Goal: Task Accomplishment & Management: Manage account settings

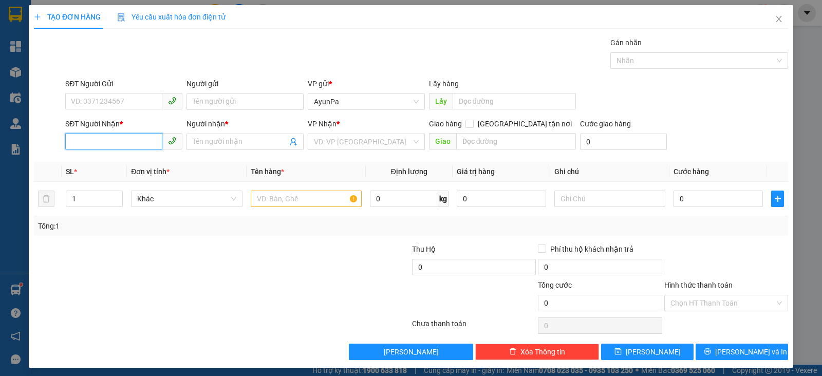
click at [108, 142] on input "SĐT Người Nhận *" at bounding box center [113, 141] width 97 height 16
type input "0898160350"
click at [126, 157] on div "0898160350 - TRANG" at bounding box center [122, 161] width 103 height 11
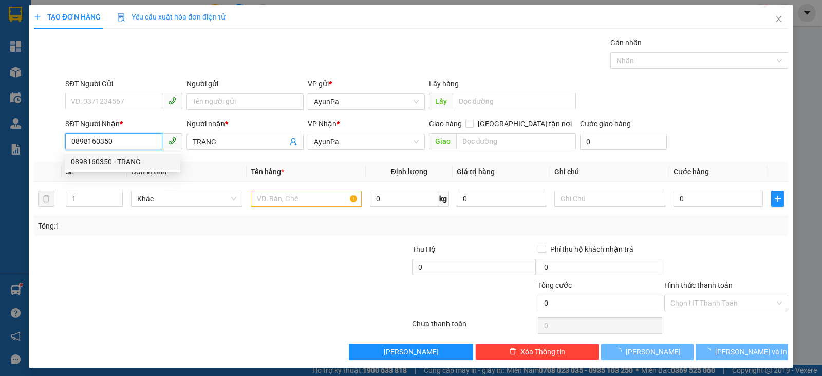
type input "TRANG"
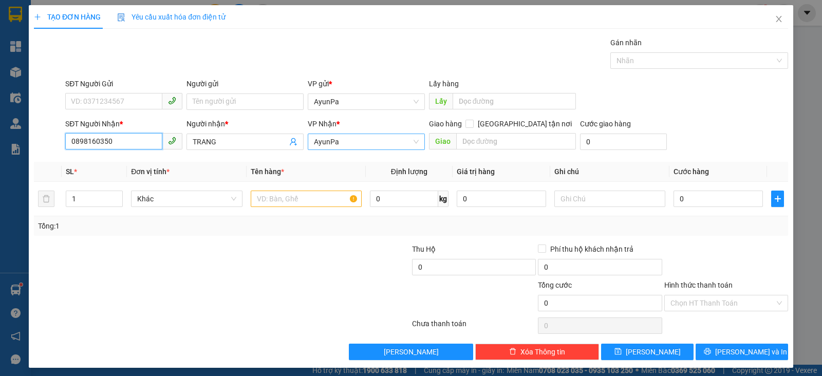
click at [348, 143] on span "AyunPa" at bounding box center [366, 141] width 105 height 15
type input "0898160350"
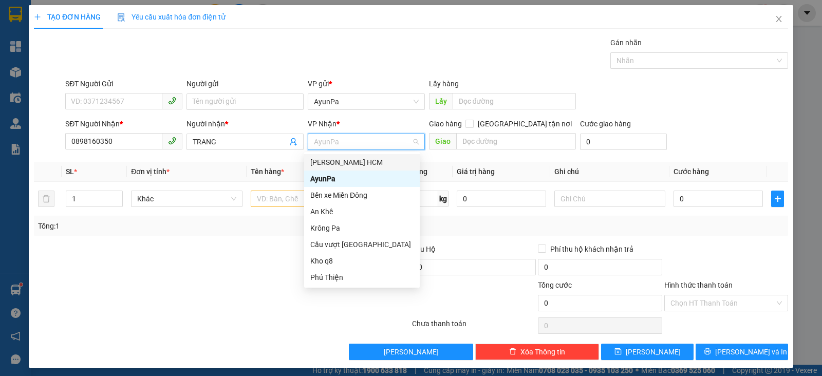
click at [345, 157] on div "[PERSON_NAME] HCM" at bounding box center [361, 162] width 103 height 11
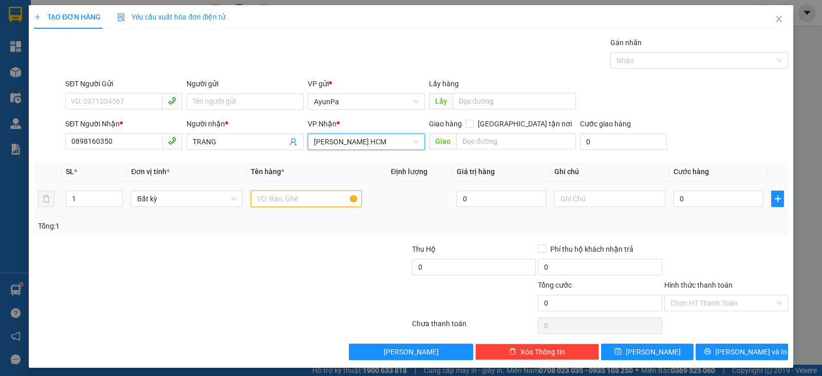
click at [277, 204] on input "text" at bounding box center [306, 199] width 111 height 16
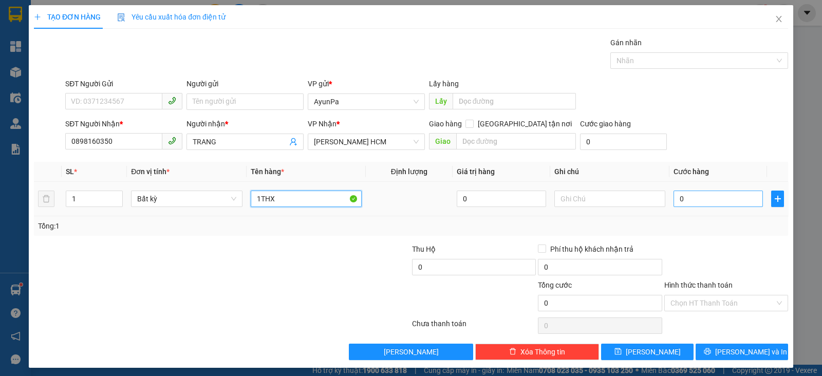
type input "1THX"
click at [682, 192] on input "0" at bounding box center [717, 199] width 89 height 16
type input "8"
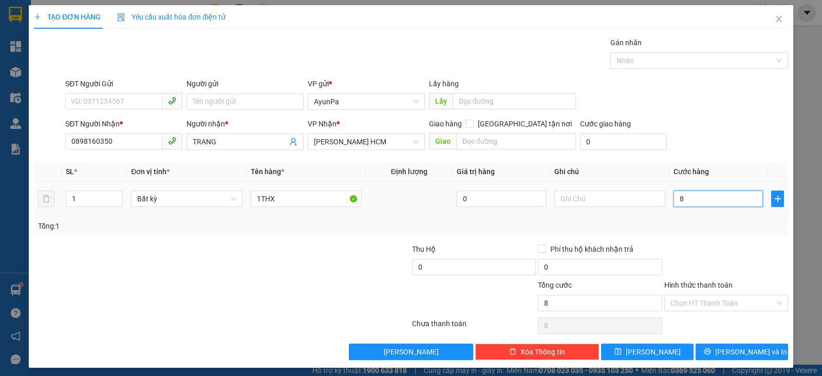
type input "80"
type input "80.000"
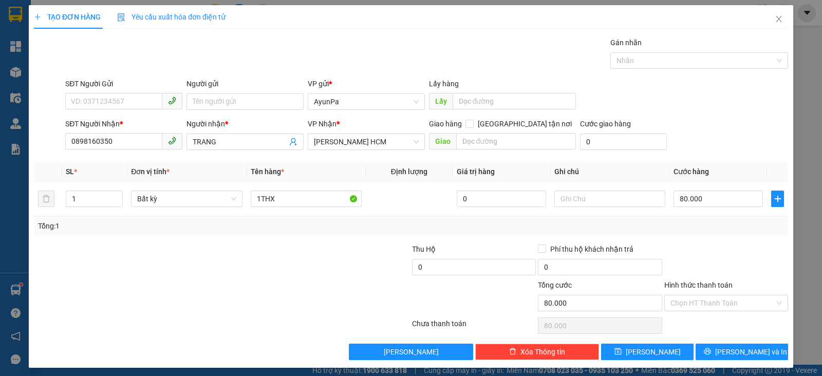
drag, startPoint x: 701, startPoint y: 258, endPoint x: 696, endPoint y: 298, distance: 39.9
click at [701, 259] on div at bounding box center [726, 261] width 126 height 36
click at [698, 299] on input "Hình thức thanh toán" at bounding box center [722, 302] width 104 height 15
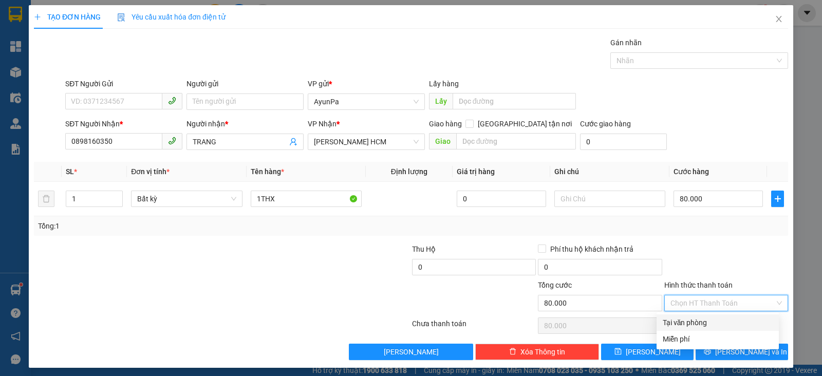
click at [699, 322] on div "Tại văn phòng" at bounding box center [717, 322] width 110 height 11
type input "0"
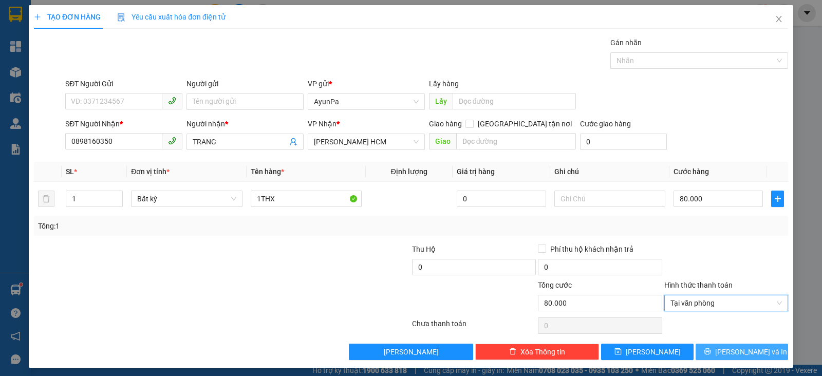
click at [707, 356] on button "[PERSON_NAME] và In" at bounding box center [741, 352] width 92 height 16
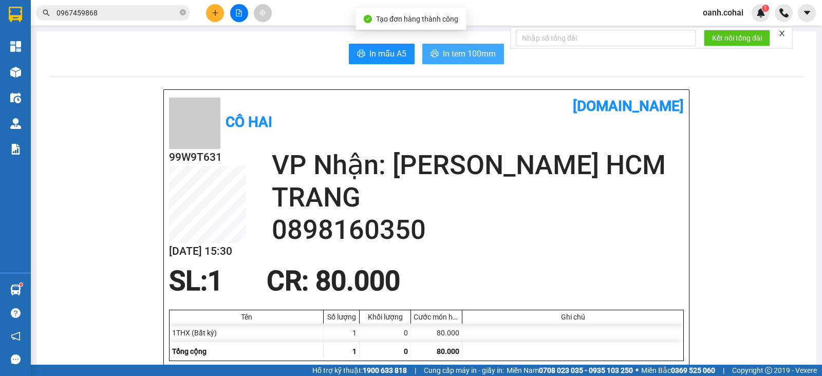
click at [444, 59] on span "In tem 100mm" at bounding box center [469, 53] width 53 height 13
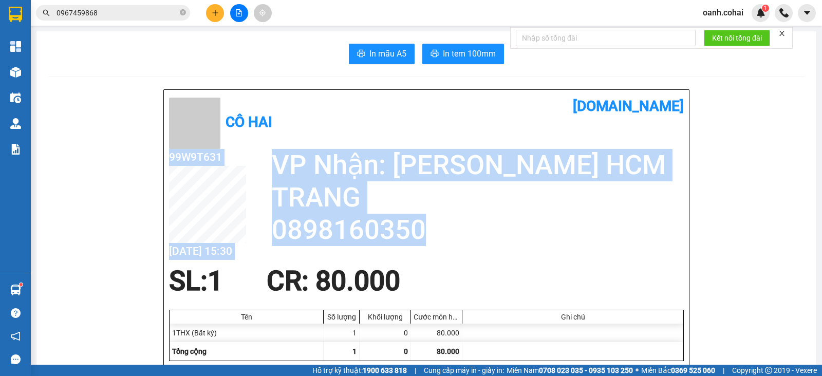
drag, startPoint x: 275, startPoint y: 233, endPoint x: 439, endPoint y: 235, distance: 163.8
click at [439, 235] on div "99W9T631 [DATE] 15:30 VP Nhận: [PERSON_NAME] HCM TRANG 0898160350" at bounding box center [426, 207] width 515 height 117
drag, startPoint x: 490, startPoint y: 240, endPoint x: 388, endPoint y: 252, distance: 102.9
click at [488, 240] on h2 "0898160350" at bounding box center [478, 230] width 412 height 32
click at [487, 204] on h2 "TRANG" at bounding box center [478, 197] width 412 height 32
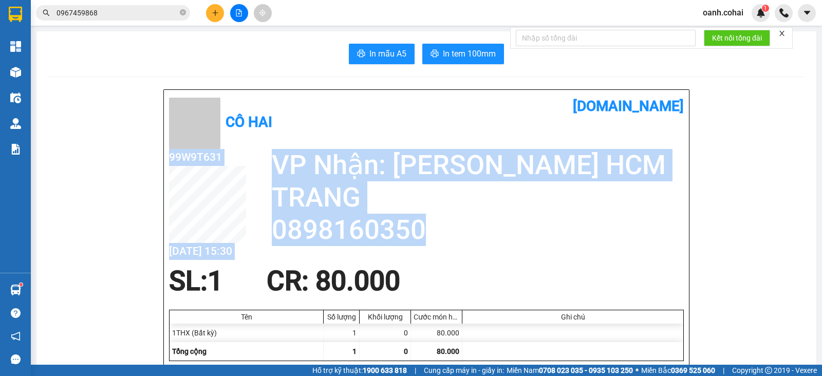
drag, startPoint x: 283, startPoint y: 233, endPoint x: 434, endPoint y: 248, distance: 151.8
click at [434, 248] on div "99W9T631 [DATE] 15:30 VP Nhận: [PERSON_NAME] HCM TRANG 0898160350" at bounding box center [426, 207] width 515 height 117
click at [180, 14] on icon "close-circle" at bounding box center [183, 12] width 6 height 6
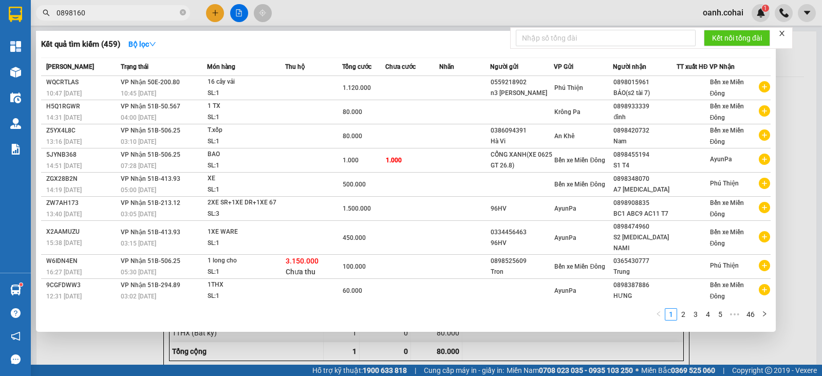
click at [333, 10] on div at bounding box center [411, 188] width 822 height 376
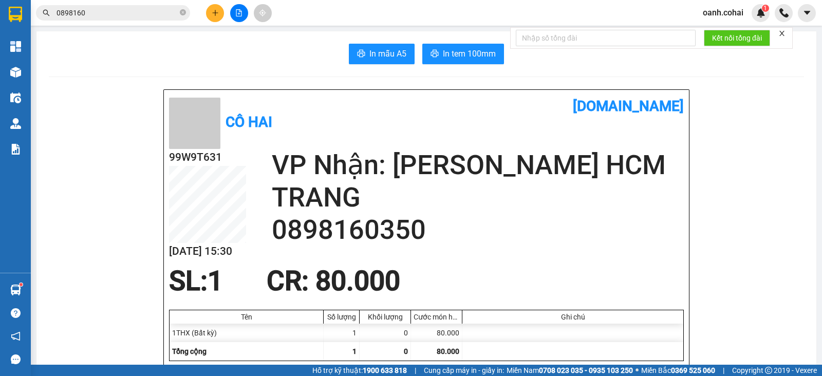
click at [130, 15] on input "0898160" at bounding box center [116, 12] width 121 height 11
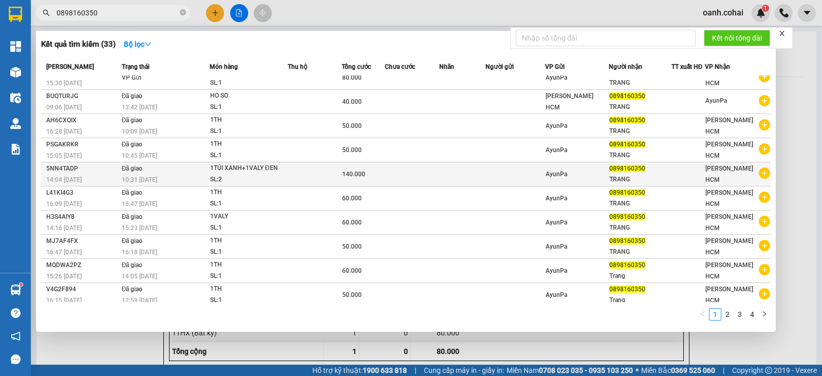
scroll to position [12, 0]
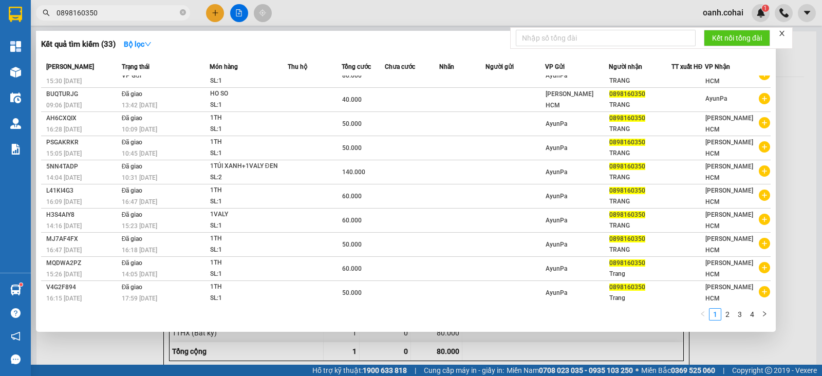
type input "0898160350"
click at [357, 16] on div at bounding box center [411, 188] width 822 height 376
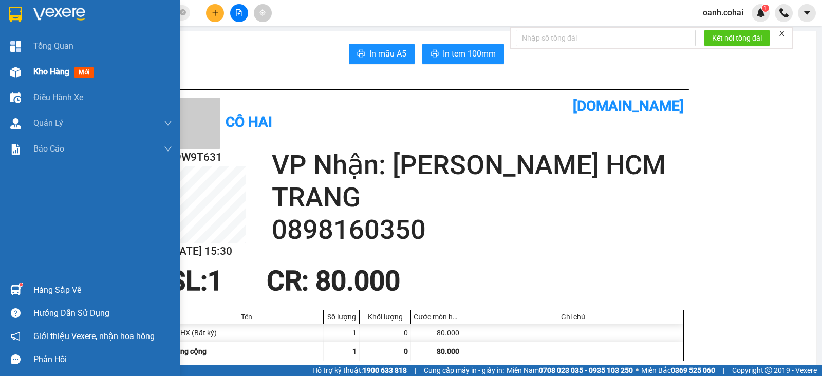
click at [62, 73] on span "Kho hàng" at bounding box center [51, 72] width 36 height 10
click at [63, 71] on span "Kho hàng" at bounding box center [51, 72] width 36 height 10
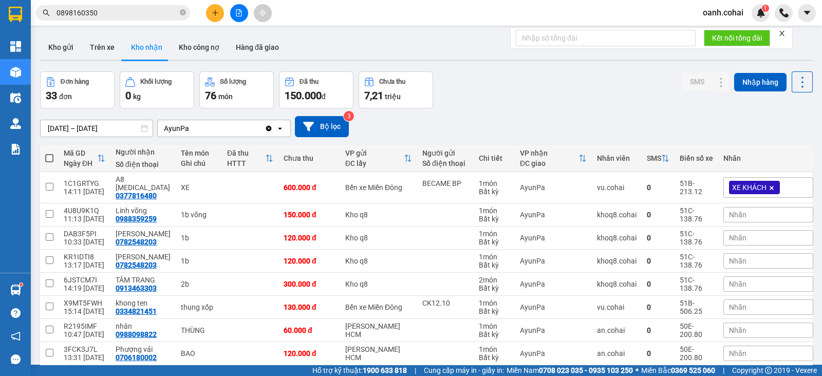
click at [480, 137] on div "[DATE] – [DATE] Press the down arrow key to interact with the calendar and sele…" at bounding box center [426, 126] width 772 height 36
click at [58, 47] on button "Kho gửi" at bounding box center [61, 47] width 42 height 25
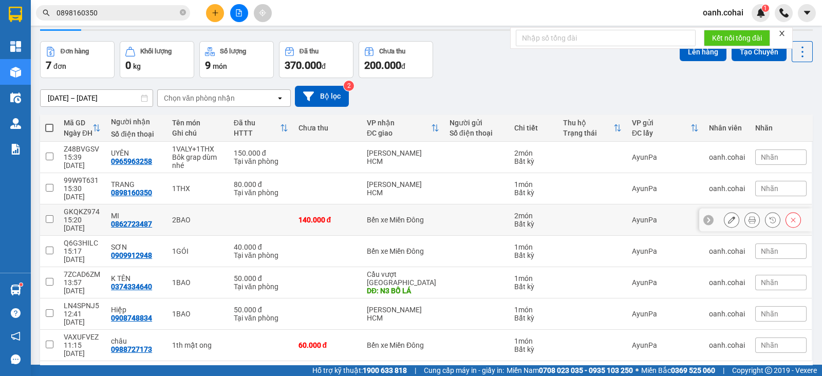
scroll to position [47, 0]
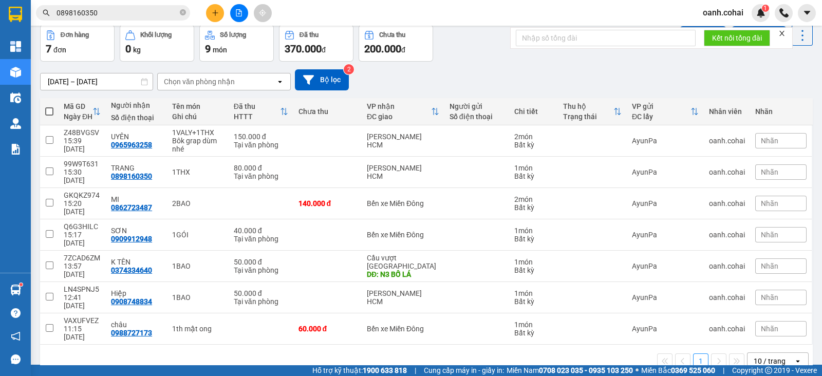
click at [776, 353] on div "10 / trang" at bounding box center [770, 361] width 46 height 16
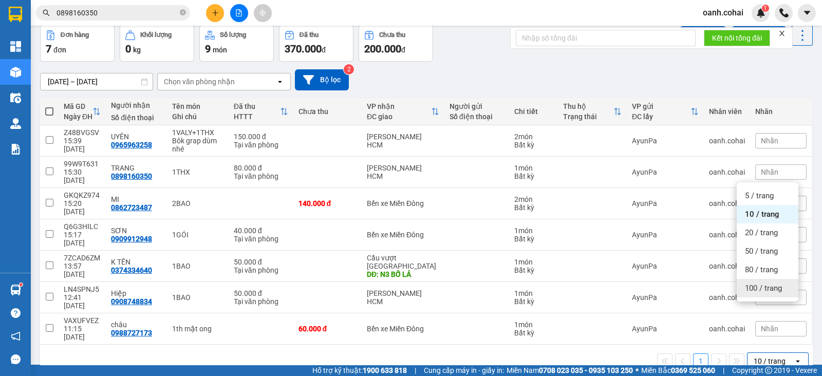
click at [768, 292] on div "100 / trang" at bounding box center [767, 288] width 62 height 18
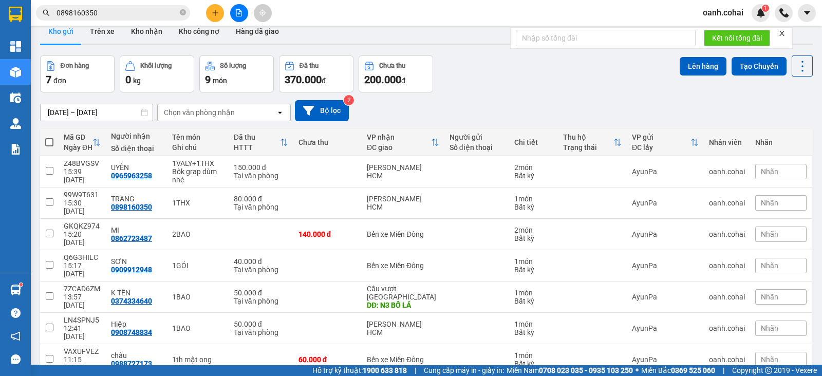
scroll to position [0, 0]
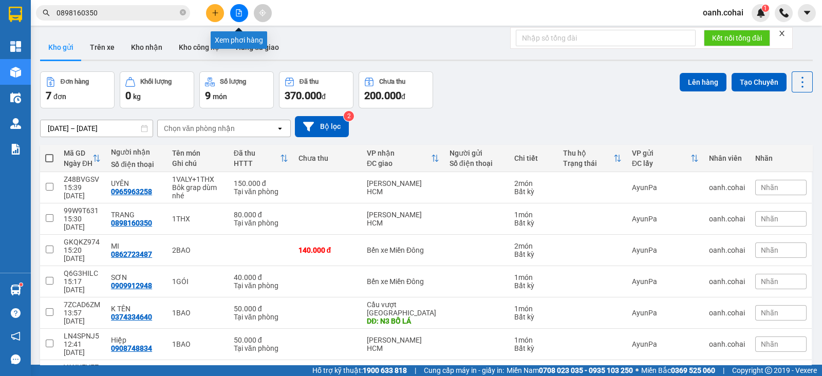
click at [238, 10] on icon "file-add" at bounding box center [238, 12] width 7 height 7
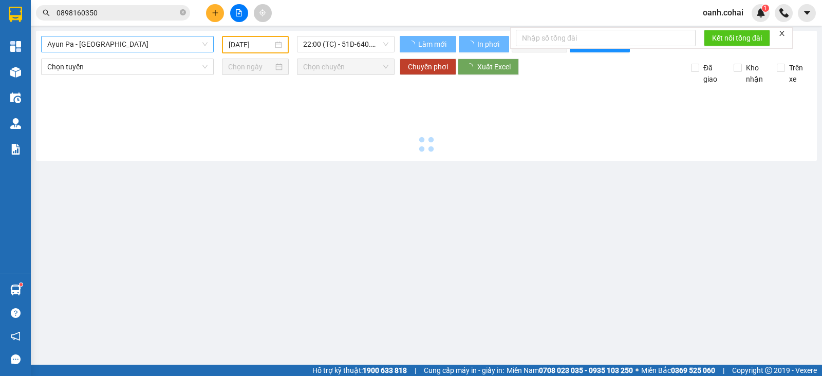
click at [154, 48] on span "Ayun Pa - [GEOGRAPHIC_DATA]" at bounding box center [127, 43] width 160 height 15
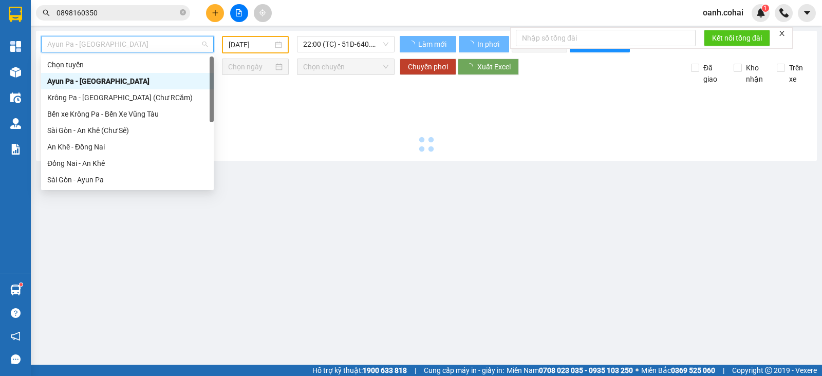
type input "[DATE]"
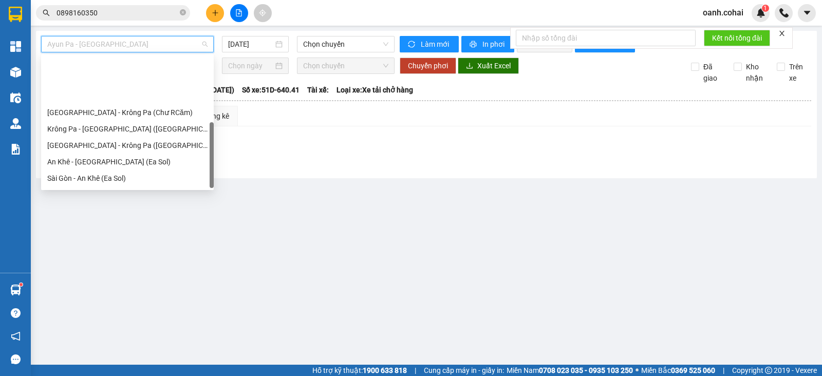
scroll to position [148, 0]
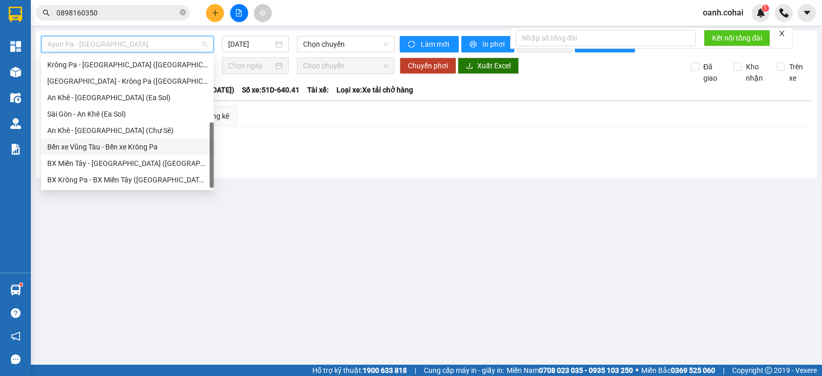
click at [101, 150] on div "Bến xe Vũng Tàu - Bến xe Krông Pa" at bounding box center [127, 146] width 160 height 11
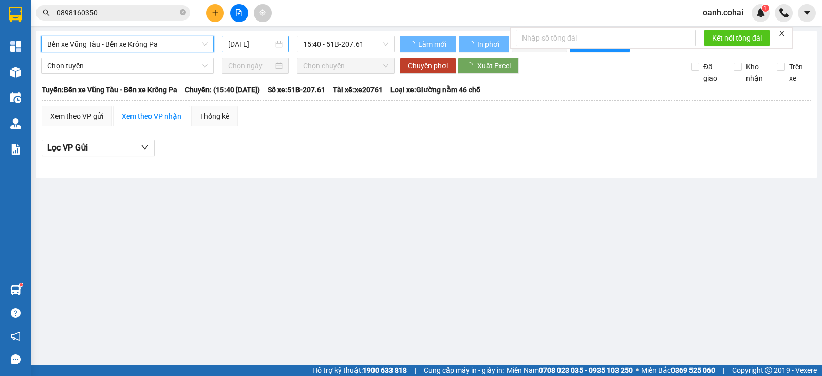
click at [256, 45] on input "[DATE]" at bounding box center [251, 44] width 46 height 11
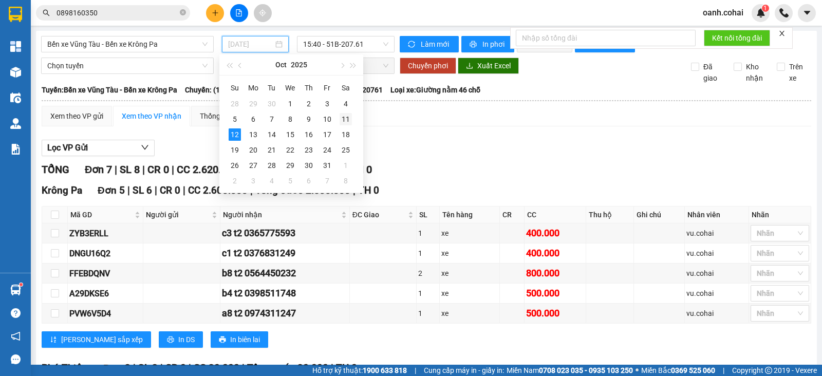
click at [345, 119] on div "11" at bounding box center [345, 119] width 12 height 12
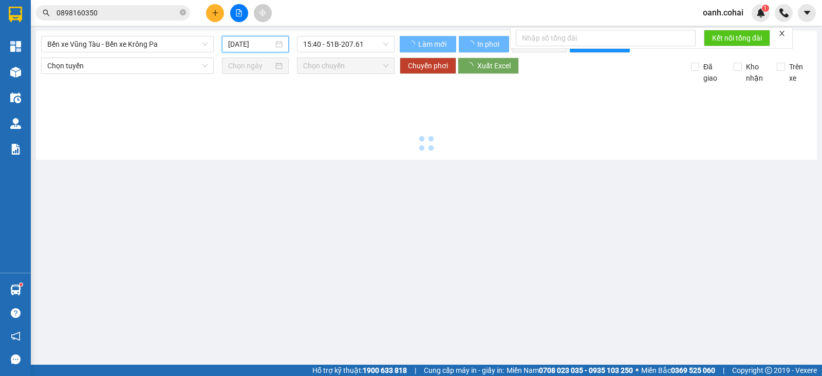
type input "[DATE]"
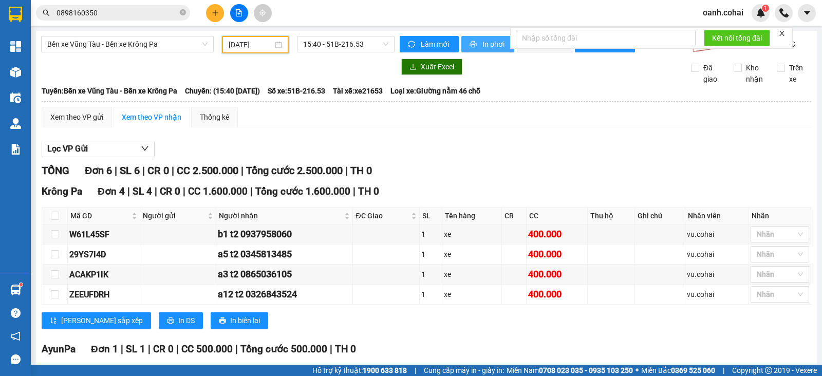
click at [488, 47] on span "In phơi" at bounding box center [494, 44] width 24 height 11
click at [471, 42] on span "printer" at bounding box center [473, 45] width 9 height 8
click at [214, 11] on icon "plus" at bounding box center [215, 12] width 7 height 7
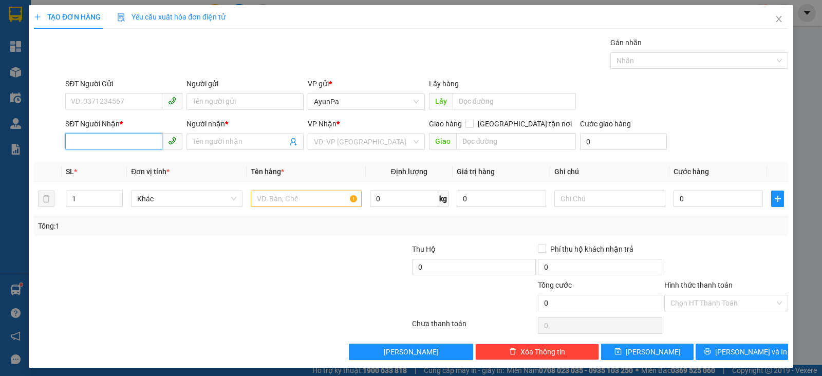
click at [134, 138] on input "SĐT Người Nhận *" at bounding box center [113, 141] width 97 height 16
type input "0"
type input "0908367368"
click at [130, 162] on div "0908367368 - TOÀN" at bounding box center [122, 161] width 103 height 11
type input "TOÀN"
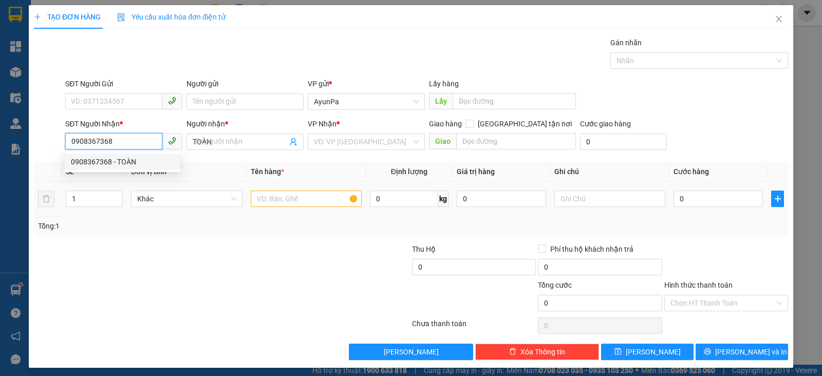
type input "0908367368"
click at [302, 196] on input "text" at bounding box center [306, 199] width 111 height 16
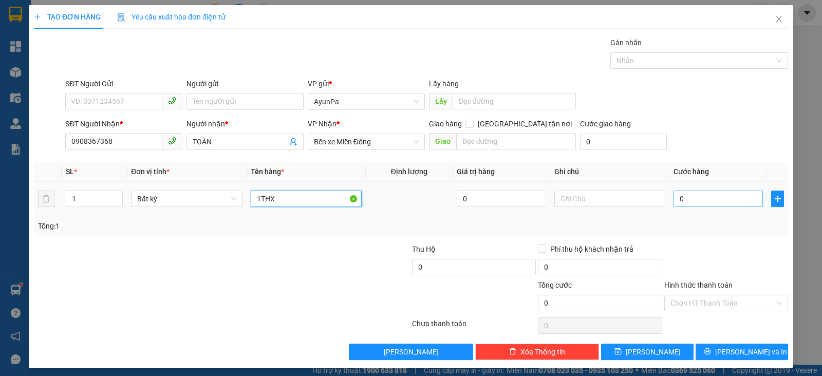
type input "1THX"
click at [687, 192] on input "0" at bounding box center [717, 199] width 89 height 16
type input "8"
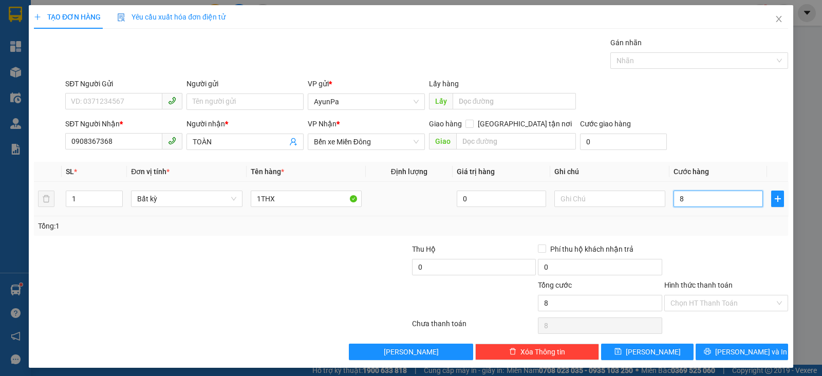
type input "80"
type input "80.000"
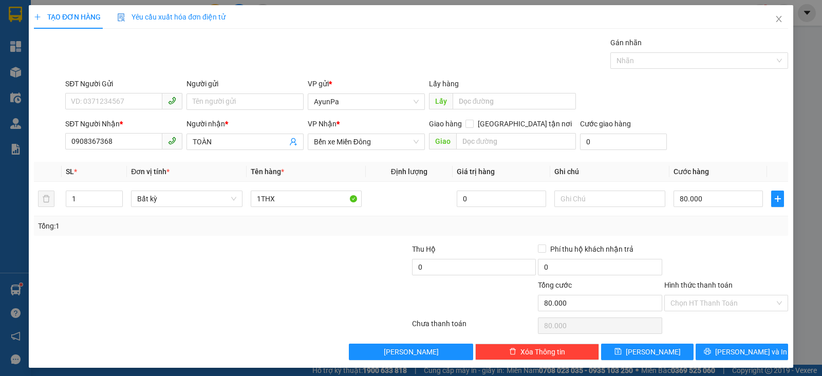
click at [686, 232] on div "Tổng: 1" at bounding box center [411, 226] width 754 height 20
click at [710, 310] on div "Chọn HT Thanh Toán" at bounding box center [726, 303] width 124 height 16
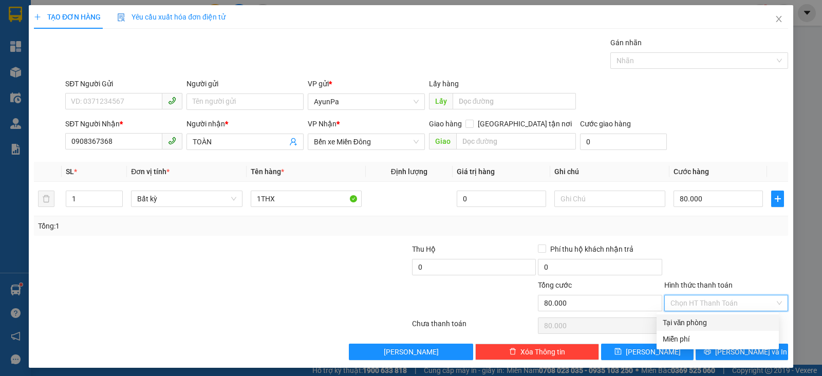
click at [694, 323] on div "Tại văn phòng" at bounding box center [717, 322] width 110 height 11
type input "0"
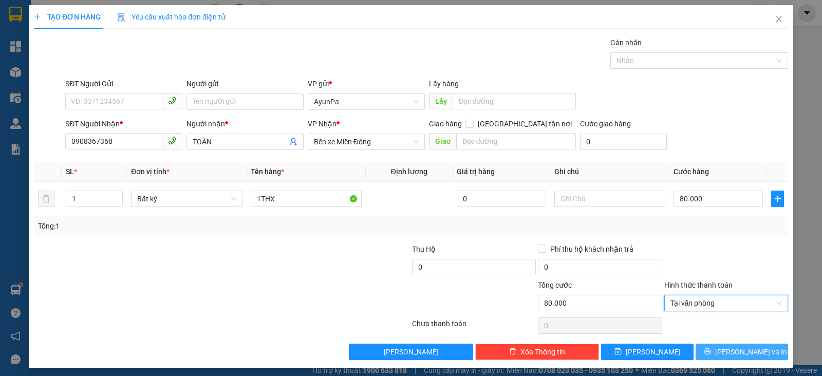
click at [711, 352] on icon "printer" at bounding box center [707, 351] width 7 height 7
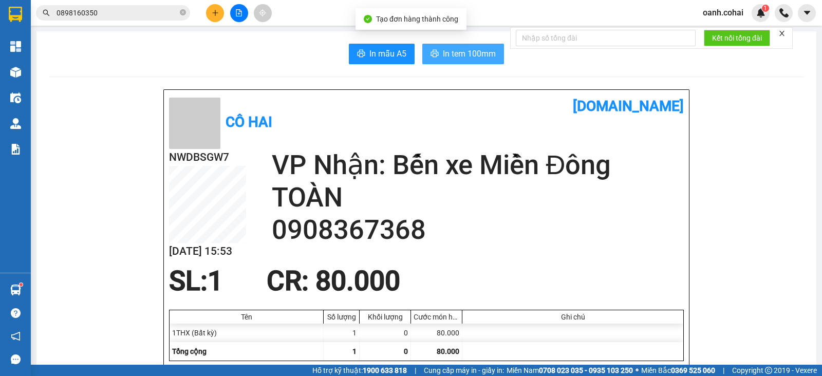
click at [465, 57] on span "In tem 100mm" at bounding box center [469, 53] width 53 height 13
click at [436, 51] on button "In tem 100mm" at bounding box center [463, 54] width 82 height 21
drag, startPoint x: 220, startPoint y: 3, endPoint x: 215, endPoint y: 3, distance: 5.6
click at [216, 3] on div "Kết quả tìm kiếm ( 33 ) Bộ lọc Mã ĐH Trạng thái Món hàng Thu hộ Tổng cước Chưa …" at bounding box center [411, 13] width 822 height 26
click at [209, 17] on button at bounding box center [215, 13] width 18 height 18
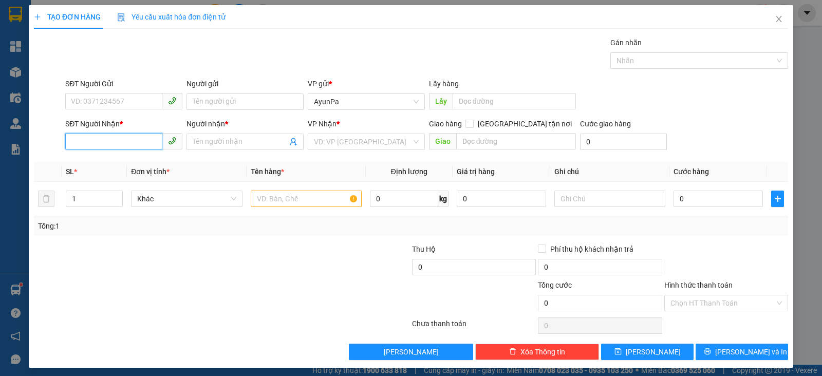
click at [110, 140] on input "SĐT Người Nhận *" at bounding box center [113, 141] width 97 height 16
click at [80, 147] on input "0964638" at bounding box center [113, 141] width 97 height 16
type input "0961264638"
click at [130, 160] on div "0961264638 - KO TÊN" at bounding box center [122, 161] width 103 height 11
type input "KO TÊN"
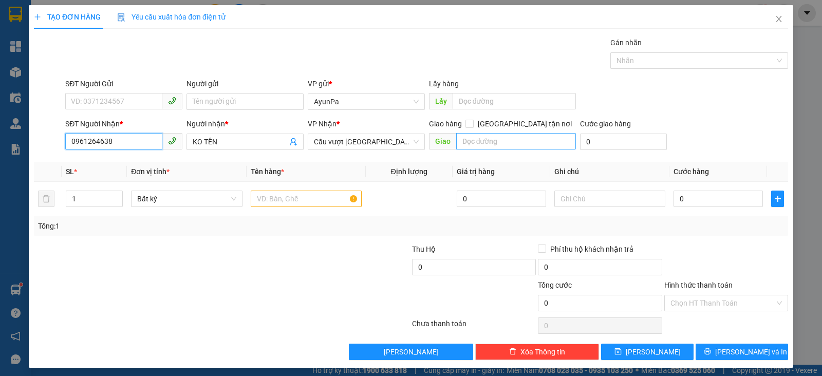
type input "0961264638"
click at [464, 148] on input "text" at bounding box center [516, 141] width 120 height 16
type input "TAM HIỆP"
click at [300, 200] on input "text" at bounding box center [306, 199] width 111 height 16
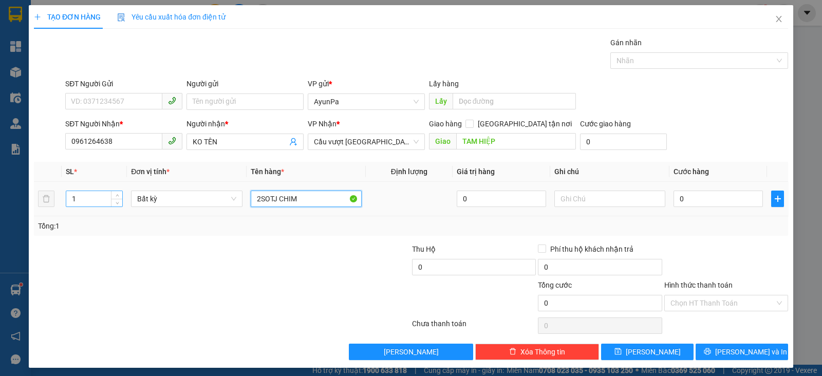
type input "2SOTJ CHIM"
click at [96, 196] on input "1" at bounding box center [94, 198] width 56 height 15
type input "2"
drag, startPoint x: 680, startPoint y: 209, endPoint x: 684, endPoint y: 191, distance: 18.3
click at [680, 209] on td "0" at bounding box center [718, 199] width 98 height 34
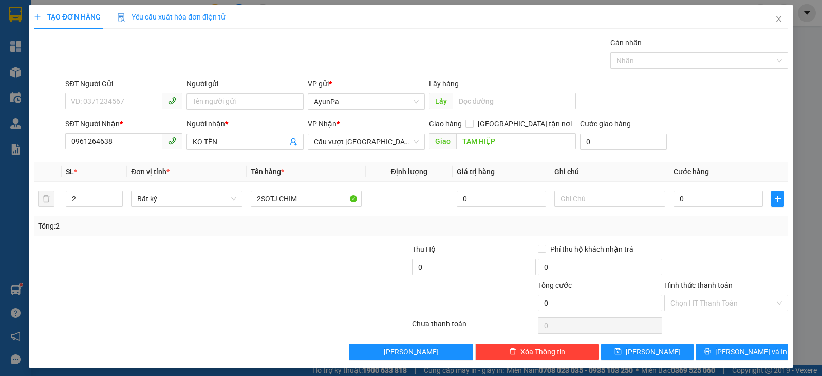
click at [696, 250] on div at bounding box center [726, 261] width 126 height 36
click at [707, 188] on div "0" at bounding box center [717, 198] width 89 height 21
type input "1"
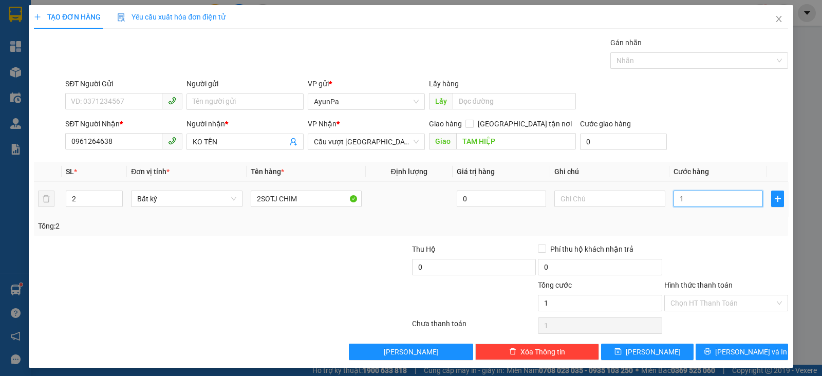
type input "15"
type input "150"
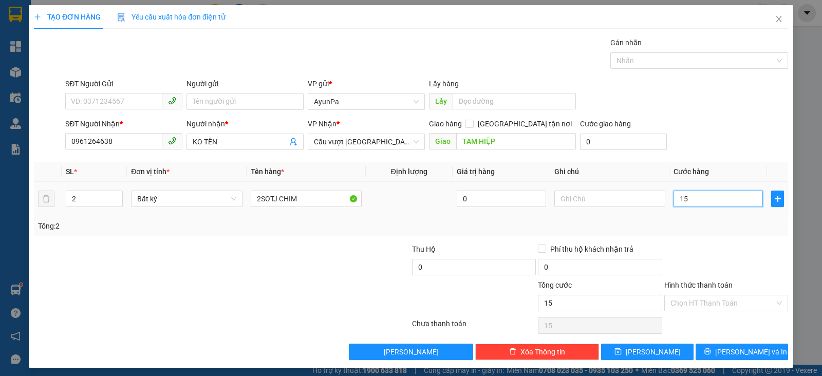
type input "150"
type input "150.000"
drag, startPoint x: 650, startPoint y: 207, endPoint x: 664, endPoint y: 232, distance: 28.5
click at [650, 211] on td at bounding box center [609, 199] width 119 height 34
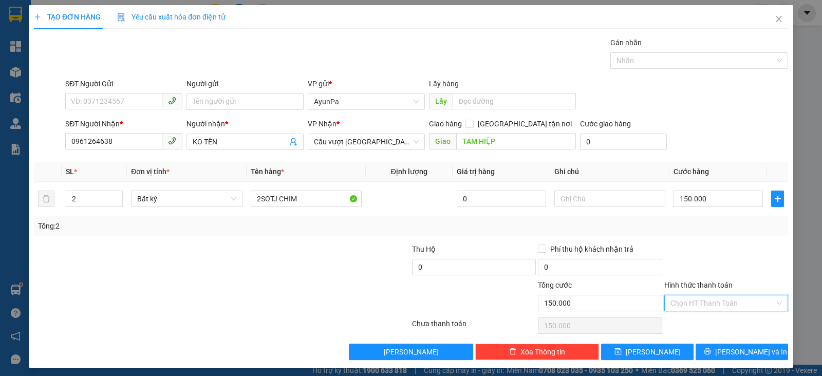
click at [735, 301] on input "Hình thức thanh toán" at bounding box center [722, 302] width 104 height 15
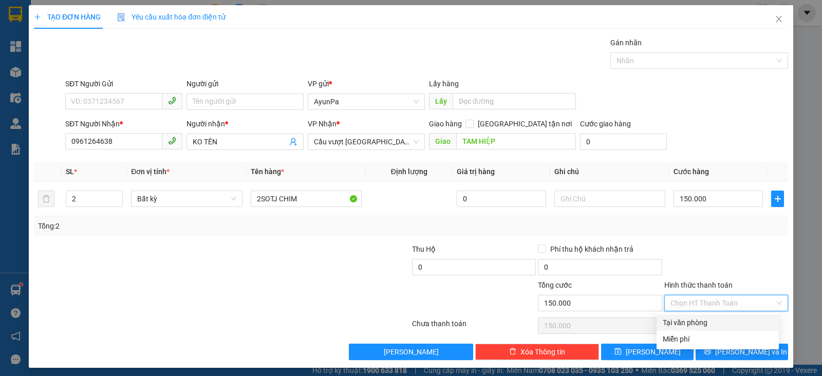
click at [703, 322] on div "Tại văn phòng" at bounding box center [717, 322] width 110 height 11
type input "0"
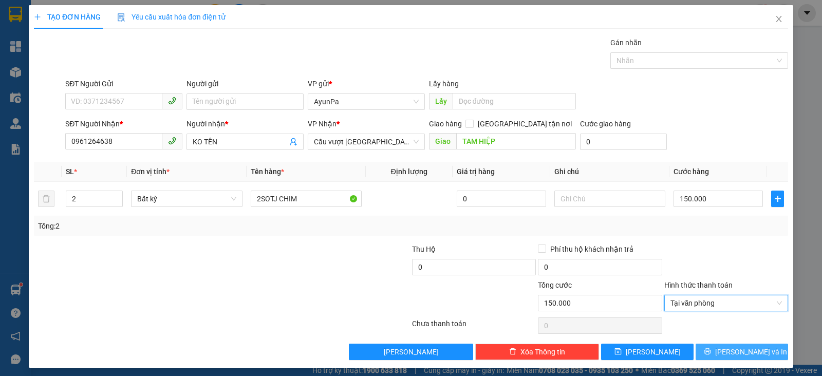
click at [710, 354] on icon "printer" at bounding box center [707, 351] width 7 height 7
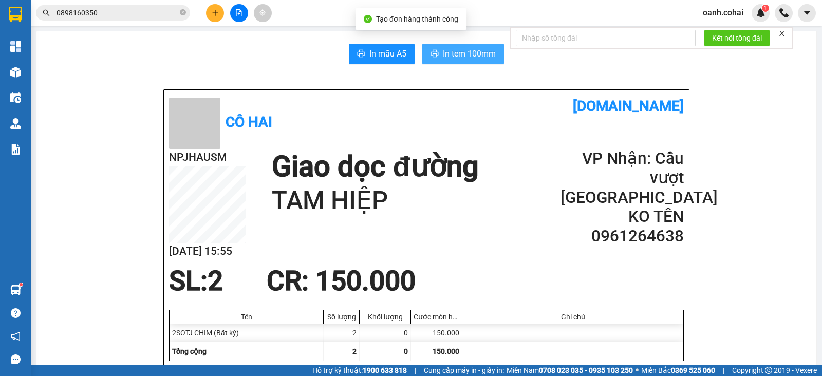
click at [465, 50] on span "In tem 100mm" at bounding box center [469, 53] width 53 height 13
click at [216, 16] on button at bounding box center [215, 13] width 18 height 18
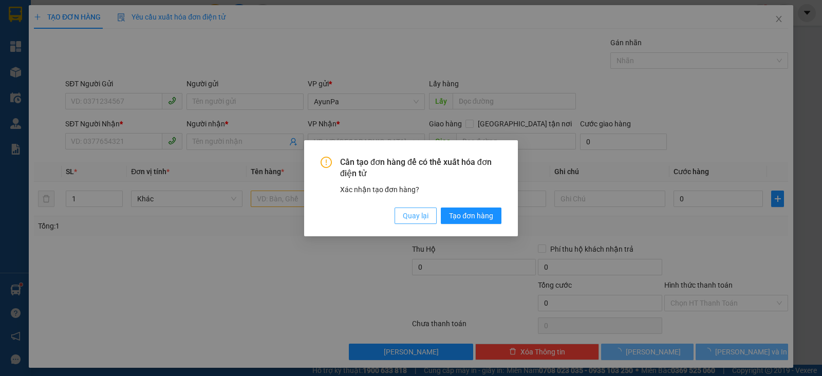
click at [411, 211] on span "Quay lại" at bounding box center [416, 215] width 26 height 11
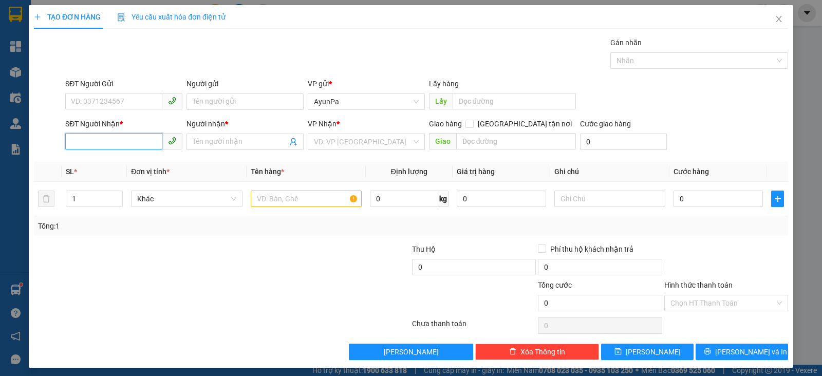
click at [137, 144] on input "SĐT Người Nhận *" at bounding box center [113, 141] width 97 height 16
click at [129, 178] on div "0333619993 - [GEOGRAPHIC_DATA]" at bounding box center [129, 178] width 116 height 11
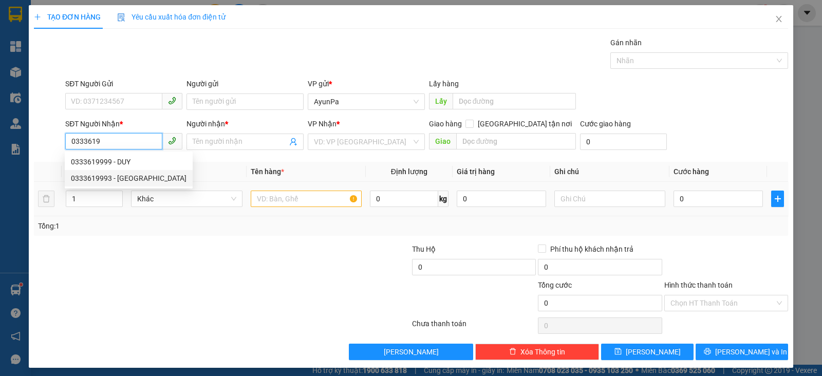
type input "0333619993"
type input "[PERSON_NAME]"
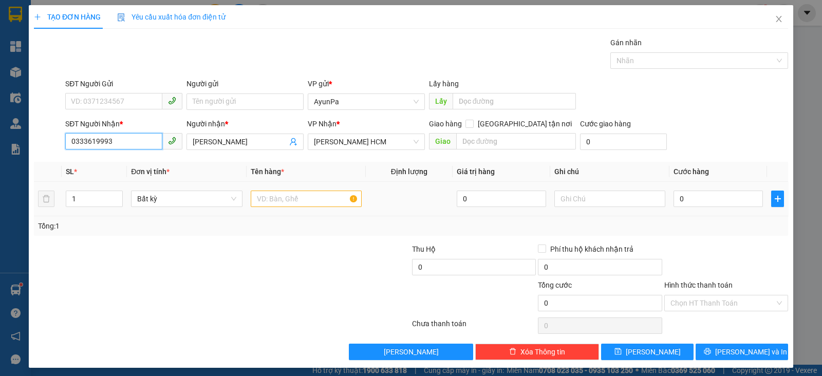
type input "0333619993"
click at [321, 199] on input "text" at bounding box center [306, 199] width 111 height 16
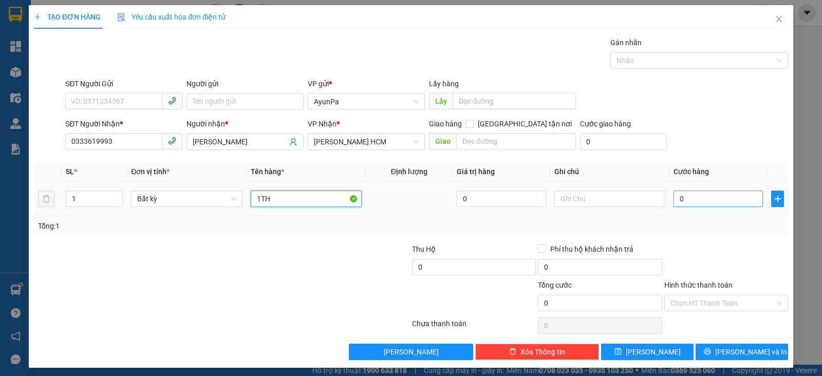
type input "1TH"
click at [676, 192] on input "0" at bounding box center [717, 199] width 89 height 16
type input "5"
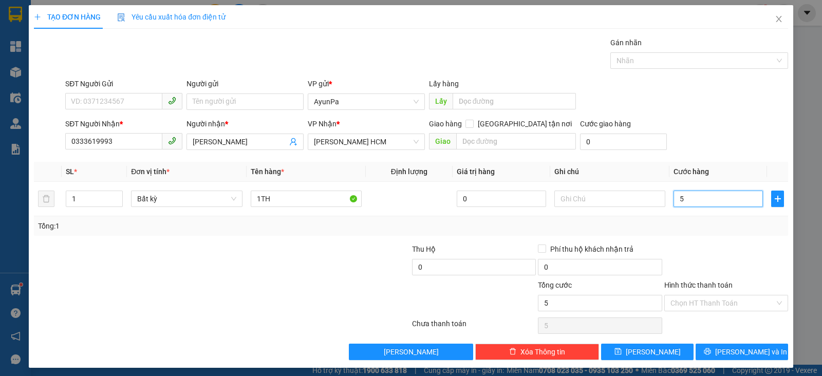
type input "50"
type input "50.000"
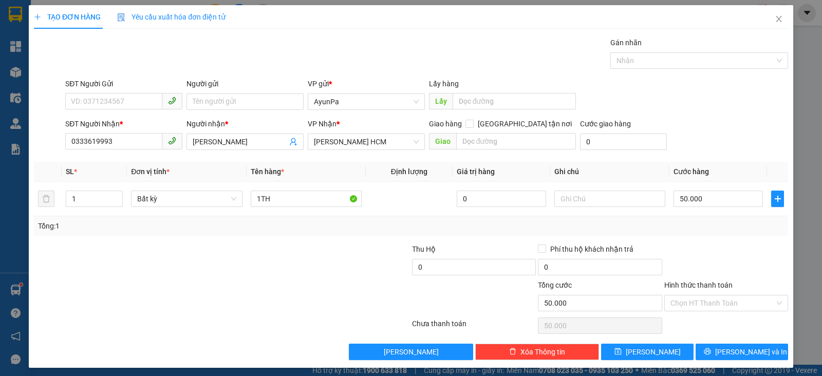
click at [699, 244] on div at bounding box center [726, 261] width 126 height 36
click at [693, 297] on input "Hình thức thanh toán" at bounding box center [722, 302] width 104 height 15
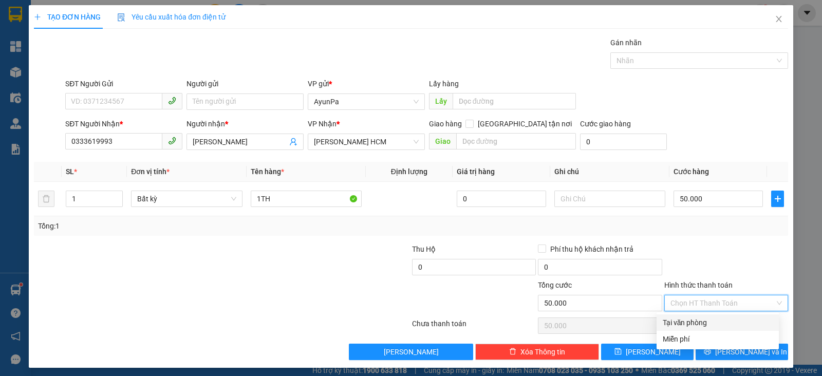
click at [688, 320] on div "Tại văn phòng" at bounding box center [717, 322] width 110 height 11
type input "0"
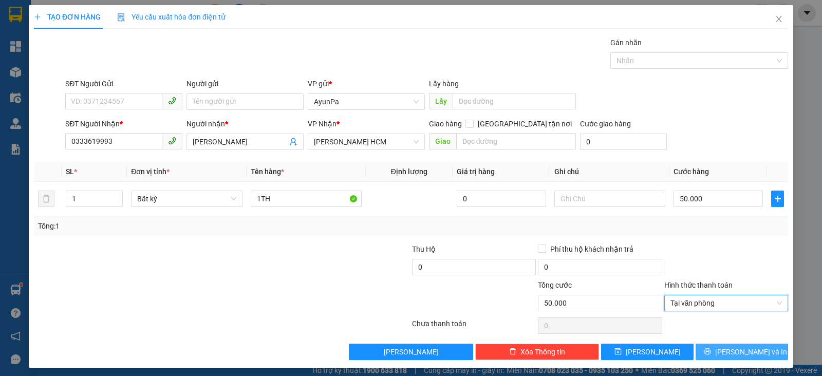
click at [719, 353] on button "[PERSON_NAME] và In" at bounding box center [741, 352] width 92 height 16
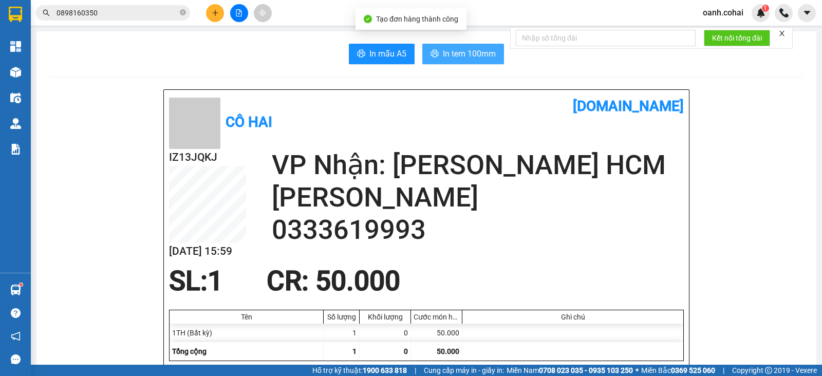
click at [443, 56] on span "In tem 100mm" at bounding box center [469, 53] width 53 height 13
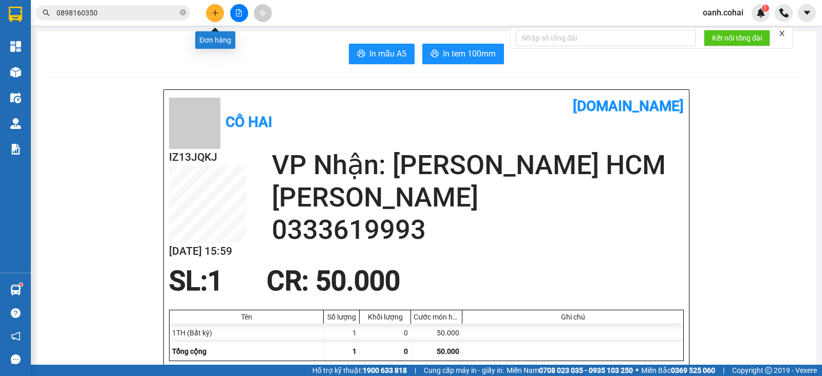
click at [213, 15] on icon "plus" at bounding box center [215, 12] width 7 height 7
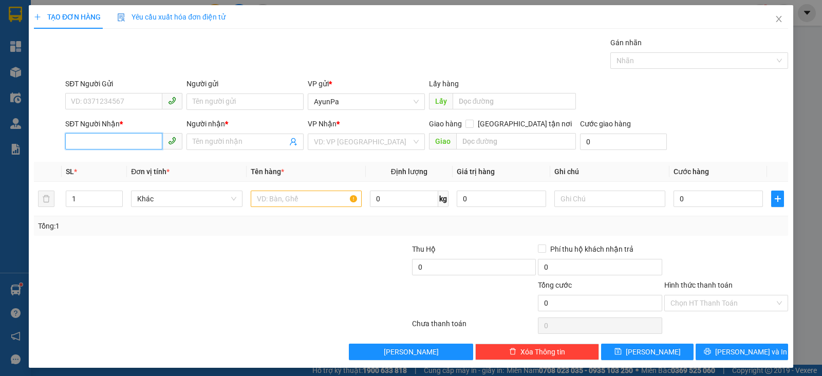
click at [118, 140] on input "SĐT Người Nhận *" at bounding box center [113, 141] width 97 height 16
click at [70, 147] on input "858247779" at bounding box center [113, 141] width 97 height 16
type input "0858247779"
click at [117, 158] on div "0858247779 - HUY" at bounding box center [122, 161] width 103 height 11
type input "HUY"
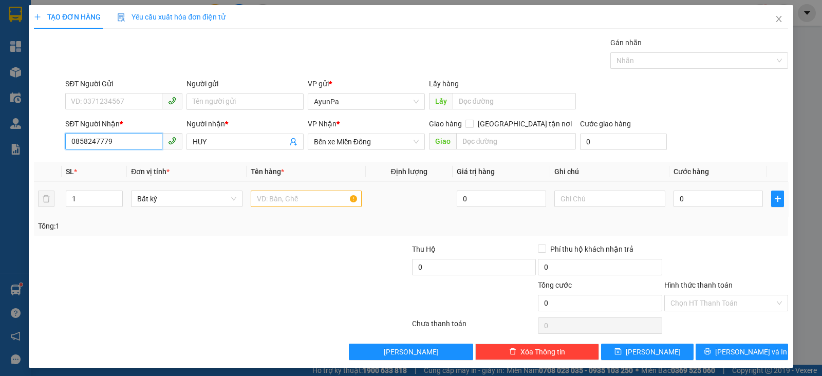
type input "0858247779"
click at [296, 200] on input "text" at bounding box center [306, 199] width 111 height 16
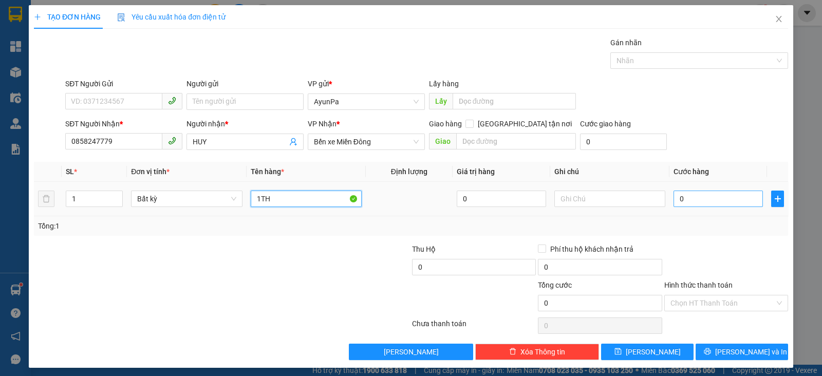
type input "1TH"
click at [707, 197] on input "0" at bounding box center [717, 199] width 89 height 16
type input "7"
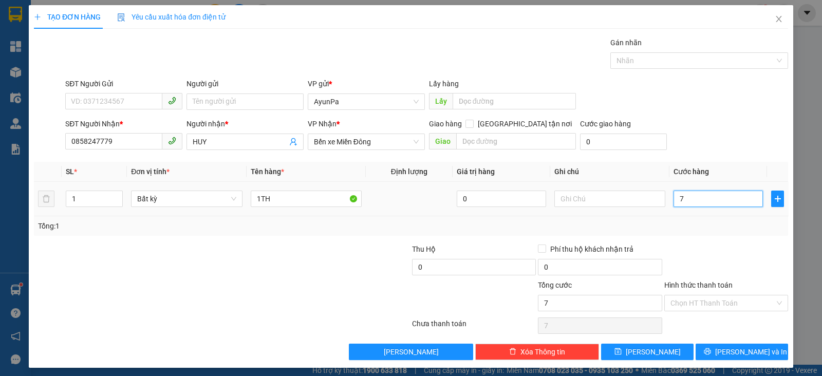
type input "0"
type input "06"
type input "6"
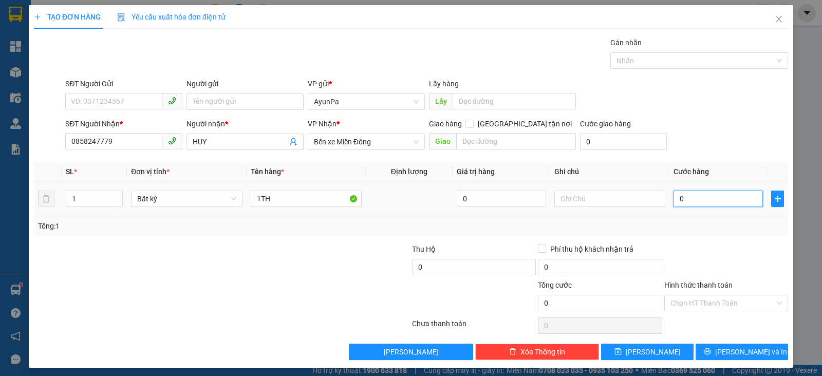
type input "6"
type input "060"
type input "60"
type input "60.000"
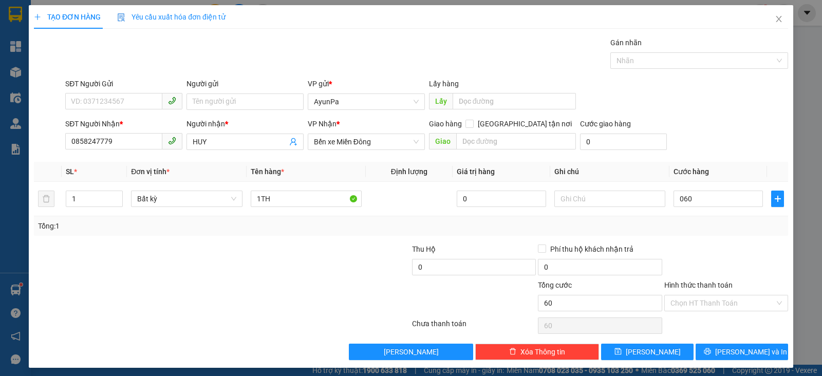
type input "60.000"
drag, startPoint x: 718, startPoint y: 259, endPoint x: 717, endPoint y: 269, distance: 9.8
click at [717, 268] on div at bounding box center [726, 261] width 126 height 36
click at [711, 304] on input "Hình thức thanh toán" at bounding box center [722, 302] width 104 height 15
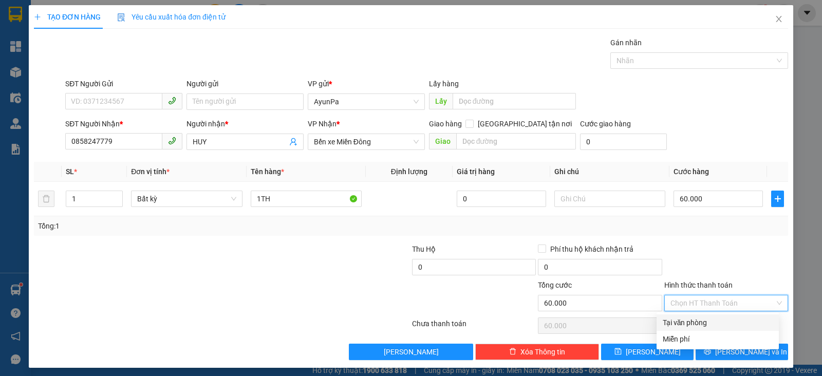
click at [701, 324] on div "Tại văn phòng" at bounding box center [717, 322] width 110 height 11
type input "0"
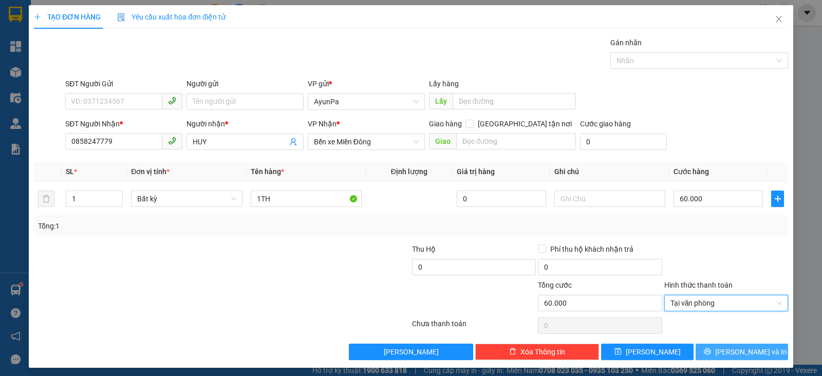
click at [716, 345] on button "[PERSON_NAME] và In" at bounding box center [741, 352] width 92 height 16
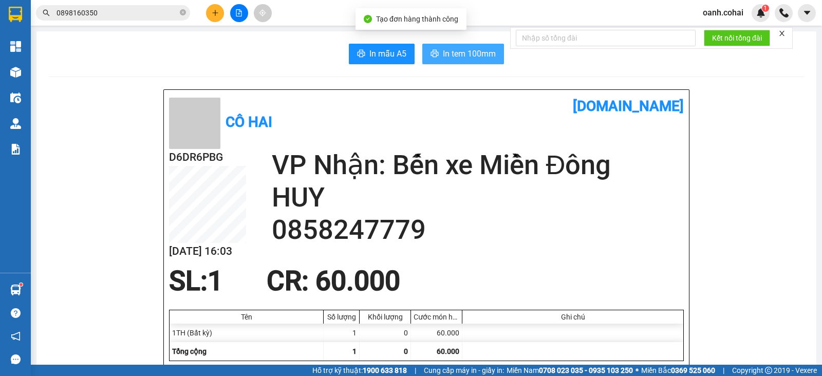
click at [473, 45] on button "In tem 100mm" at bounding box center [463, 54] width 82 height 21
click at [464, 54] on span "In tem 100mm" at bounding box center [469, 53] width 53 height 13
click at [452, 55] on span "In tem 100mm" at bounding box center [469, 53] width 53 height 13
click at [447, 52] on span "In tem 100mm" at bounding box center [469, 53] width 53 height 13
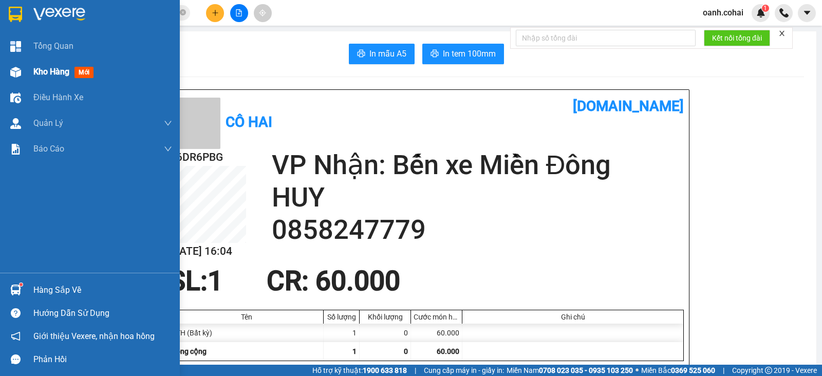
click at [57, 77] on span "Kho hàng" at bounding box center [51, 72] width 36 height 10
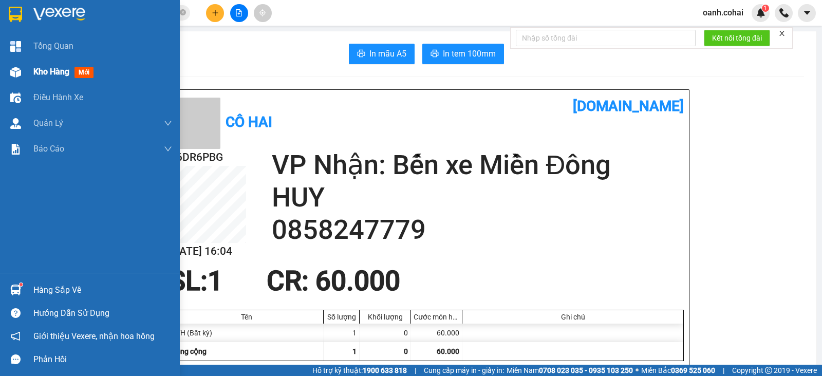
click at [57, 77] on span "Kho hàng" at bounding box center [51, 72] width 36 height 10
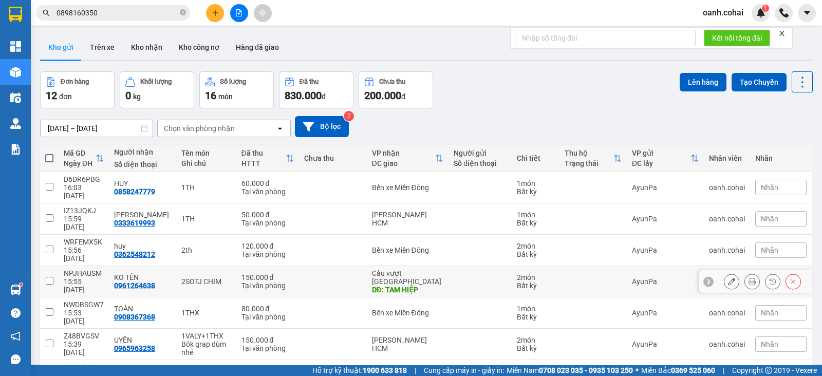
click at [396, 286] on div "DĐ: TAM HIỆP" at bounding box center [408, 290] width 72 height 8
checkbox input "true"
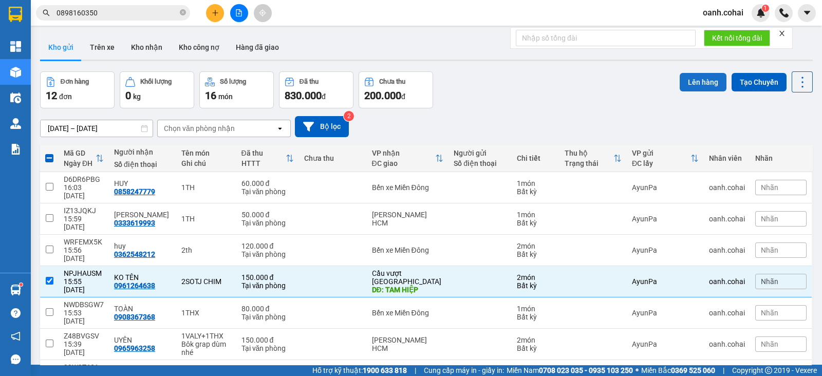
click at [684, 83] on button "Lên hàng" at bounding box center [702, 82] width 47 height 18
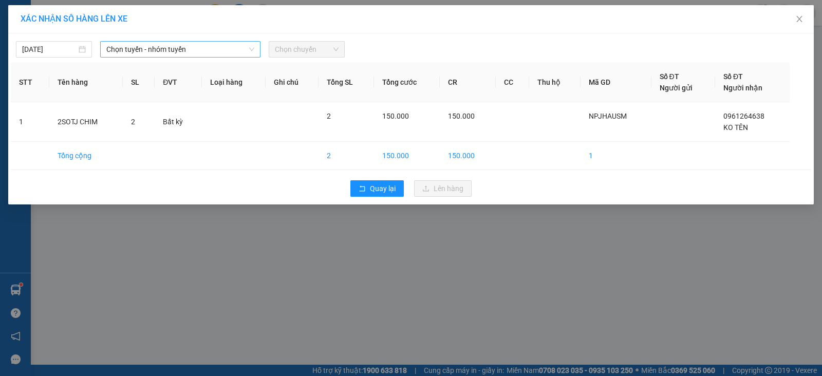
click at [214, 45] on span "Chọn tuyến - nhóm tuyến" at bounding box center [180, 49] width 148 height 15
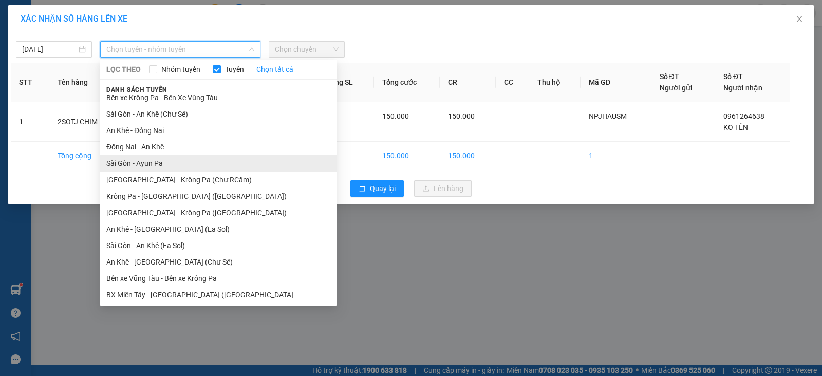
scroll to position [56, 0]
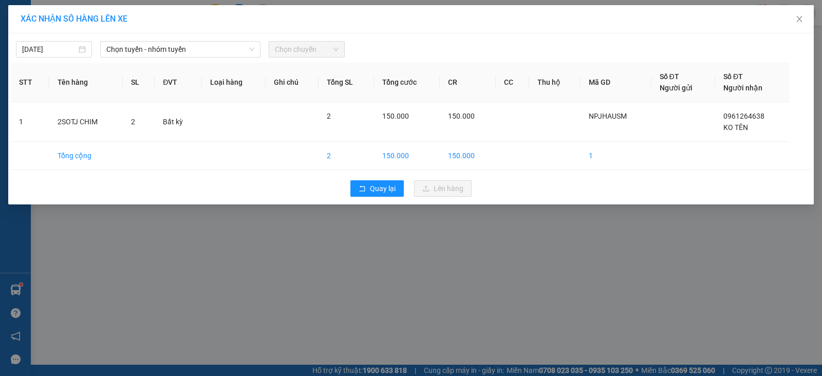
click at [416, 296] on div "XÁC NHẬN SỐ HÀNG LÊN XE [DATE] Chọn tuyến - nhóm tuyến LỌC THEO Nhóm tuyến Tuyế…" at bounding box center [411, 188] width 822 height 376
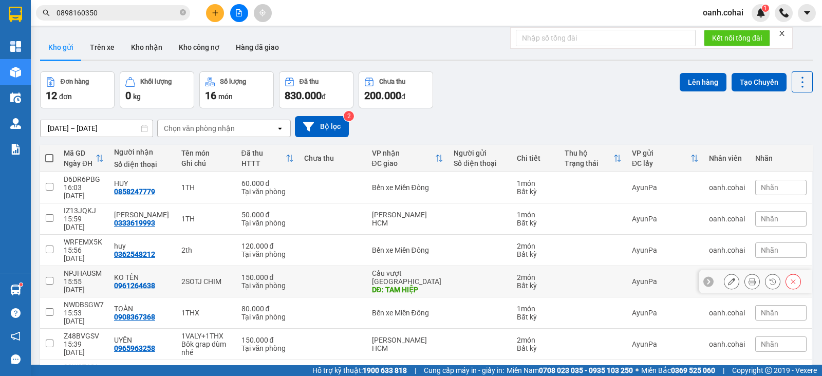
click at [347, 266] on td at bounding box center [332, 281] width 67 height 31
checkbox input "true"
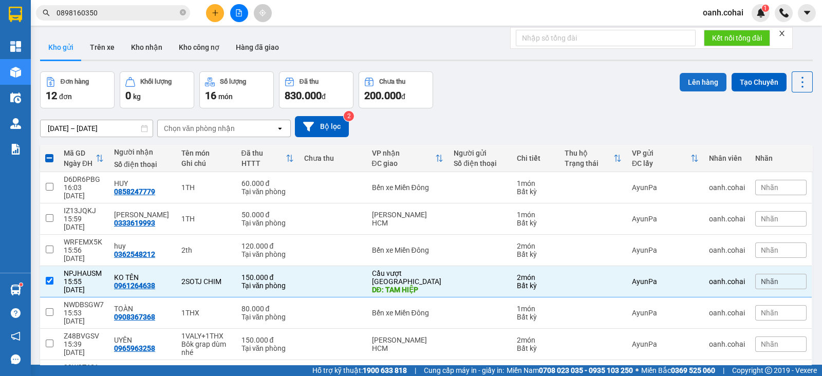
click at [679, 79] on button "Lên hàng" at bounding box center [702, 82] width 47 height 18
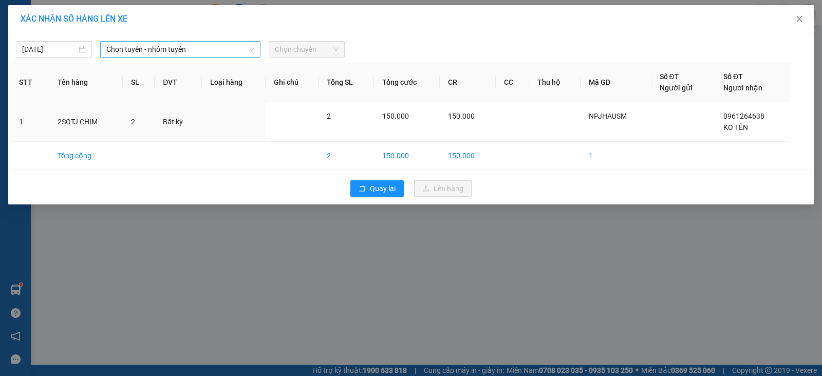
click at [247, 47] on span "Chọn tuyến - nhóm tuyến" at bounding box center [180, 49] width 148 height 15
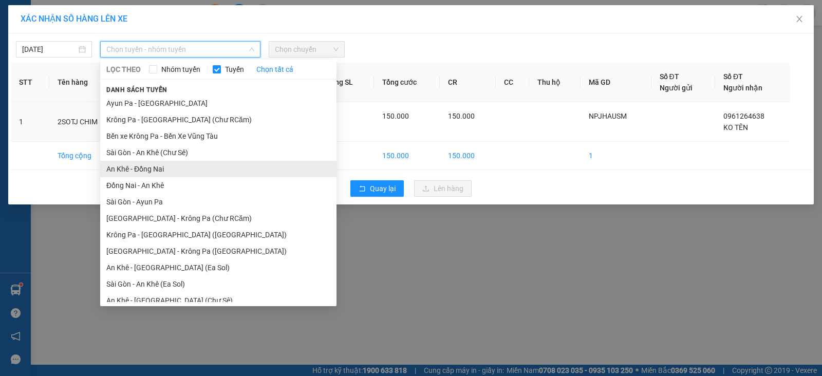
click at [159, 169] on li "An Khê - Đồng Nai" at bounding box center [218, 169] width 236 height 16
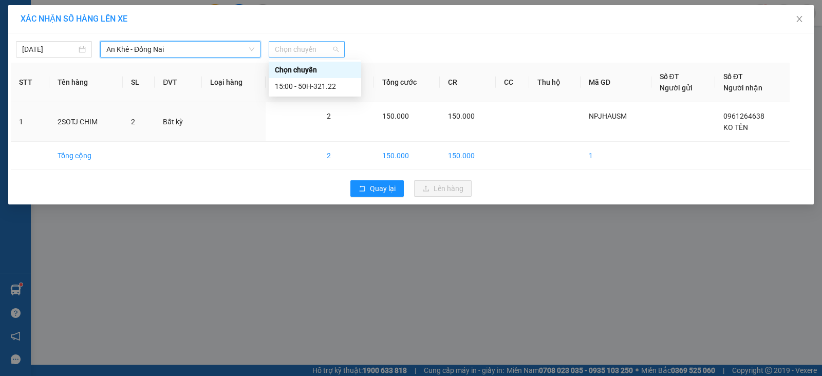
click at [316, 44] on span "Chọn chuyến" at bounding box center [307, 49] width 64 height 15
drag, startPoint x: 321, startPoint y: 89, endPoint x: 343, endPoint y: 90, distance: 21.1
click at [321, 89] on div "15:00 - 50H-321.22" at bounding box center [315, 86] width 80 height 11
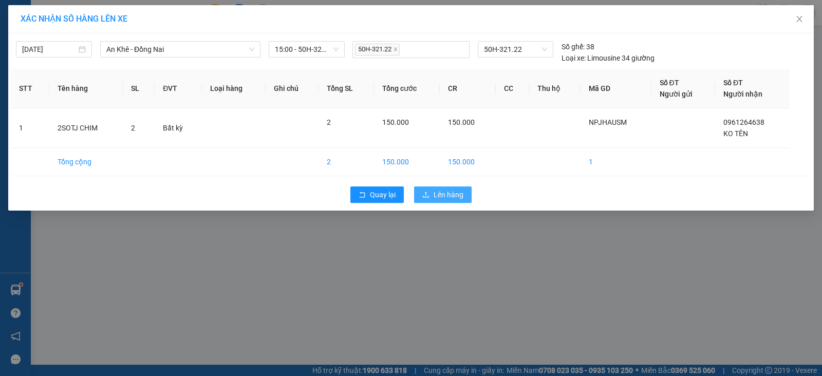
click at [424, 196] on icon "upload" at bounding box center [425, 194] width 7 height 7
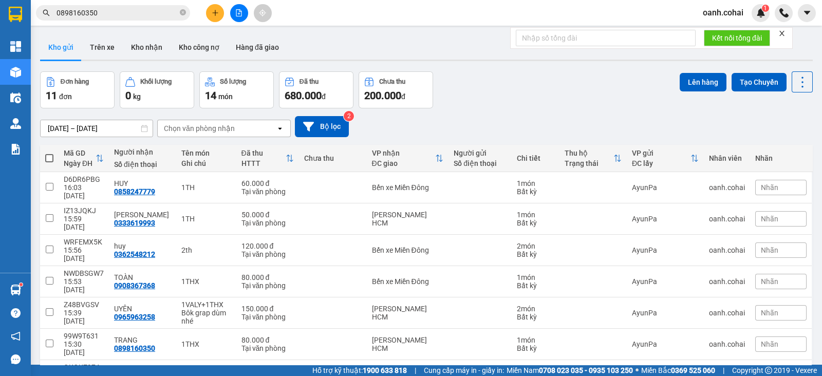
click at [238, 13] on icon "file-add" at bounding box center [238, 12] width 7 height 7
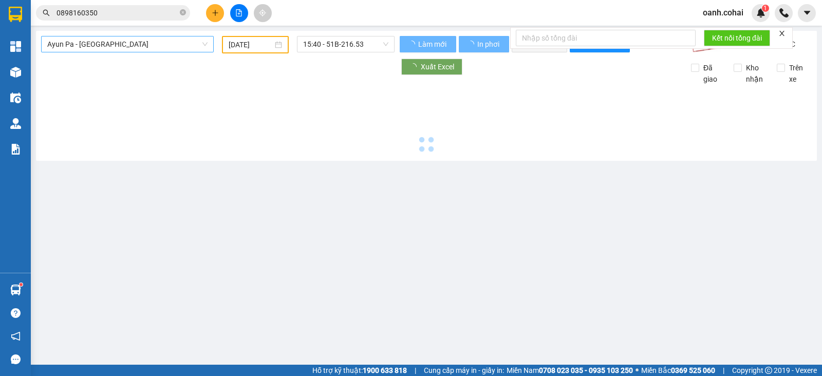
type input "[DATE]"
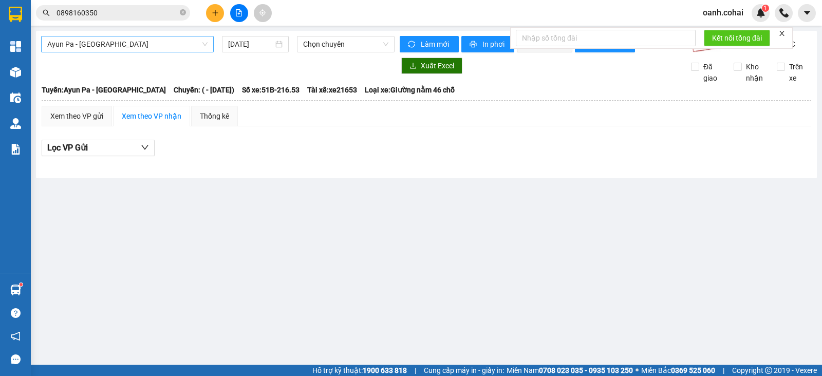
click at [147, 45] on span "Ayun Pa - [GEOGRAPHIC_DATA]" at bounding box center [127, 43] width 160 height 15
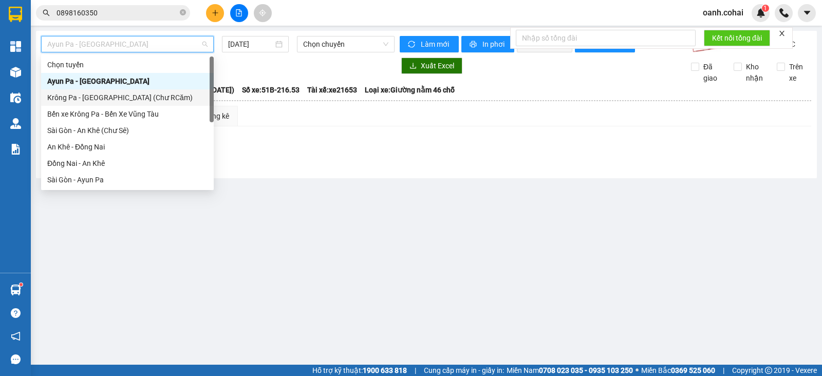
click at [119, 93] on div "Krông Pa - [GEOGRAPHIC_DATA] (Chư RCăm)" at bounding box center [127, 97] width 160 height 11
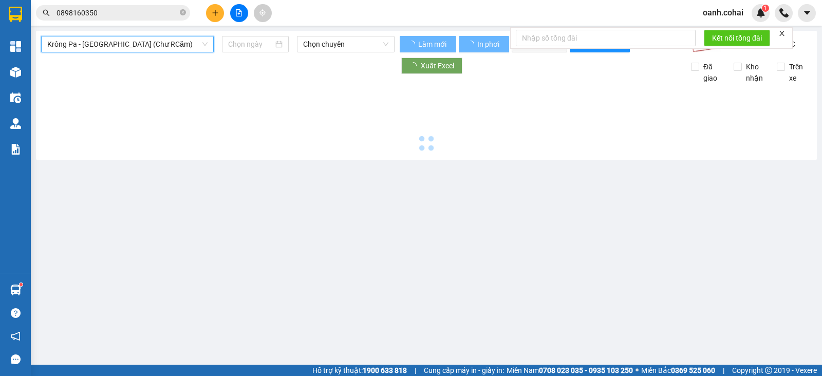
type input "[DATE]"
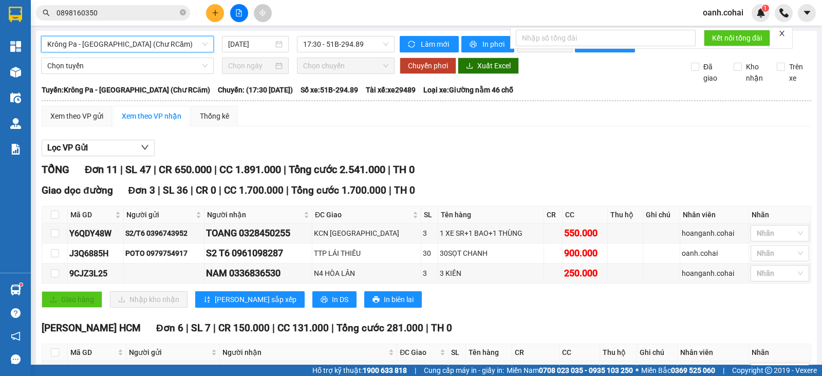
click at [113, 37] on span "Krông Pa - [GEOGRAPHIC_DATA] (Chư RCăm)" at bounding box center [127, 43] width 160 height 15
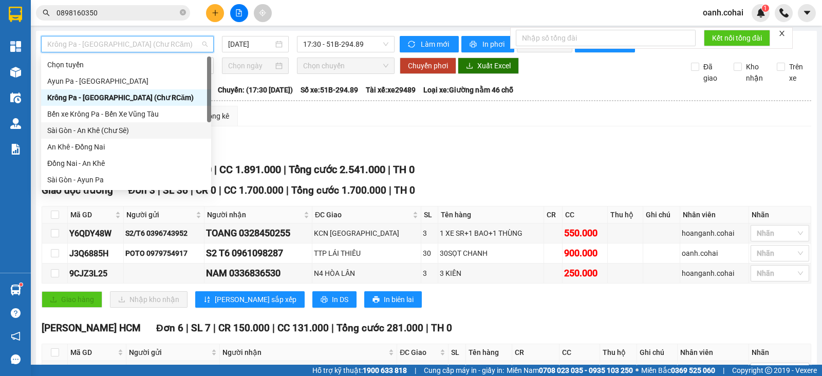
scroll to position [64, 0]
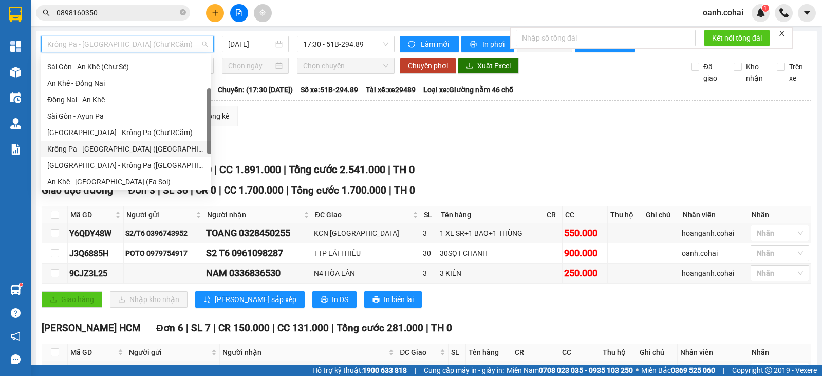
click at [112, 151] on div "Krông Pa - [GEOGRAPHIC_DATA] ([GEOGRAPHIC_DATA])" at bounding box center [126, 148] width 158 height 11
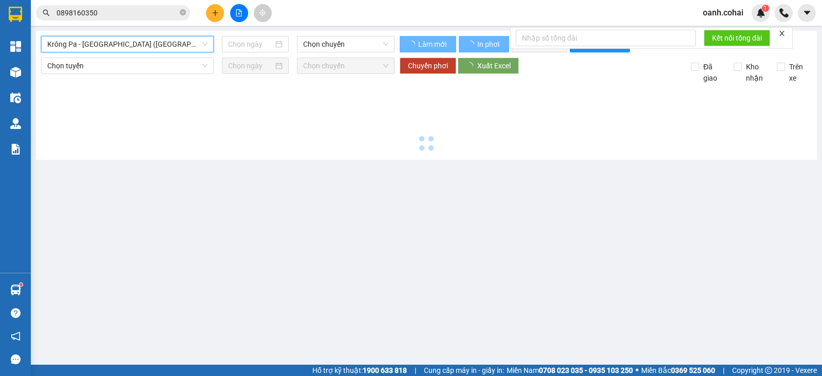
type input "[DATE]"
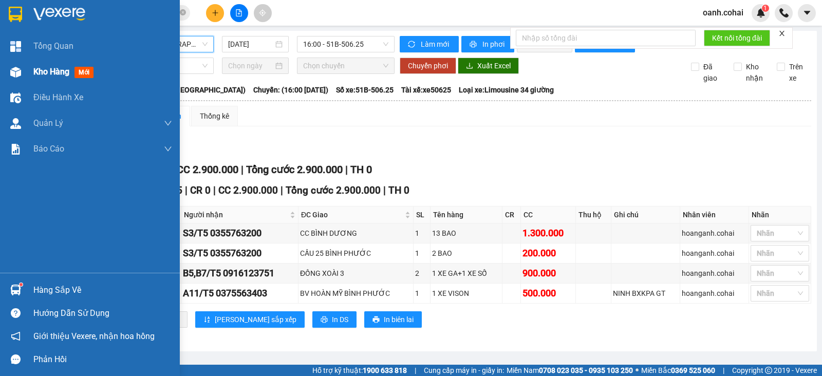
click at [43, 70] on span "Kho hàng" at bounding box center [51, 72] width 36 height 10
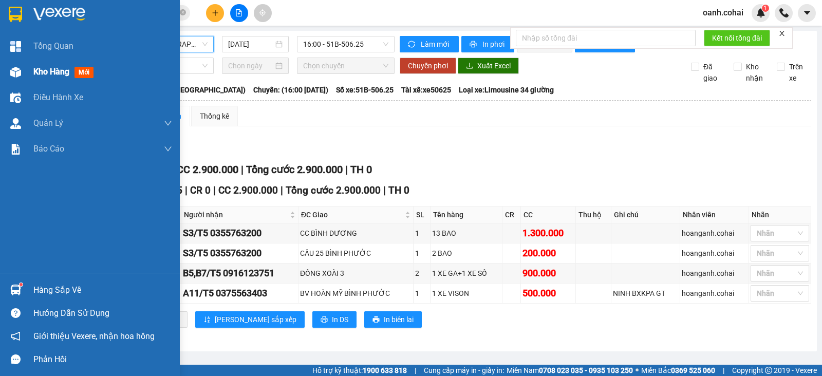
click at [43, 70] on span "Kho hàng" at bounding box center [51, 72] width 36 height 10
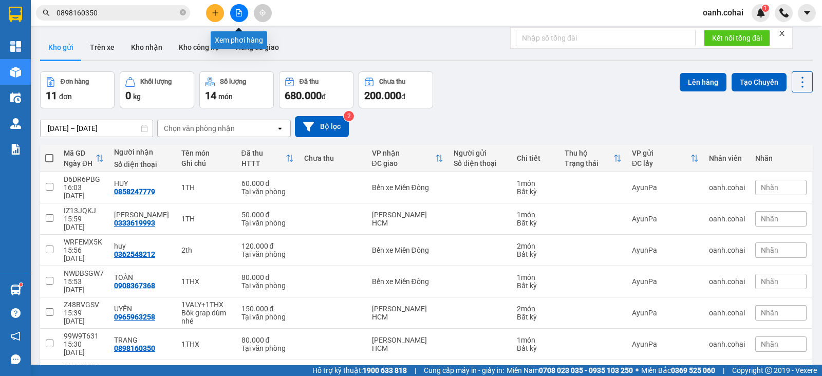
click at [235, 14] on icon "file-add" at bounding box center [238, 12] width 7 height 7
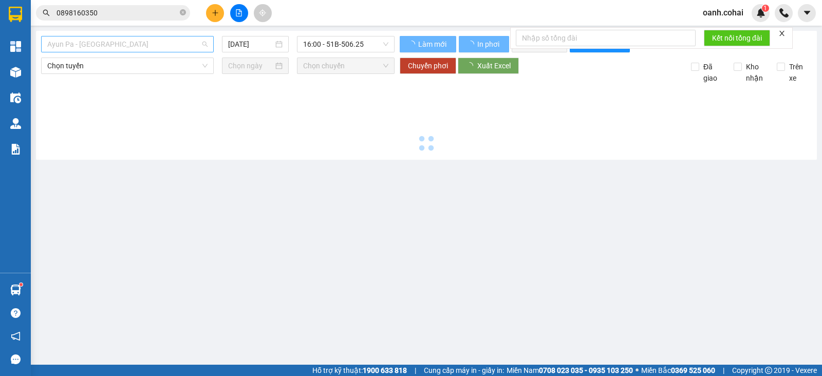
click at [145, 40] on span "Ayun Pa - [GEOGRAPHIC_DATA]" at bounding box center [127, 43] width 160 height 15
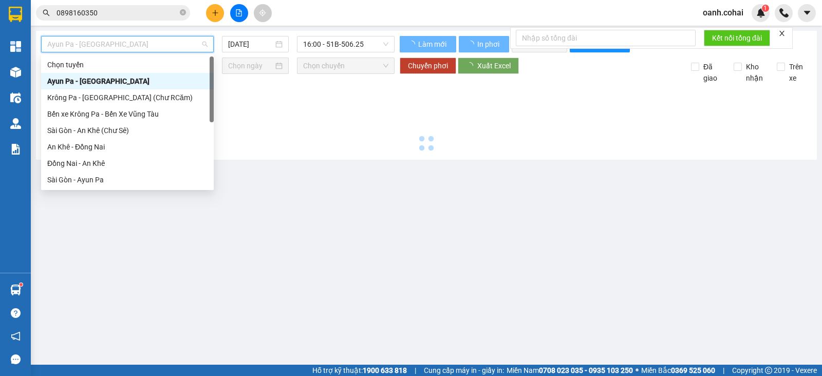
click at [110, 100] on div "Krông Pa - [GEOGRAPHIC_DATA] (Chư RCăm)" at bounding box center [127, 97] width 160 height 11
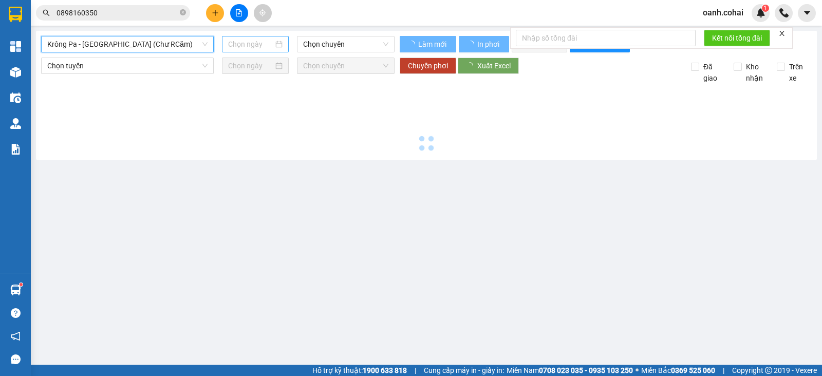
type input "[DATE]"
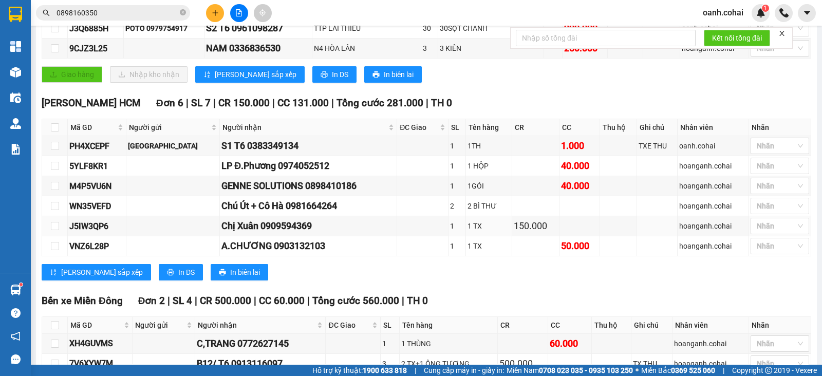
scroll to position [163, 0]
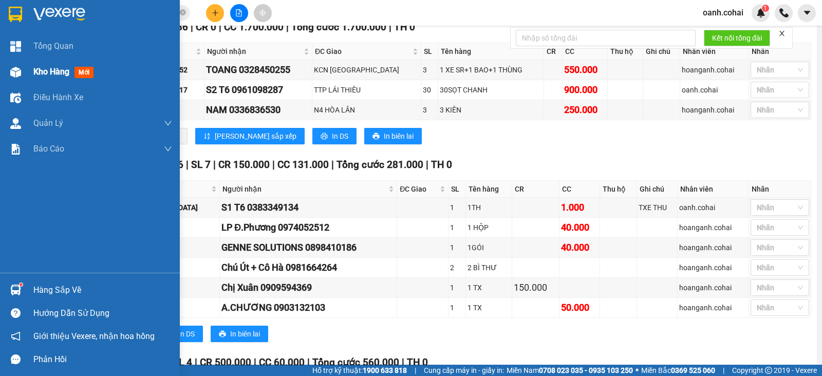
click at [53, 67] on span "Kho hàng" at bounding box center [51, 72] width 36 height 10
drag, startPoint x: 53, startPoint y: 67, endPoint x: 67, endPoint y: 68, distance: 13.9
click at [54, 67] on span "Kho hàng" at bounding box center [51, 72] width 36 height 10
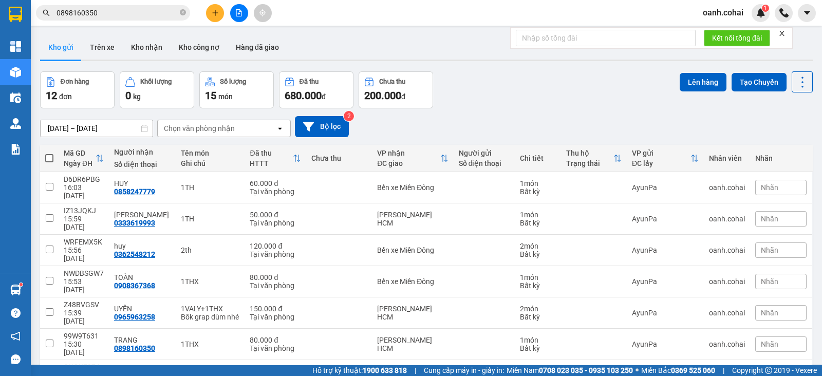
click at [213, 13] on icon "plus" at bounding box center [215, 12] width 7 height 7
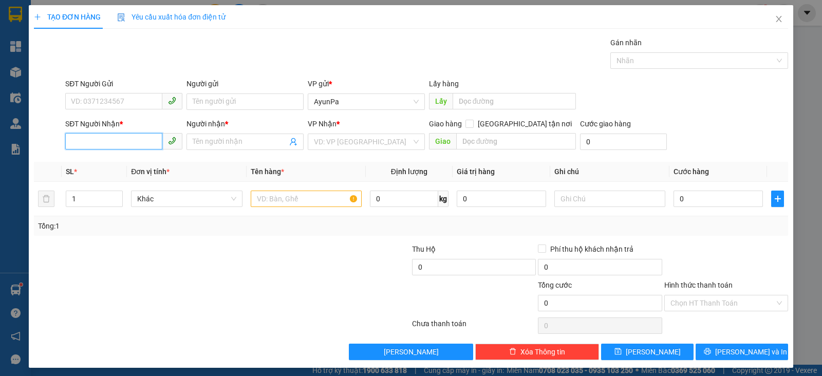
click at [123, 143] on input "SĐT Người Nhận *" at bounding box center [113, 141] width 97 height 16
type input "0961645681"
click at [121, 161] on div "0961645681 - LAM" at bounding box center [122, 161] width 103 height 11
type input "LAM"
type input "0961645681"
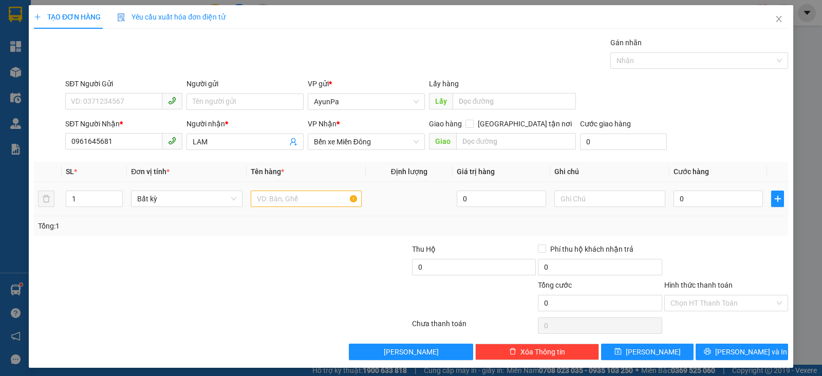
click at [281, 214] on td at bounding box center [305, 199] width 119 height 34
click at [281, 205] on input "text" at bounding box center [306, 199] width 111 height 16
type input "1TH"
click at [583, 199] on input "text" at bounding box center [609, 199] width 111 height 16
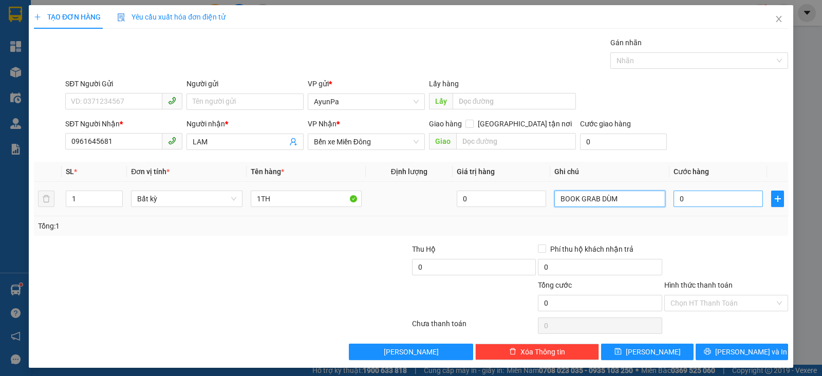
type input "BOOK GRAB DÙM"
click at [714, 200] on input "0" at bounding box center [717, 199] width 89 height 16
type input "6"
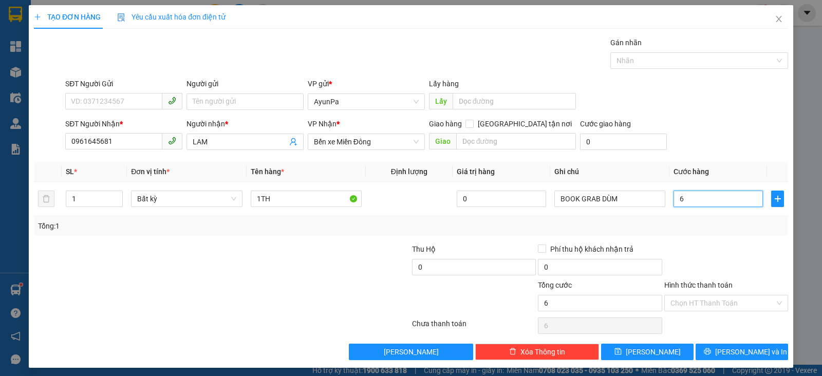
type input "60"
type input "60.000"
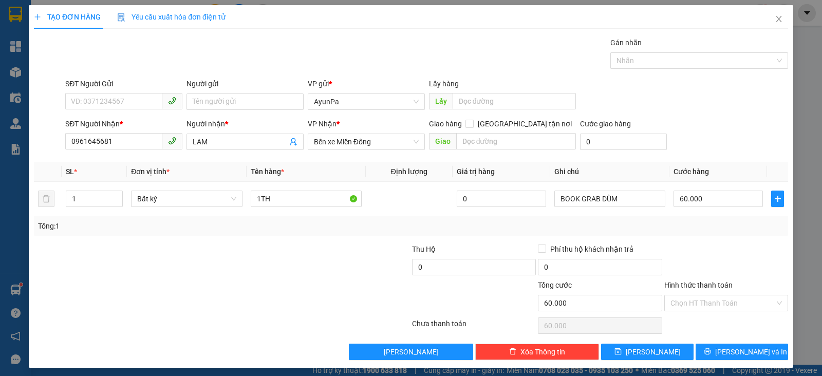
click at [701, 227] on div "Tổng: 1" at bounding box center [411, 225] width 746 height 11
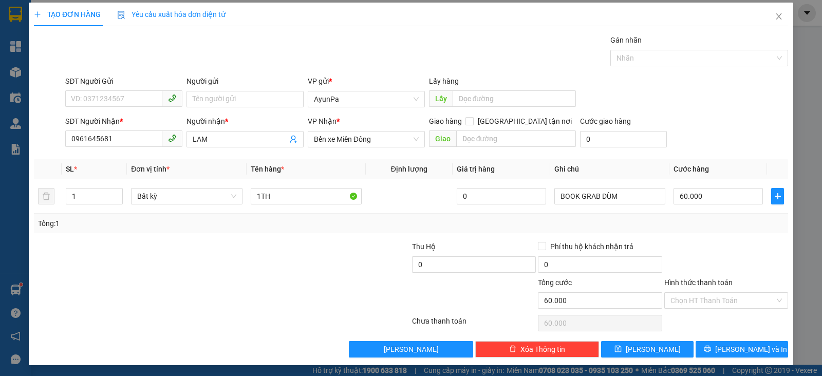
scroll to position [3, 0]
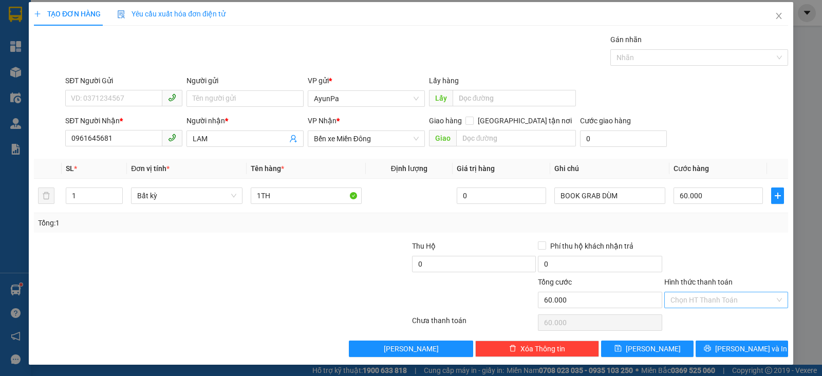
click at [703, 297] on input "Hình thức thanh toán" at bounding box center [722, 299] width 104 height 15
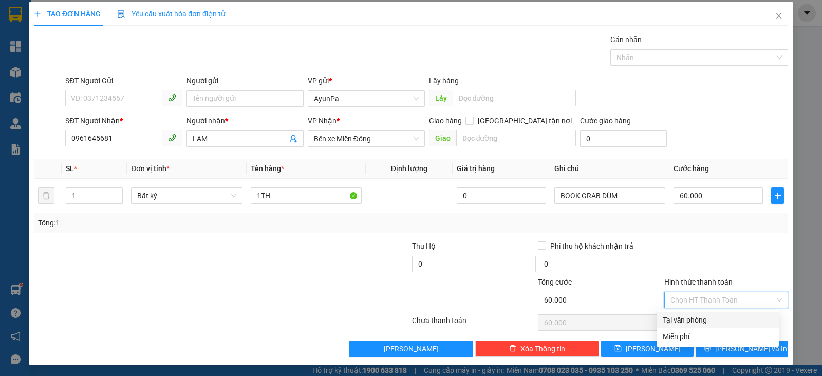
click at [698, 317] on div "Tại văn phòng" at bounding box center [717, 319] width 110 height 11
type input "0"
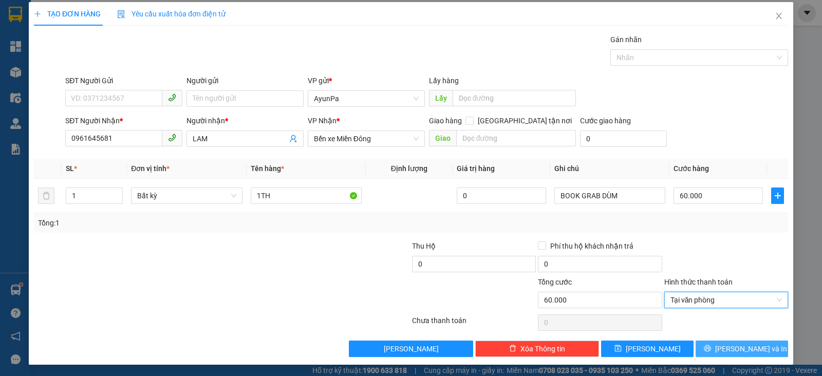
click at [724, 350] on span "[PERSON_NAME] và In" at bounding box center [751, 348] width 72 height 11
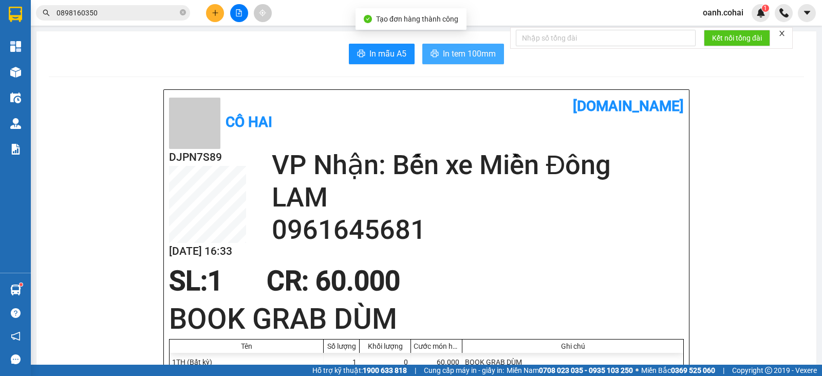
click at [466, 56] on span "In tem 100mm" at bounding box center [469, 53] width 53 height 13
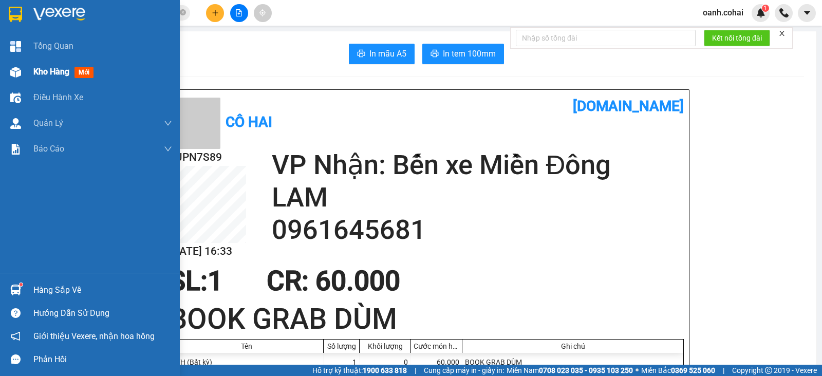
click at [44, 65] on div "Kho hàng mới" at bounding box center [65, 71] width 64 height 13
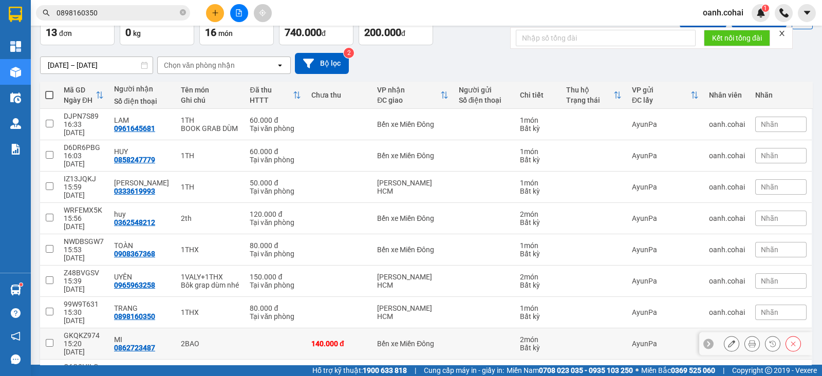
scroll to position [173, 0]
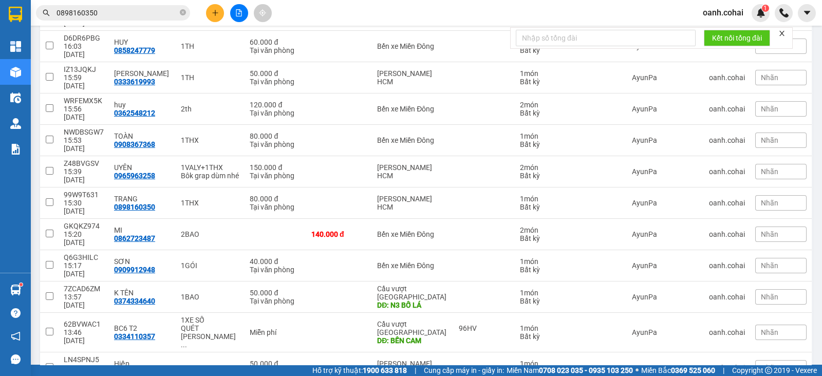
checkbox input "true"
click at [347, 250] on td at bounding box center [339, 265] width 66 height 31
checkbox input "true"
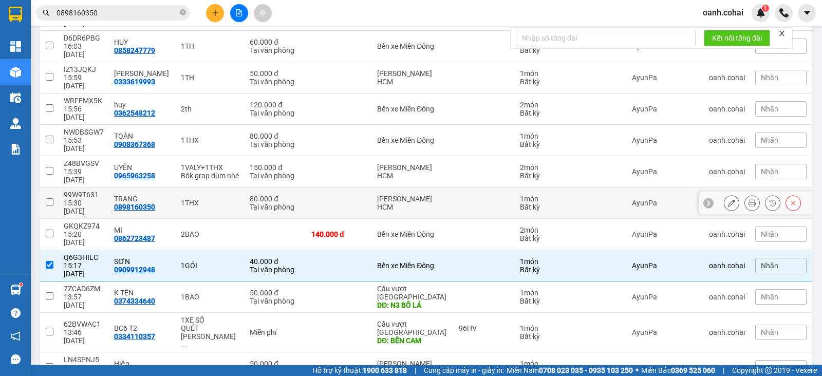
scroll to position [108, 0]
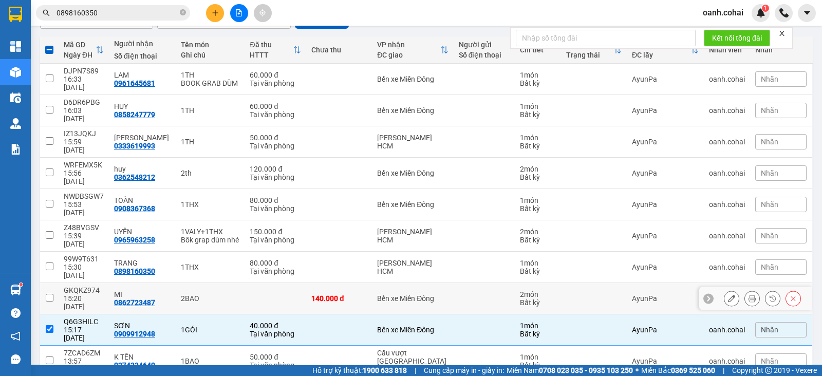
click at [377, 294] on div "Bến xe Miền Đông" at bounding box center [412, 298] width 71 height 8
checkbox input "true"
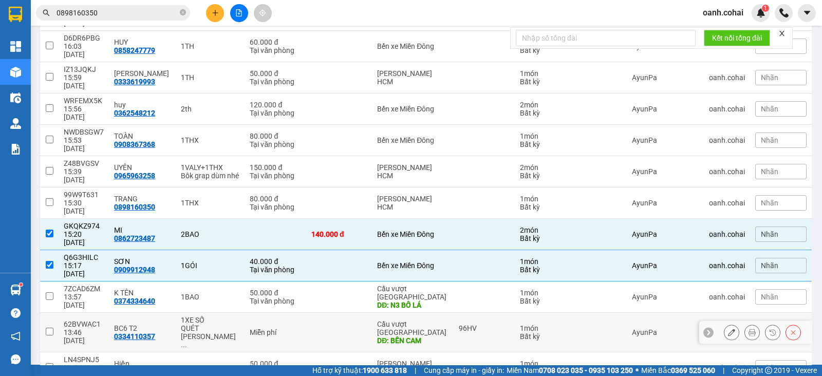
scroll to position [44, 0]
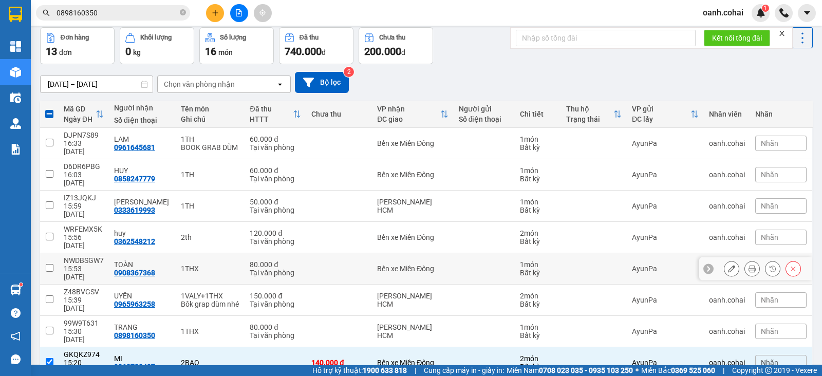
click at [311, 253] on td at bounding box center [339, 268] width 66 height 31
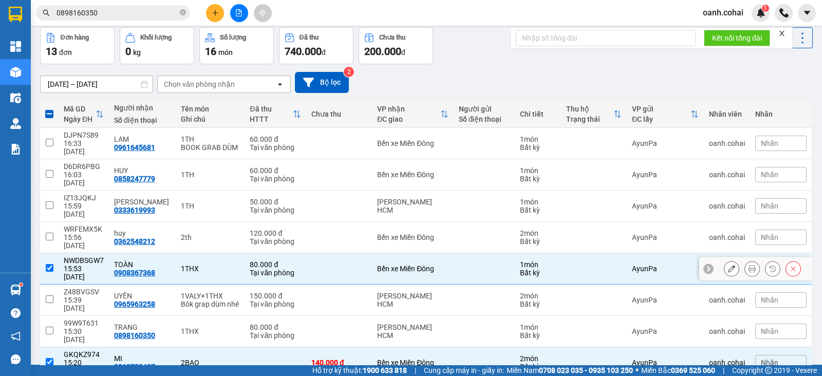
checkbox input "true"
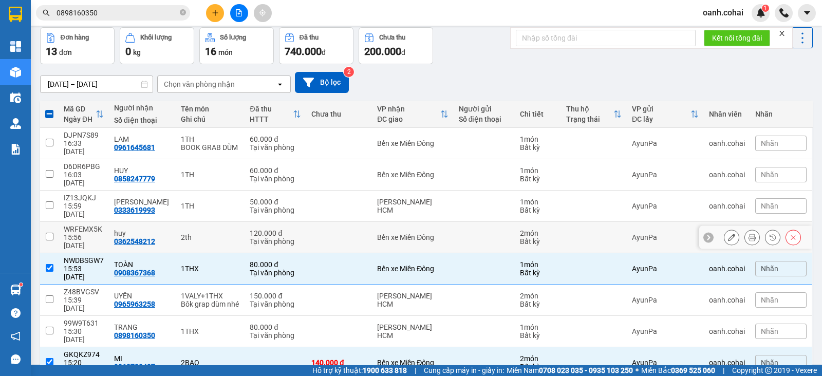
click at [321, 222] on td at bounding box center [339, 237] width 66 height 31
checkbox input "true"
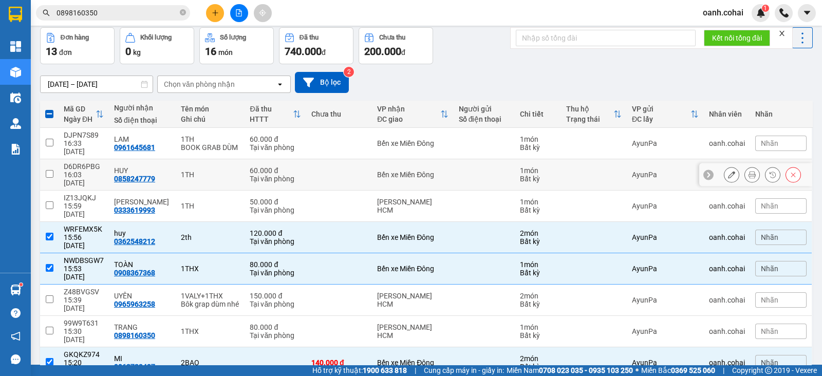
click at [337, 167] on td at bounding box center [339, 174] width 66 height 31
click at [343, 149] on td at bounding box center [339, 143] width 66 height 31
checkbox input "true"
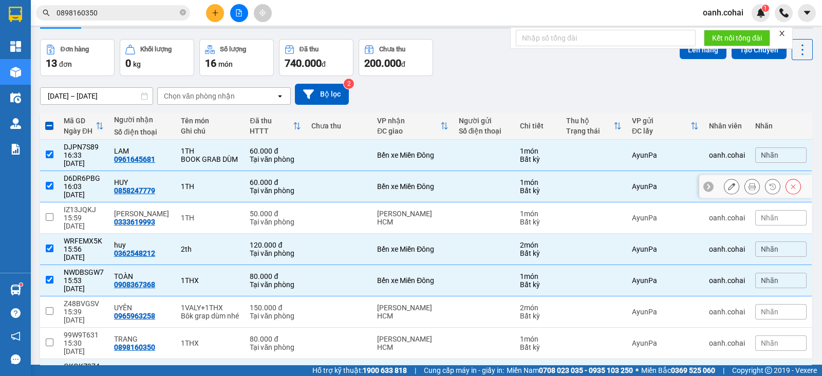
scroll to position [0, 0]
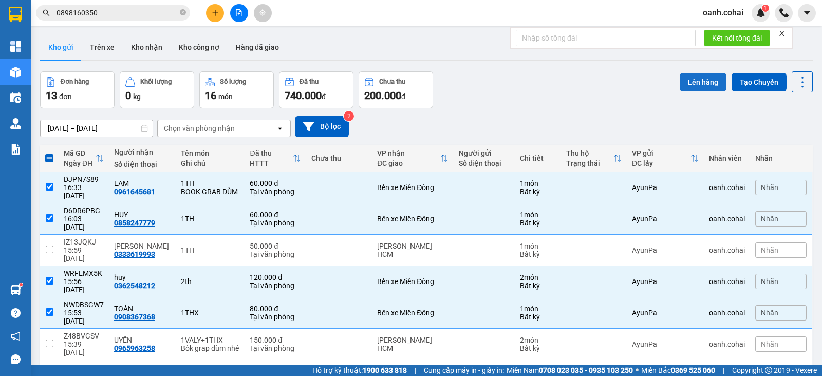
click at [693, 79] on button "Lên hàng" at bounding box center [702, 82] width 47 height 18
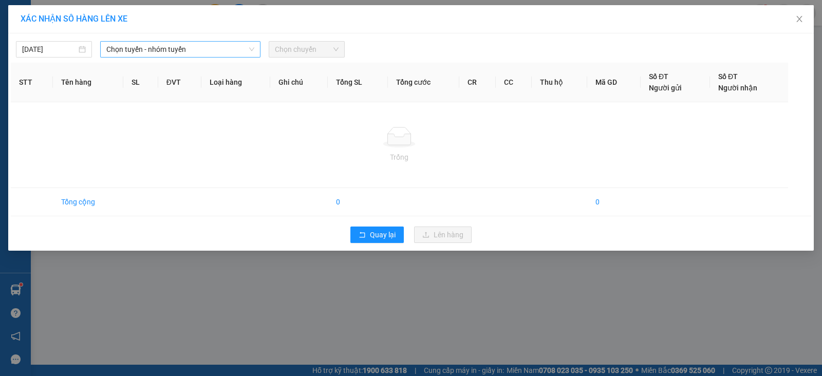
click at [154, 53] on span "Chọn tuyến - nhóm tuyến" at bounding box center [180, 49] width 148 height 15
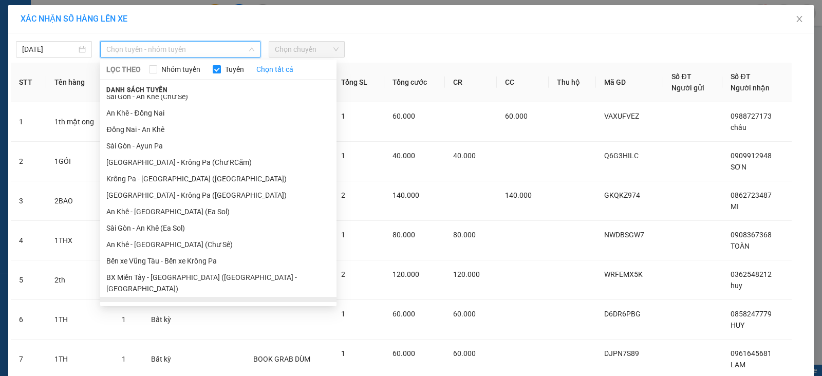
click at [174, 221] on ul "Ayun Pa - [GEOGRAPHIC_DATA] Krông Pa - [GEOGRAPHIC_DATA] (Chư RCăm) Bến xe Krôn…" at bounding box center [218, 198] width 236 height 207
click at [131, 297] on li "BX Krông Pa - BX Miền Tây ([GEOGRAPHIC_DATA] - [GEOGRAPHIC_DATA])" at bounding box center [218, 311] width 236 height 28
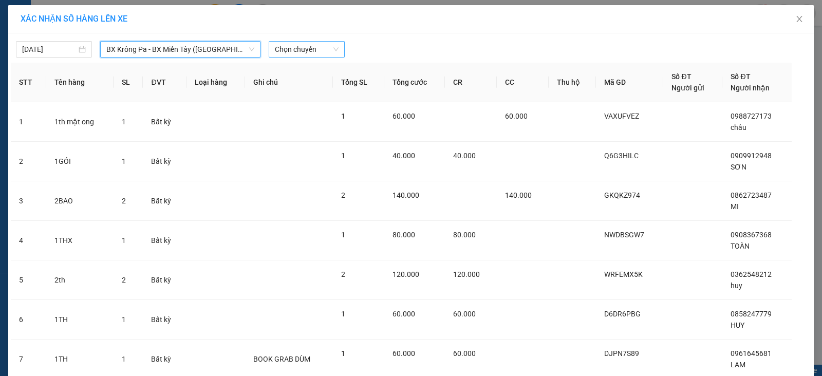
click at [300, 42] on span "Chọn chuyến" at bounding box center [307, 49] width 64 height 15
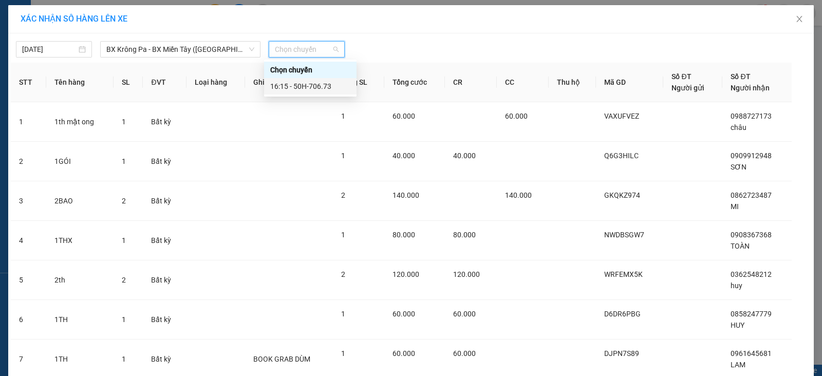
click at [326, 88] on div "16:15 - 50H-706.73" at bounding box center [310, 86] width 80 height 11
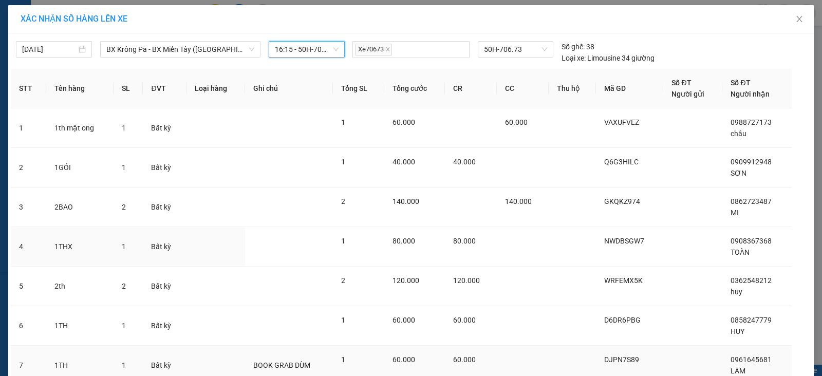
scroll to position [83, 0]
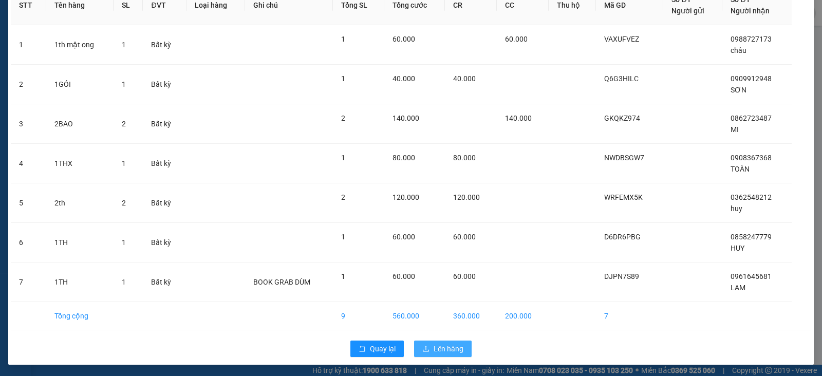
click at [433, 347] on span "Lên hàng" at bounding box center [448, 348] width 30 height 11
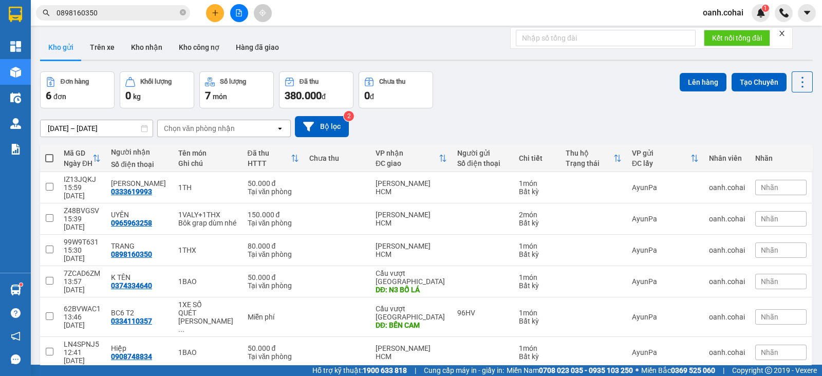
click at [237, 14] on icon "file-add" at bounding box center [238, 12] width 7 height 7
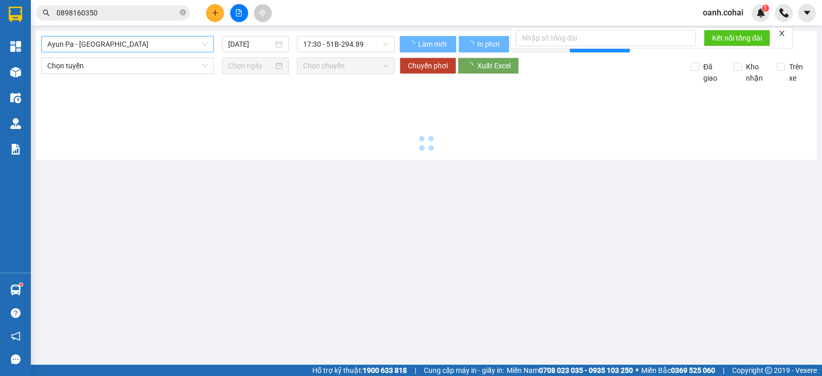
click at [164, 44] on span "Ayun Pa - [GEOGRAPHIC_DATA]" at bounding box center [127, 43] width 160 height 15
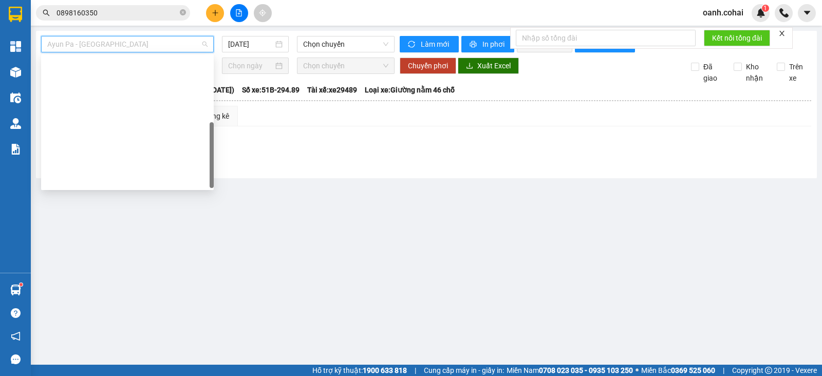
scroll to position [148, 0]
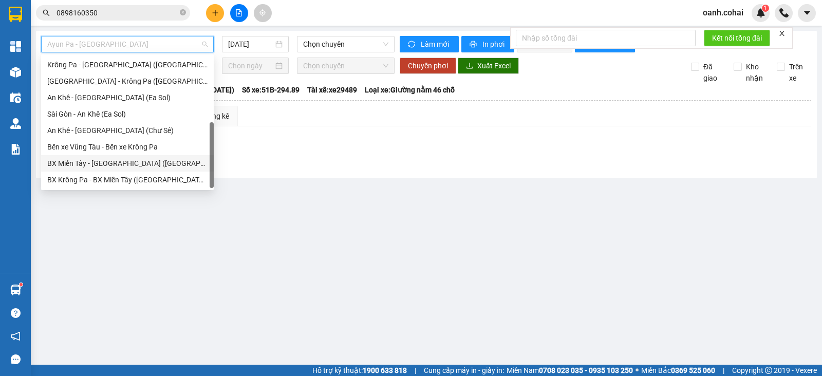
click at [117, 165] on div "BX Miền Tây - [GEOGRAPHIC_DATA] ([GEOGRAPHIC_DATA] - [GEOGRAPHIC_DATA])" at bounding box center [127, 163] width 160 height 11
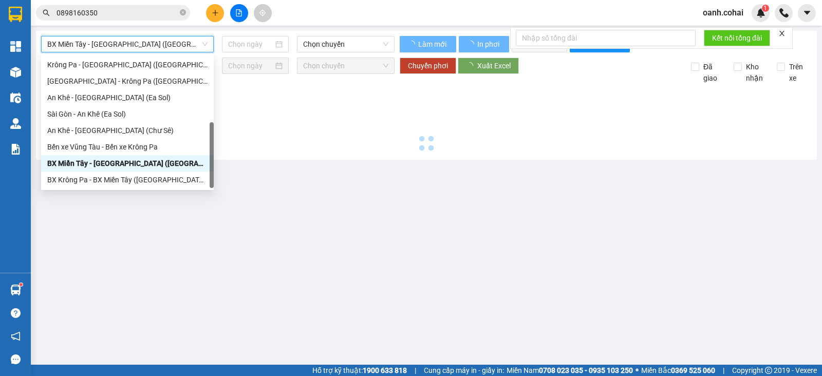
click at [162, 46] on span "BX Miền Tây - [GEOGRAPHIC_DATA] ([GEOGRAPHIC_DATA] - [GEOGRAPHIC_DATA])" at bounding box center [127, 43] width 160 height 15
type input "[DATE]"
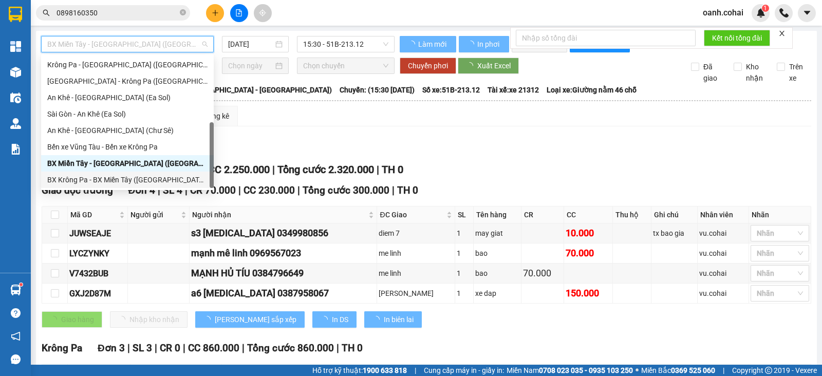
click at [91, 179] on div "BX Krông Pa - BX Miền Tây ([GEOGRAPHIC_DATA] - [GEOGRAPHIC_DATA])" at bounding box center [127, 179] width 160 height 11
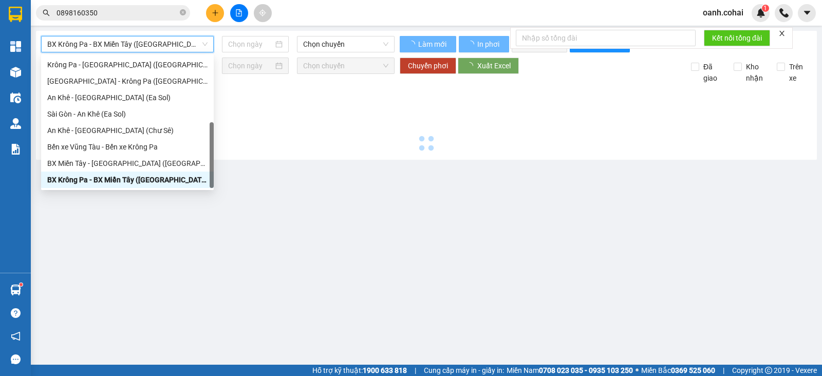
type input "[DATE]"
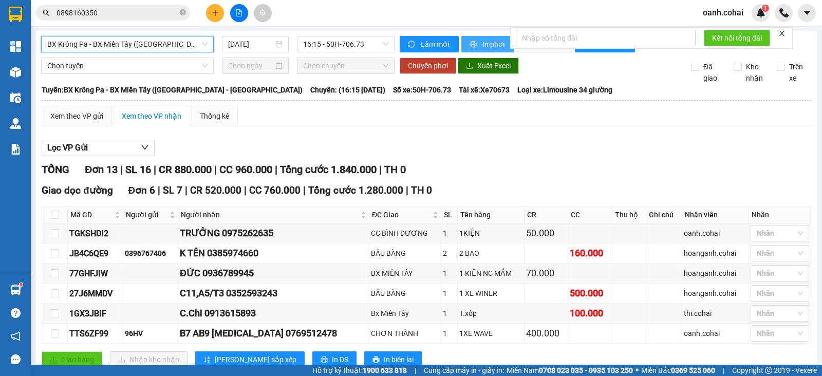
click at [473, 42] on button "In phơi" at bounding box center [487, 44] width 53 height 16
click at [175, 44] on span "BX Krông Pa - BX Miền Tây ([GEOGRAPHIC_DATA] - [GEOGRAPHIC_DATA])" at bounding box center [127, 43] width 160 height 15
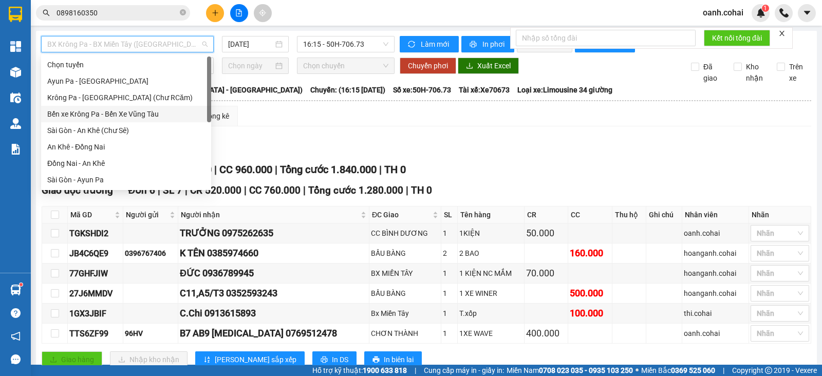
click at [134, 111] on div "Bến xe Krông Pa - Bến Xe Vũng Tàu" at bounding box center [126, 113] width 158 height 11
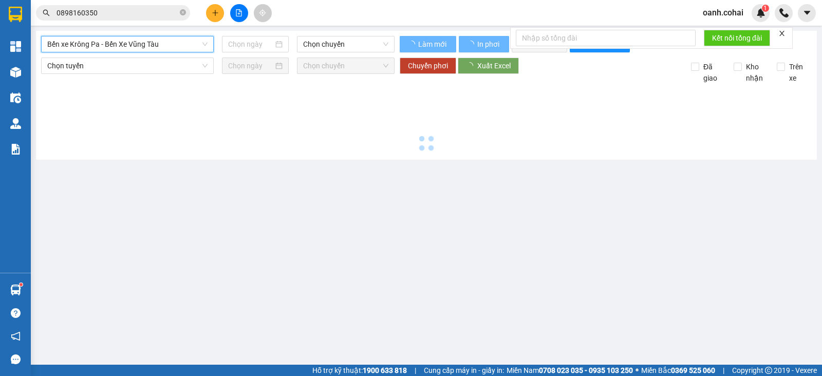
type input "[DATE]"
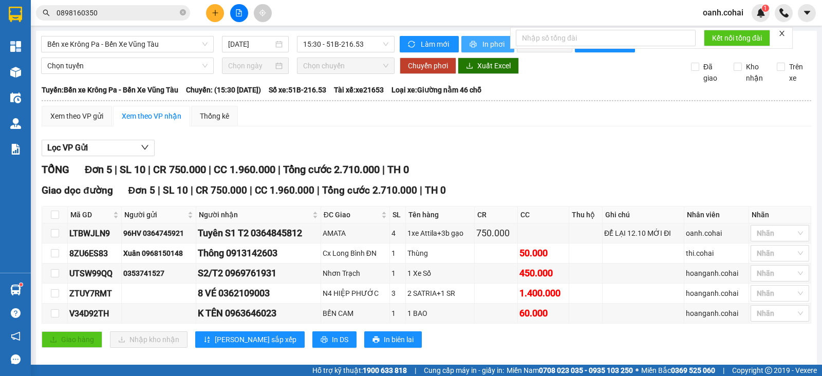
click at [472, 46] on span "printer" at bounding box center [473, 45] width 9 height 8
click at [211, 13] on button at bounding box center [215, 13] width 18 height 18
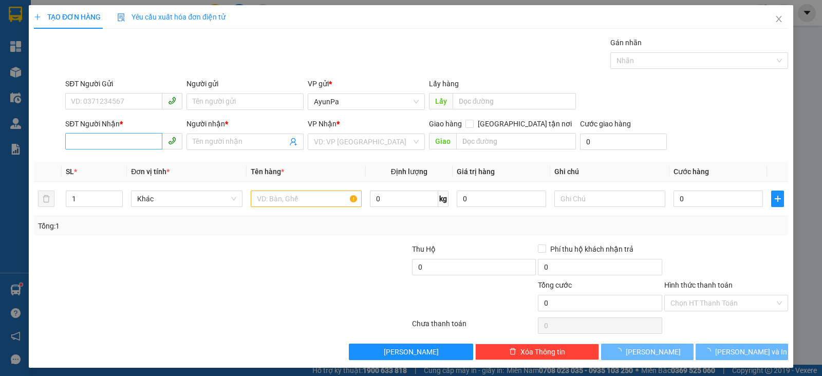
click at [134, 146] on div "Cần tạo đơn hàng để có thể xuất hóa đơn điện tử Xác nhận tạo đơn hàng? Quay lại…" at bounding box center [411, 188] width 822 height 376
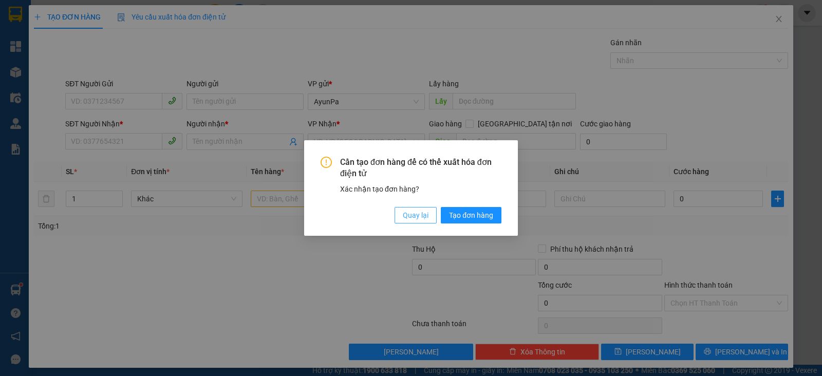
click at [414, 216] on span "Quay lại" at bounding box center [416, 215] width 26 height 11
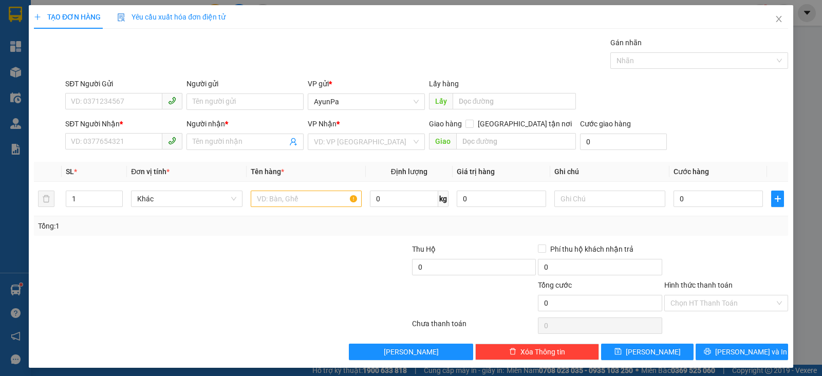
click at [137, 128] on div "SĐT Người Nhận *" at bounding box center [123, 123] width 117 height 11
click at [137, 133] on input "SĐT Người Nhận *" at bounding box center [113, 141] width 97 height 16
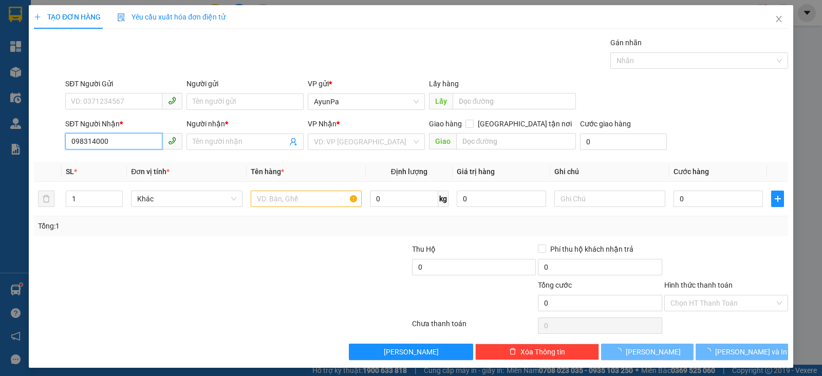
type input "0983140007"
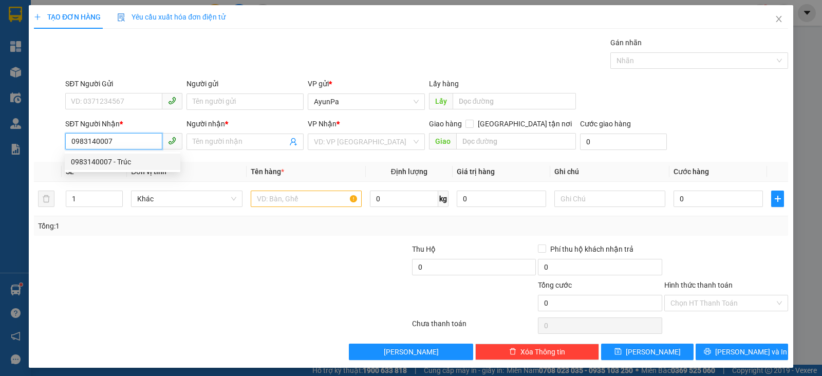
click at [91, 163] on div "0983140007 - Trúc" at bounding box center [122, 161] width 103 height 11
type input "Trúc"
type input "0983140007"
click at [274, 194] on input "text" at bounding box center [306, 199] width 111 height 16
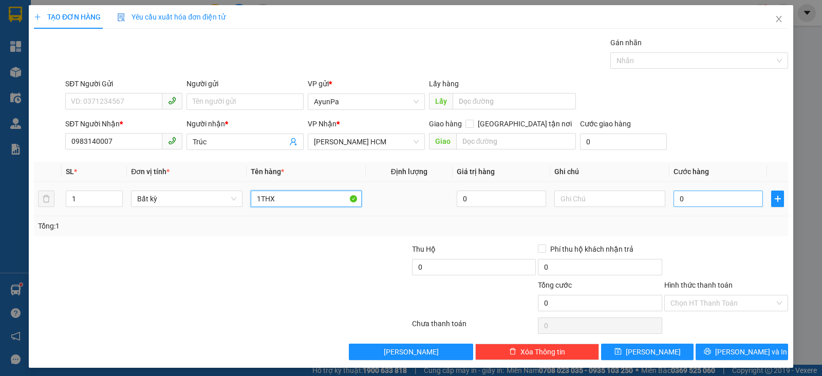
type input "1THX"
click at [702, 200] on input "0" at bounding box center [717, 199] width 89 height 16
type input "50"
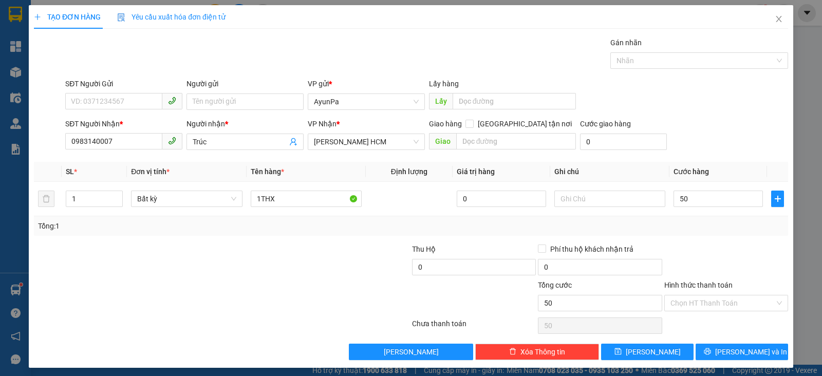
type input "50.000"
drag, startPoint x: 689, startPoint y: 251, endPoint x: 701, endPoint y: 325, distance: 75.0
click at [689, 254] on div at bounding box center [726, 261] width 126 height 36
click at [711, 309] on input "Hình thức thanh toán" at bounding box center [722, 302] width 104 height 15
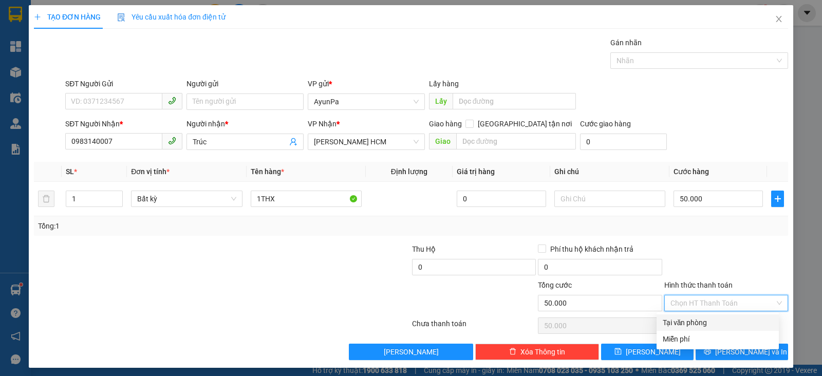
click at [704, 325] on div "Tại văn phòng" at bounding box center [717, 322] width 110 height 11
type input "0"
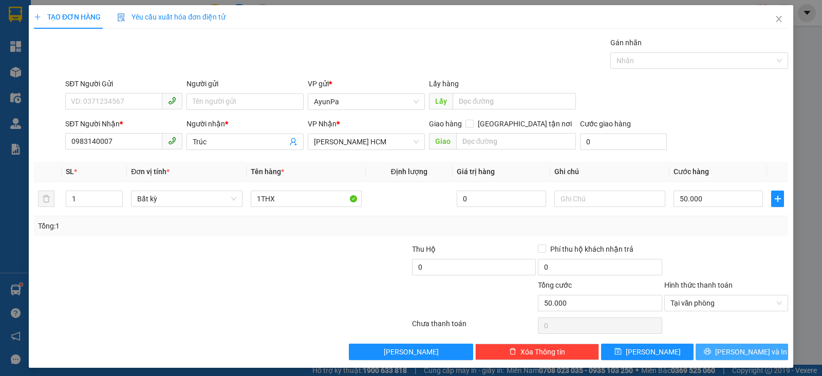
click at [711, 349] on icon "printer" at bounding box center [707, 351] width 7 height 7
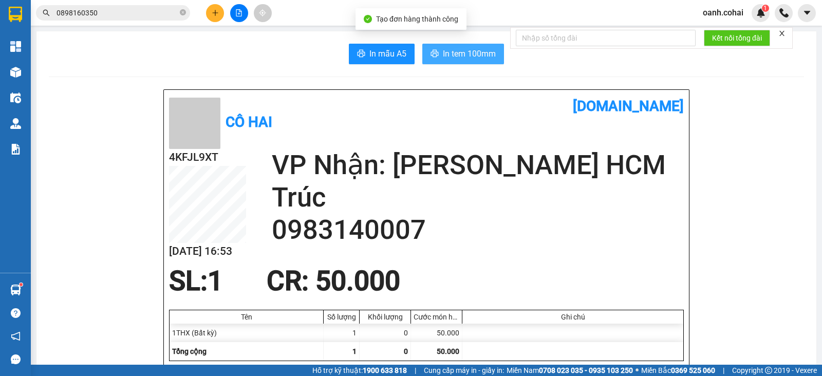
click at [443, 54] on span "In tem 100mm" at bounding box center [469, 53] width 53 height 13
click at [217, 14] on icon "plus" at bounding box center [215, 12] width 7 height 7
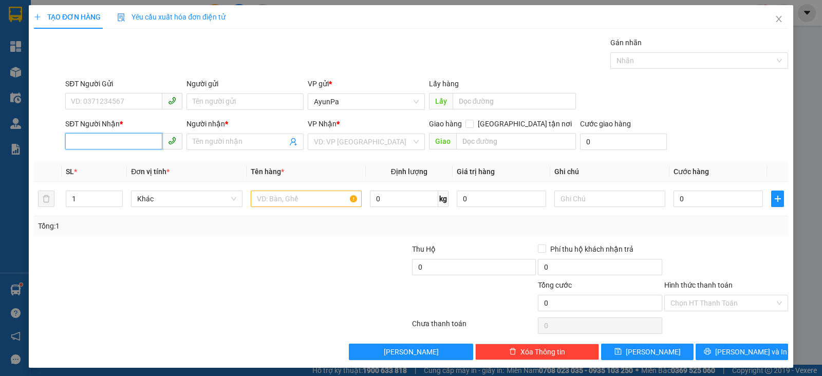
click at [110, 143] on input "SĐT Người Nhận *" at bounding box center [113, 141] width 97 height 16
type input "0988537529"
click at [208, 151] on div "Người nhận * Tên người nhận" at bounding box center [244, 136] width 117 height 36
click at [208, 149] on div "Người nhận * Tên người nhận" at bounding box center [244, 136] width 117 height 36
click at [208, 144] on input "Người nhận *" at bounding box center [240, 141] width 94 height 11
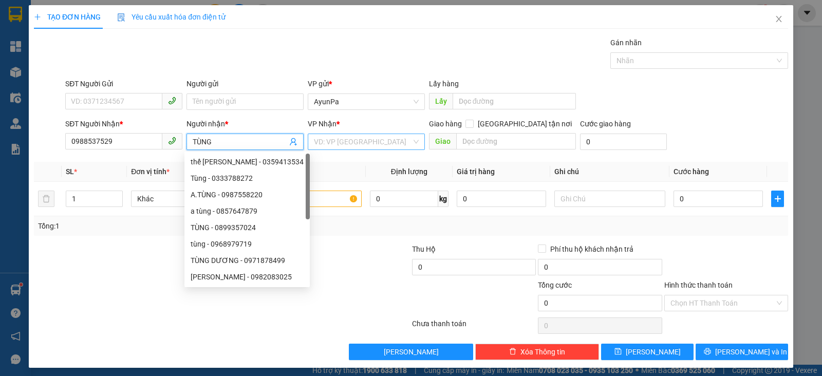
type input "TÙNG"
click at [339, 141] on input "search" at bounding box center [363, 141] width 98 height 15
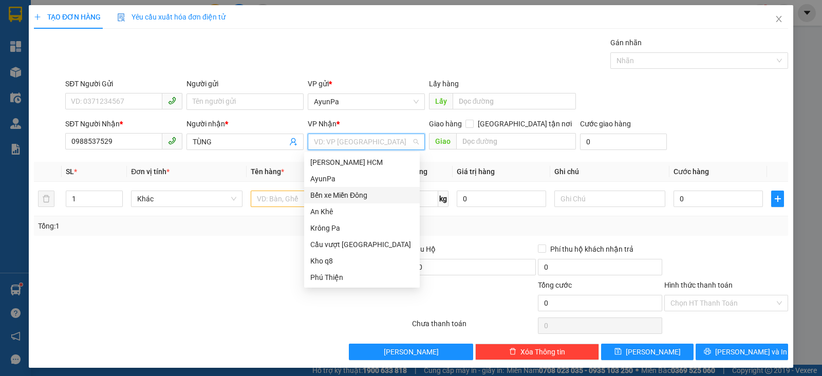
click at [349, 196] on div "Bến xe Miền Đông" at bounding box center [361, 194] width 103 height 11
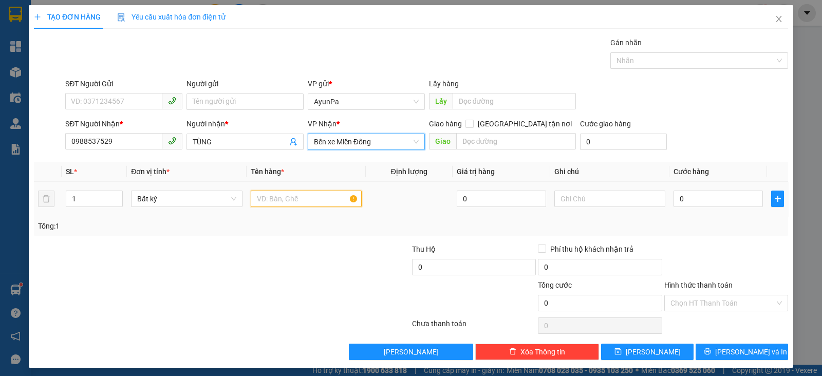
click at [294, 194] on input "text" at bounding box center [306, 199] width 111 height 16
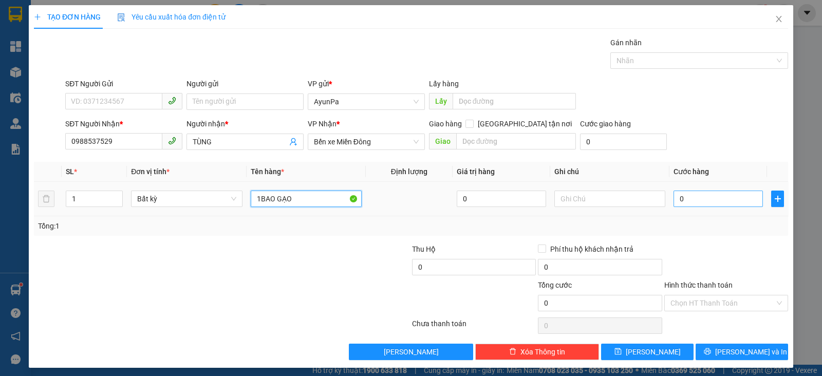
type input "1BAO GẠO"
type input "7"
type input "70"
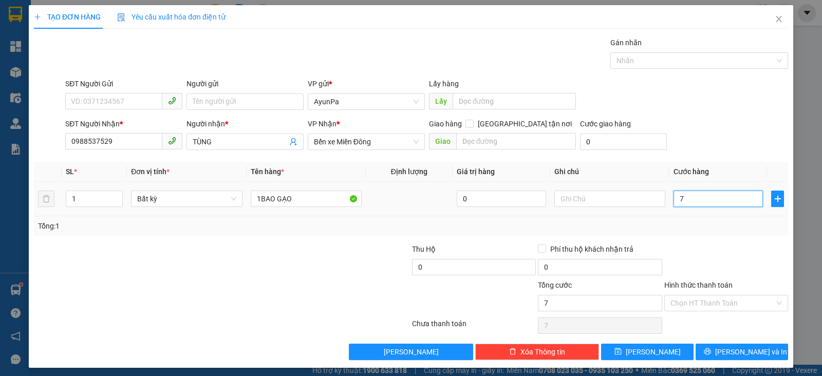
type input "70"
type input "7"
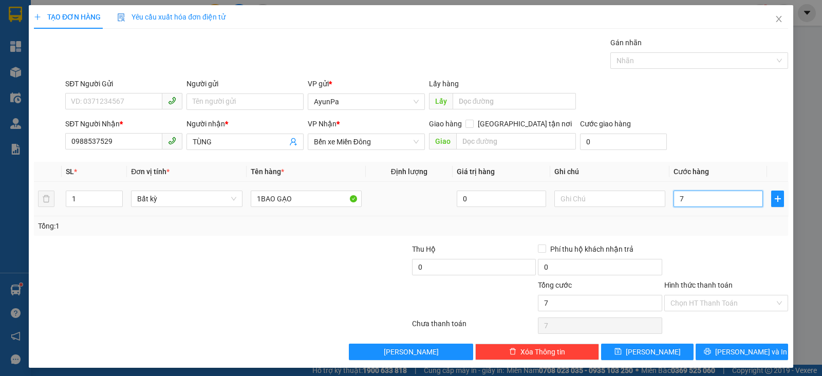
type input "0"
type input "08"
type input "8"
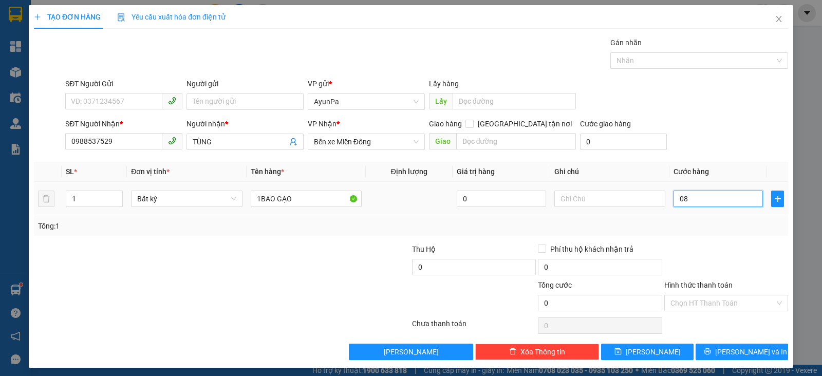
type input "8"
type input "080"
type input "80"
click at [754, 250] on div at bounding box center [726, 261] width 126 height 36
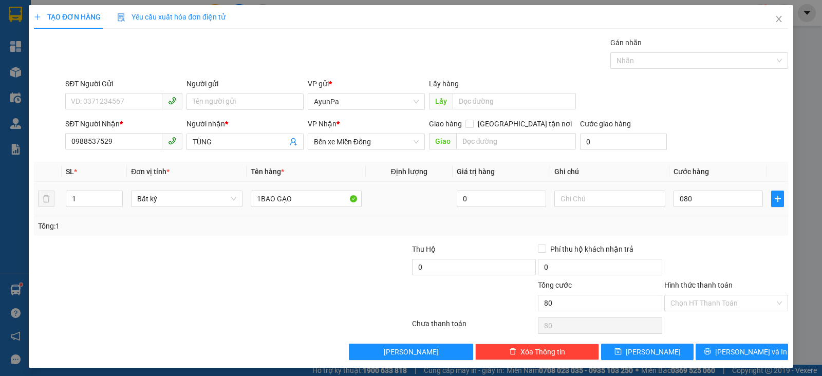
type input "80.000"
click at [563, 196] on input "text" at bounding box center [609, 199] width 111 height 16
type input "B"
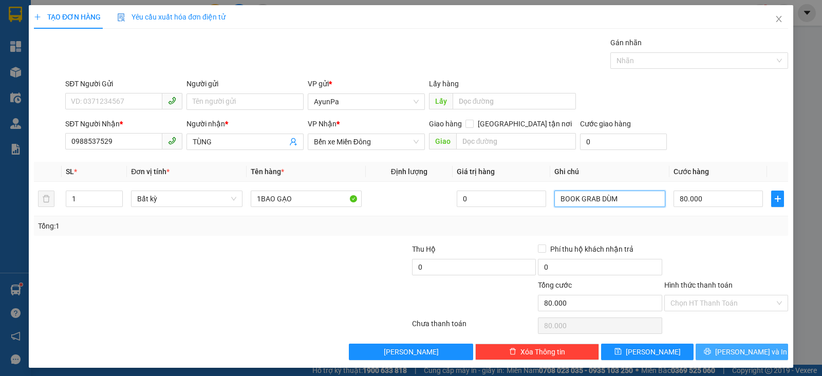
type input "BOOK GRAB DÙM"
click at [711, 358] on button "[PERSON_NAME] và In" at bounding box center [741, 352] width 92 height 16
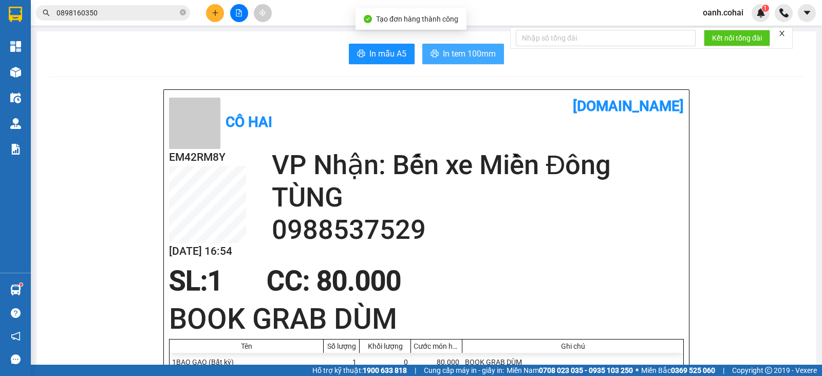
click at [461, 56] on span "In tem 100mm" at bounding box center [469, 53] width 53 height 13
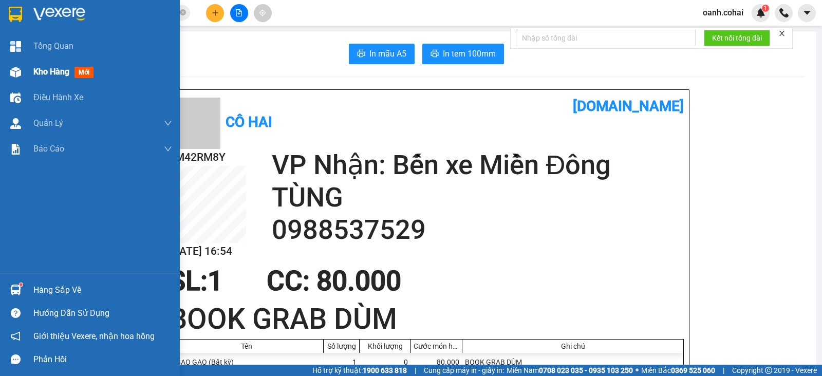
click at [49, 72] on span "Kho hàng" at bounding box center [51, 72] width 36 height 10
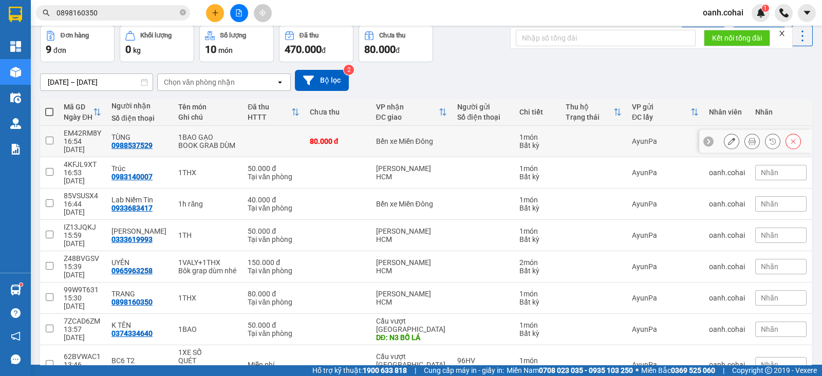
scroll to position [81, 0]
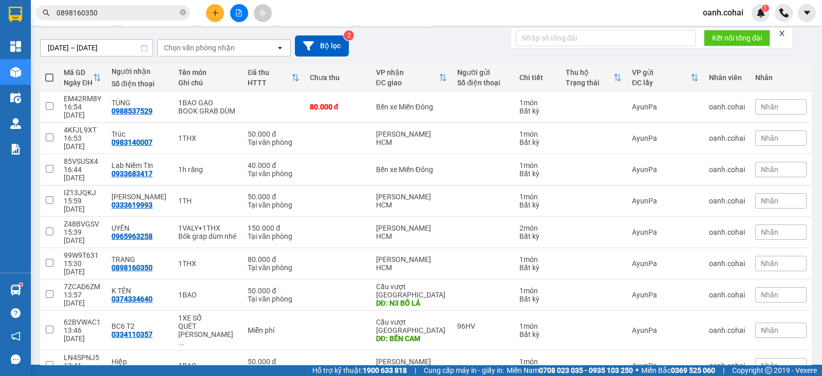
click at [237, 9] on button at bounding box center [239, 13] width 18 height 18
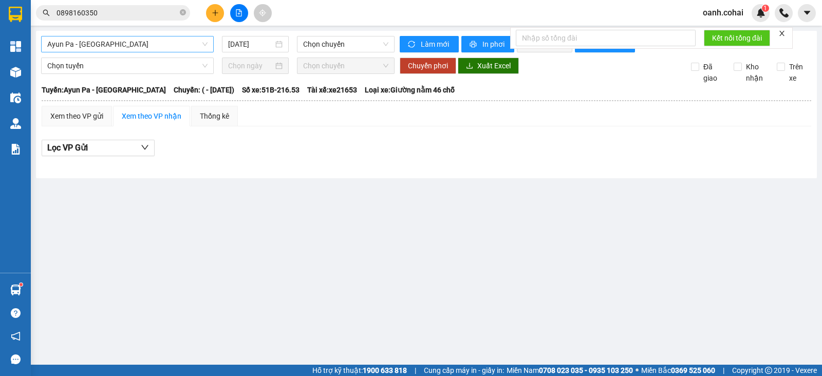
click at [135, 46] on span "Ayun Pa - [GEOGRAPHIC_DATA]" at bounding box center [127, 43] width 160 height 15
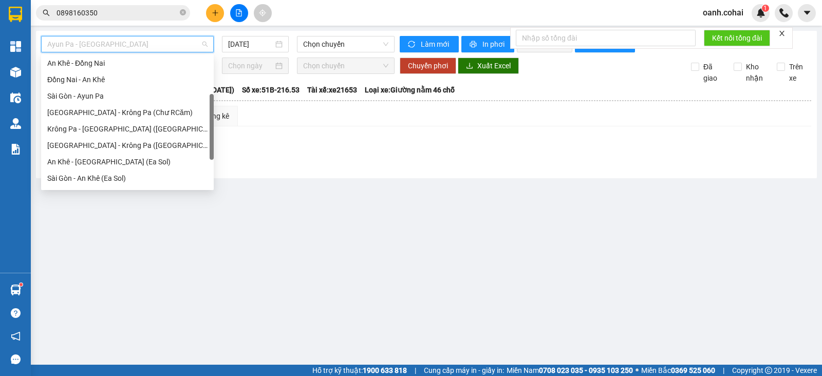
scroll to position [148, 0]
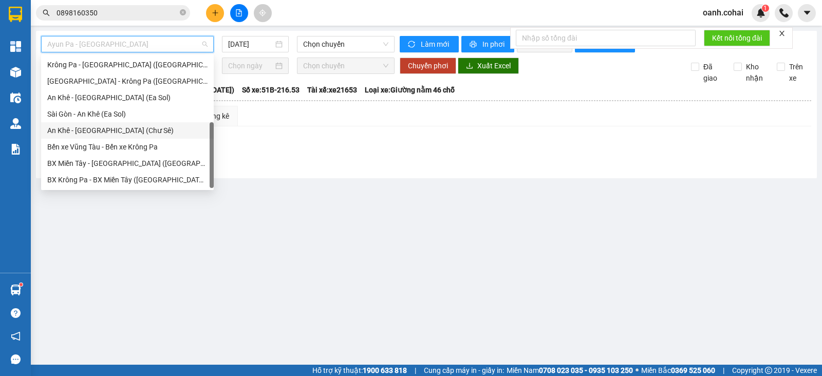
click at [119, 131] on div "An Khê - [GEOGRAPHIC_DATA] (Chư Sê)" at bounding box center [127, 130] width 160 height 11
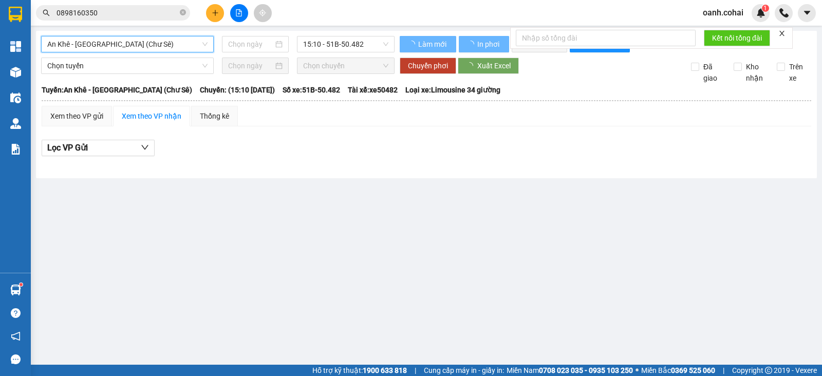
type input "[DATE]"
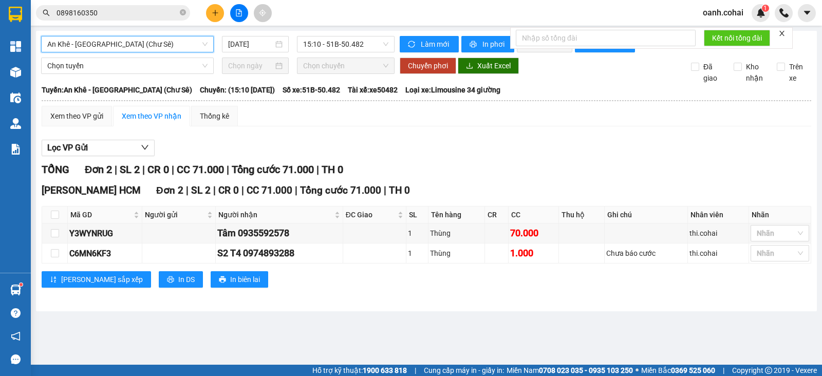
click at [153, 52] on div "An Khê - [GEOGRAPHIC_DATA] (Chư Sê) An Khê - [GEOGRAPHIC_DATA] (Chư Sê) [DATE] …" at bounding box center [217, 44] width 353 height 16
click at [280, 154] on div "Lọc VP Gửi" at bounding box center [426, 148] width 769 height 17
click at [430, 45] on span "Làm mới" at bounding box center [436, 44] width 30 height 11
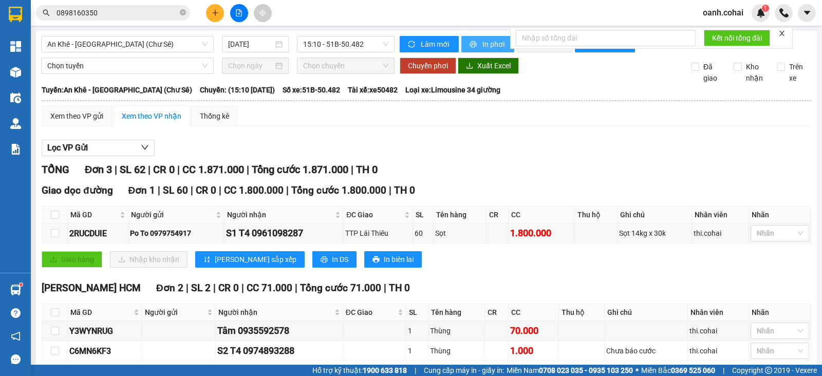
click at [492, 43] on span "In phơi" at bounding box center [494, 44] width 24 height 11
drag, startPoint x: 162, startPoint y: 45, endPoint x: 157, endPoint y: 58, distance: 13.8
click at [162, 45] on span "An Khê - [GEOGRAPHIC_DATA] (Chư Sê)" at bounding box center [127, 43] width 160 height 15
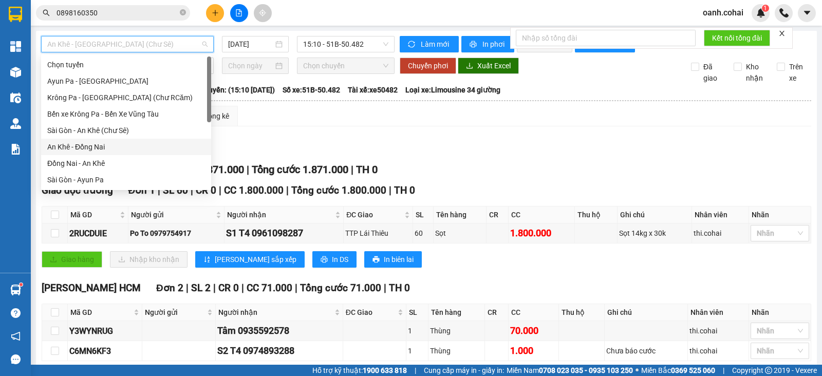
click at [106, 150] on div "An Khê - Đồng Nai" at bounding box center [126, 146] width 158 height 11
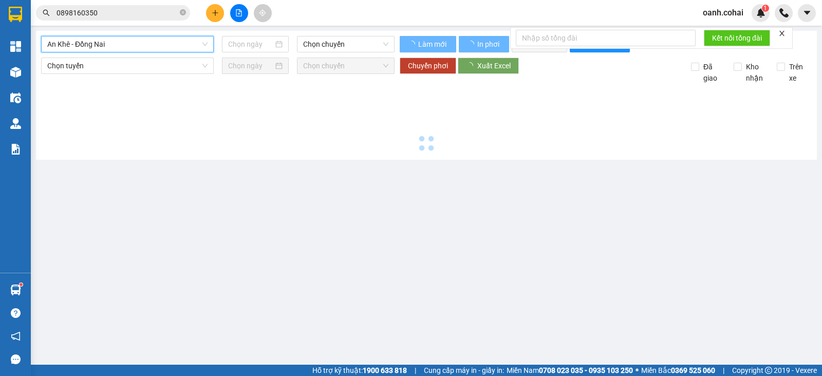
type input "[DATE]"
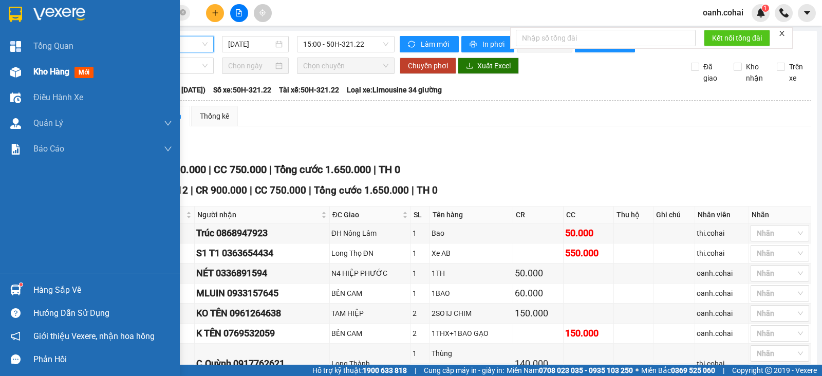
click at [43, 75] on span "Kho hàng" at bounding box center [51, 72] width 36 height 10
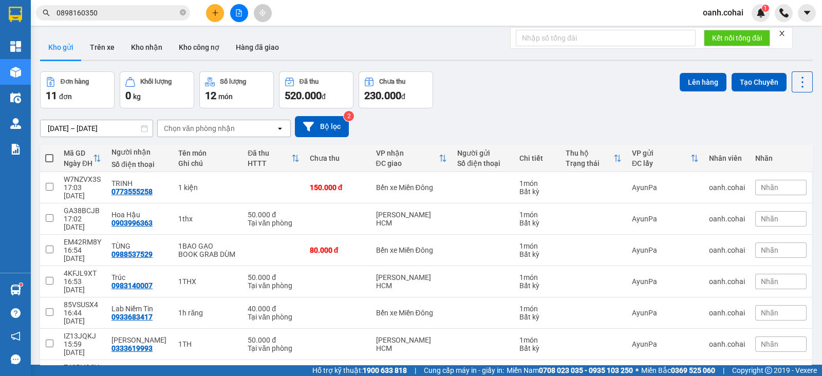
click at [212, 19] on button at bounding box center [215, 13] width 18 height 18
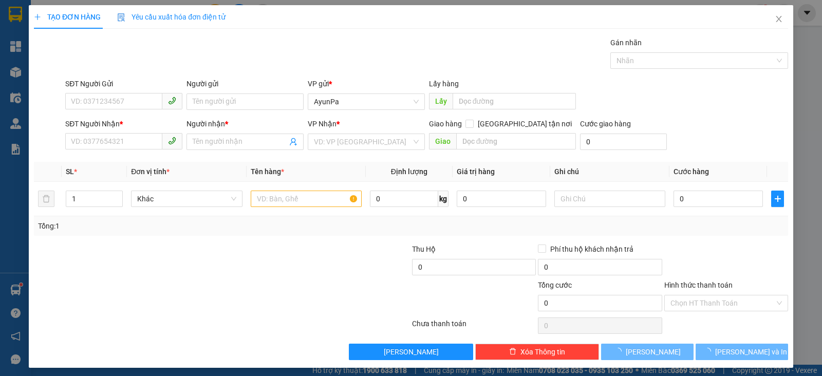
click at [89, 143] on div "TẠO ĐƠN HÀNG Yêu cầu xuất hóa đơn điện tử Transit Pickup Surcharge Ids Transit …" at bounding box center [411, 188] width 822 height 376
click at [88, 142] on div "TẠO ĐƠN HÀNG Yêu cầu xuất hóa đơn điện tử Transit Pickup Surcharge Ids Transit …" at bounding box center [411, 188] width 822 height 376
click at [87, 142] on div "TẠO ĐƠN HÀNG Yêu cầu xuất hóa đơn điện tử Transit Pickup Surcharge Ids Transit …" at bounding box center [411, 188] width 822 height 376
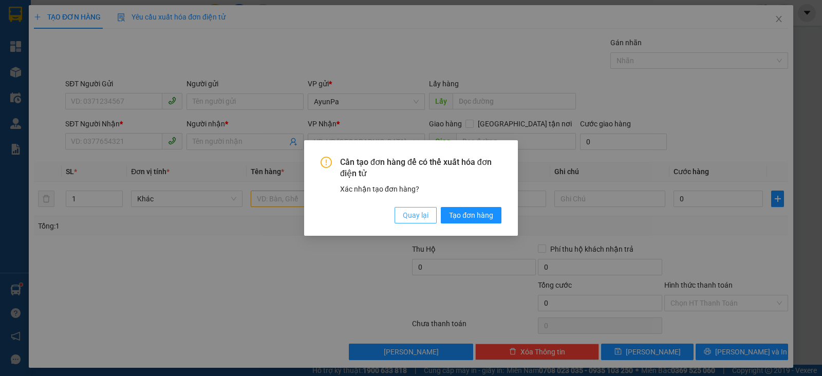
click at [415, 220] on span "Quay lại" at bounding box center [416, 215] width 26 height 11
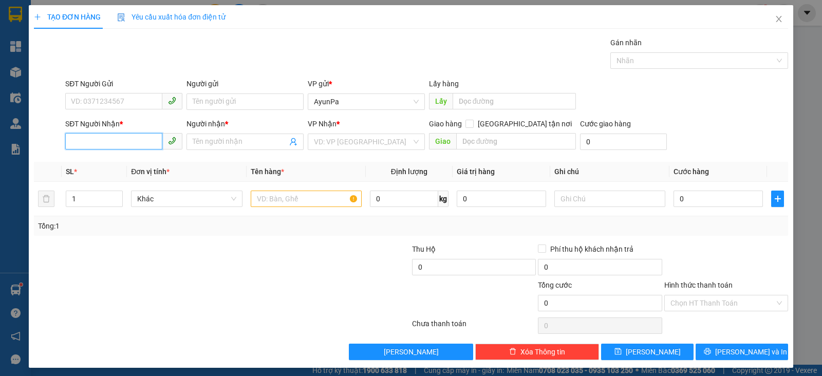
click at [103, 136] on input "SĐT Người Nhận *" at bounding box center [113, 141] width 97 height 16
type input "0363789239"
click at [111, 158] on div "0363789239 - [PERSON_NAME]" at bounding box center [123, 162] width 116 height 16
type input "[PERSON_NAME]"
type input "0363789239"
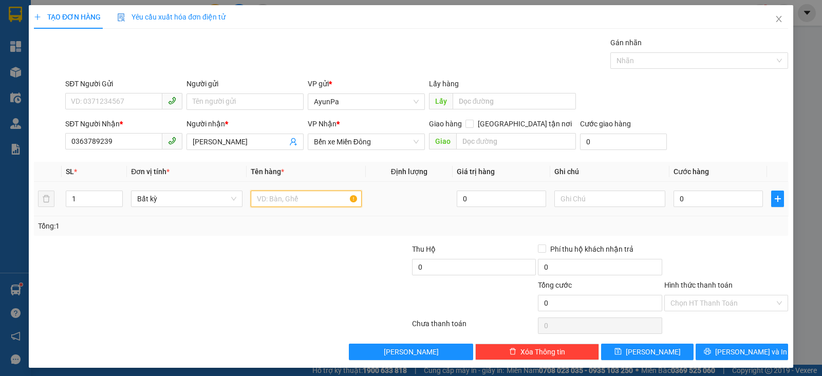
click at [295, 195] on input "text" at bounding box center [306, 199] width 111 height 16
type input "1 HỘP"
click at [715, 195] on input "0" at bounding box center [717, 199] width 89 height 16
type input "4"
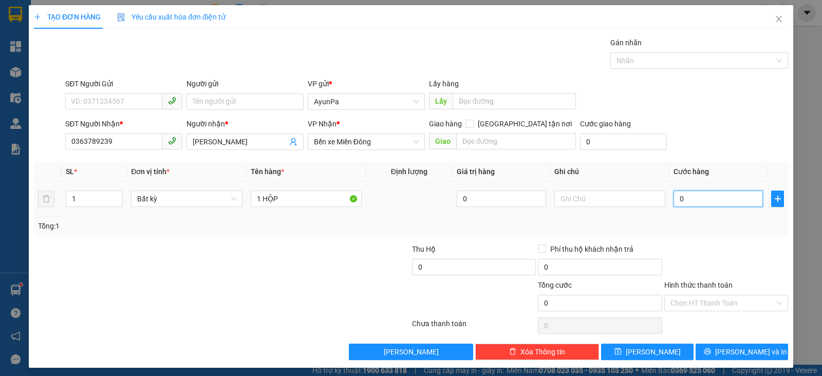
type input "4"
type input "40"
click at [714, 361] on div "TẠO ĐƠN HÀNG Yêu cầu xuất hóa đơn điện tử Transit Pickup Surcharge Ids Transit …" at bounding box center [411, 186] width 764 height 363
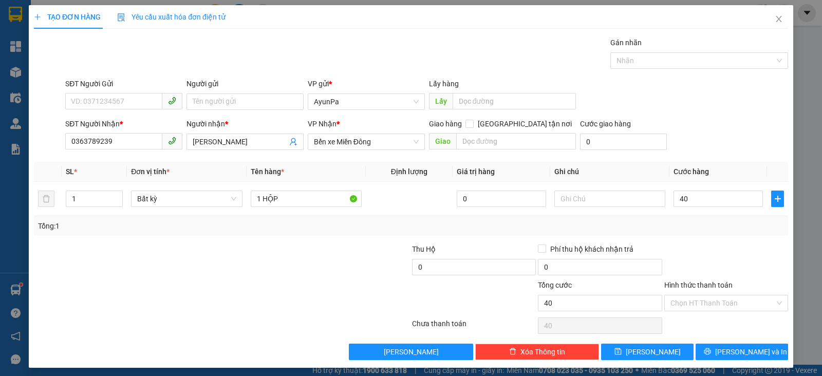
type input "40.000"
click at [711, 350] on icon "printer" at bounding box center [707, 351] width 7 height 7
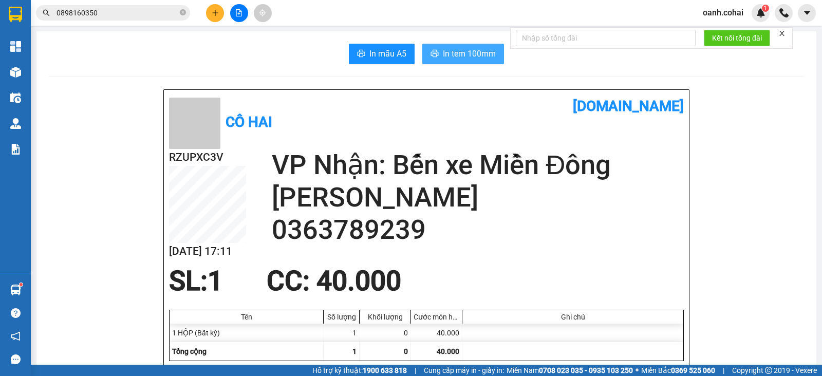
click at [469, 47] on button "In tem 100mm" at bounding box center [463, 54] width 82 height 21
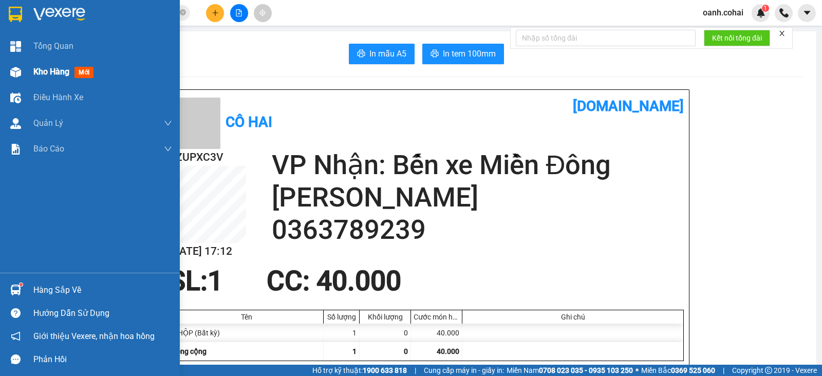
click at [56, 68] on span "Kho hàng" at bounding box center [51, 72] width 36 height 10
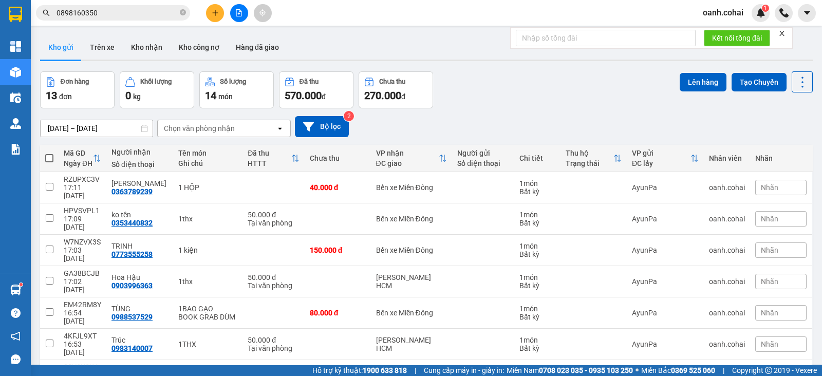
drag, startPoint x: 236, startPoint y: 16, endPoint x: 193, endPoint y: 30, distance: 45.8
click at [236, 16] on icon "file-add" at bounding box center [239, 12] width 6 height 7
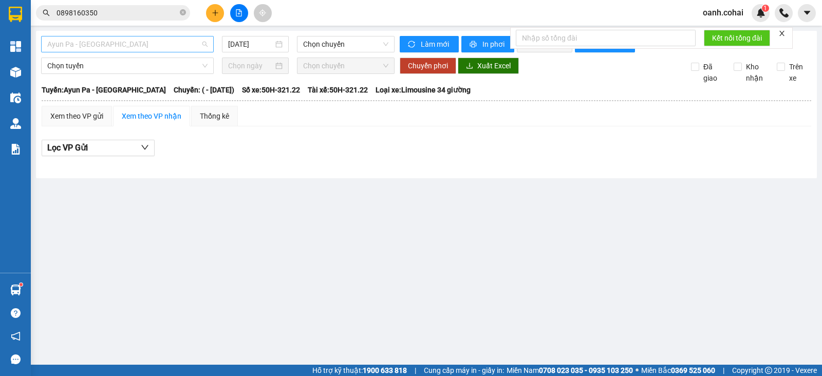
click at [111, 44] on span "Ayun Pa - [GEOGRAPHIC_DATA]" at bounding box center [127, 43] width 160 height 15
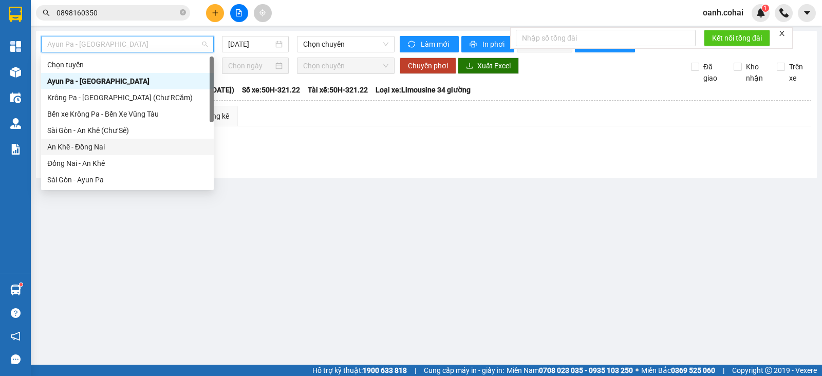
click at [87, 150] on div "An Khê - Đồng Nai" at bounding box center [127, 146] width 160 height 11
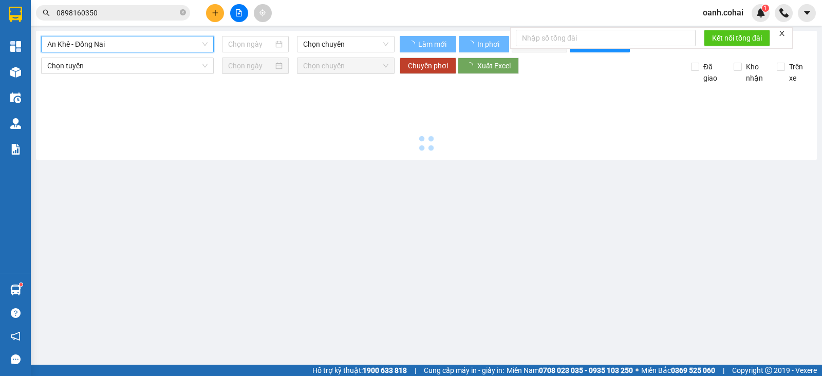
type input "[DATE]"
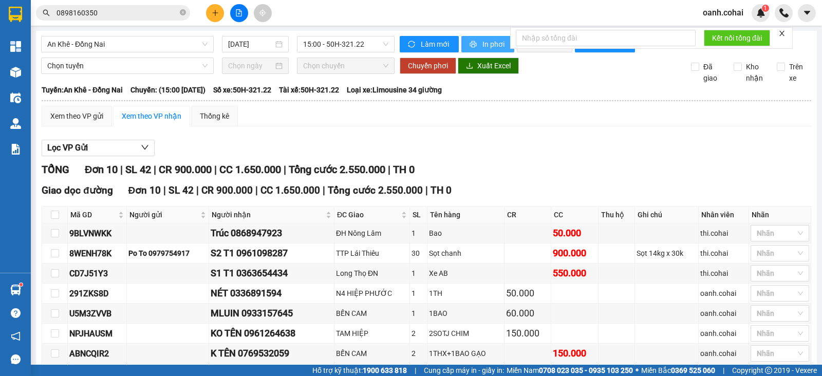
click at [469, 46] on icon "printer" at bounding box center [472, 44] width 7 height 7
click at [180, 43] on span "An Khê - Đồng Nai" at bounding box center [127, 43] width 160 height 15
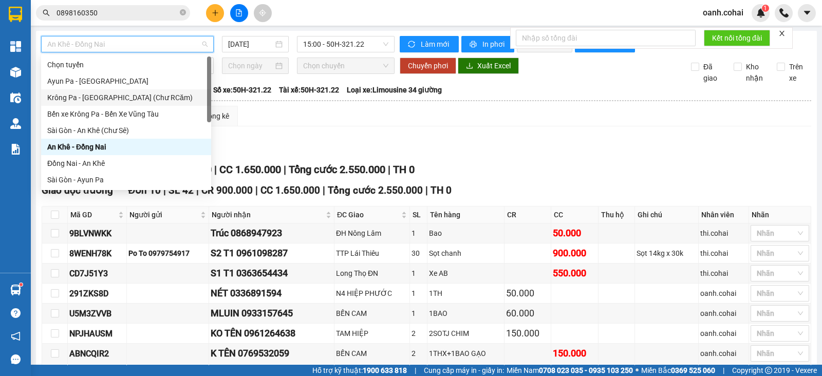
click at [141, 104] on div "Krông Pa - [GEOGRAPHIC_DATA] (Chư RCăm)" at bounding box center [126, 97] width 170 height 16
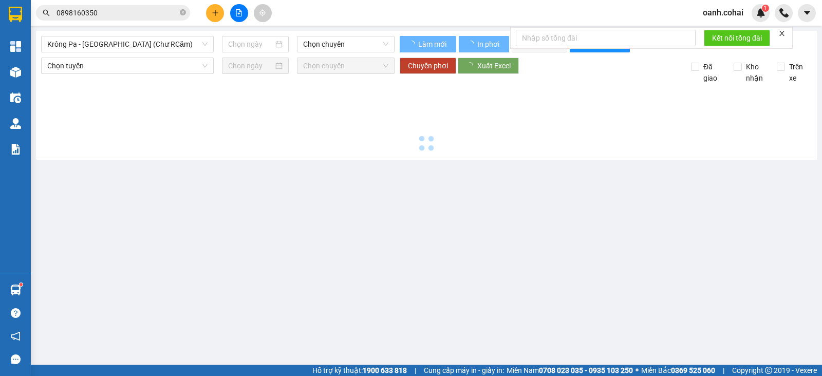
type input "[DATE]"
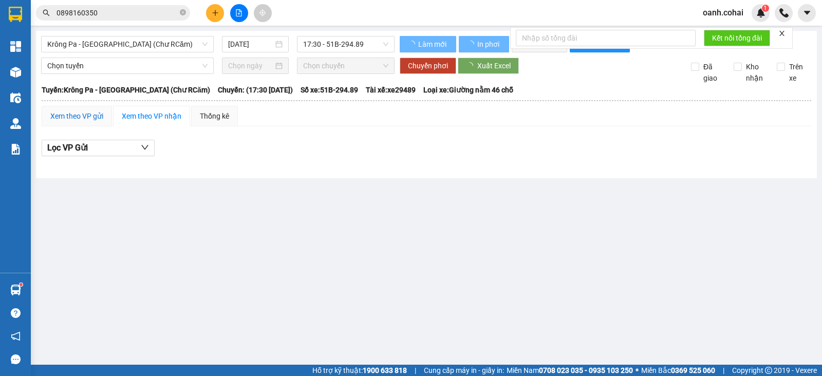
click at [93, 122] on div "Xem theo VP gửi" at bounding box center [76, 115] width 53 height 11
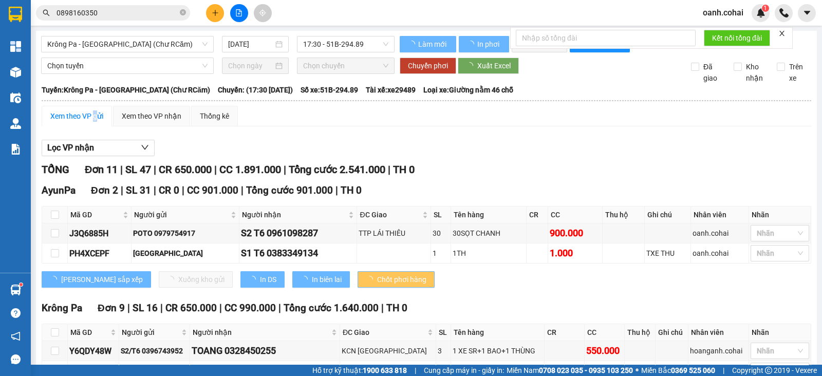
scroll to position [27, 0]
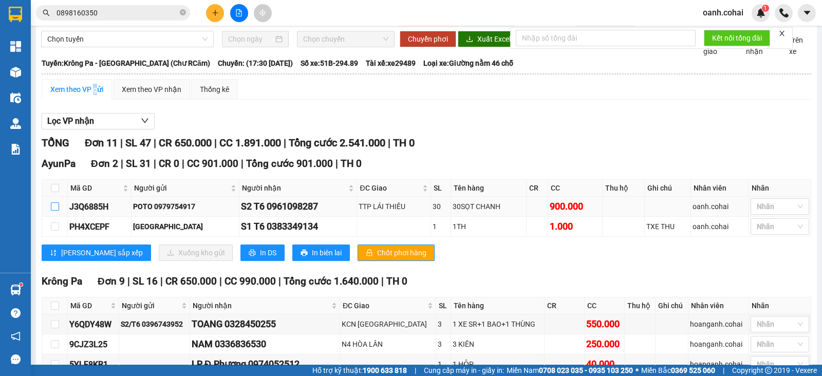
click at [58, 211] on input "checkbox" at bounding box center [55, 206] width 8 height 8
checkbox input "true"
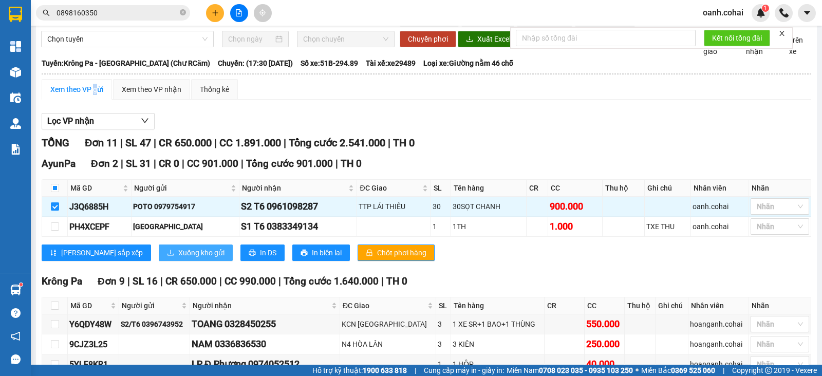
click at [178, 258] on span "Xuống kho gửi" at bounding box center [201, 252] width 46 height 11
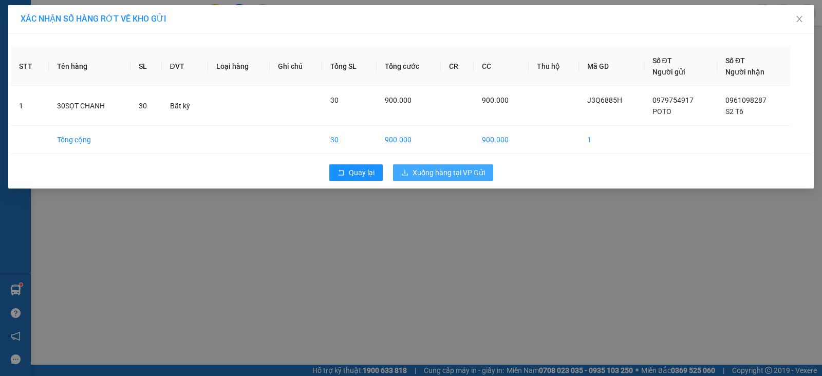
click at [427, 176] on span "Xuống hàng tại VP Gửi" at bounding box center [448, 172] width 72 height 11
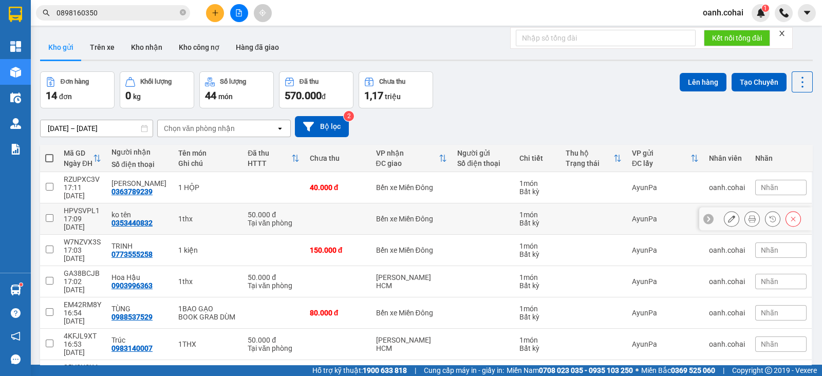
scroll to position [193, 0]
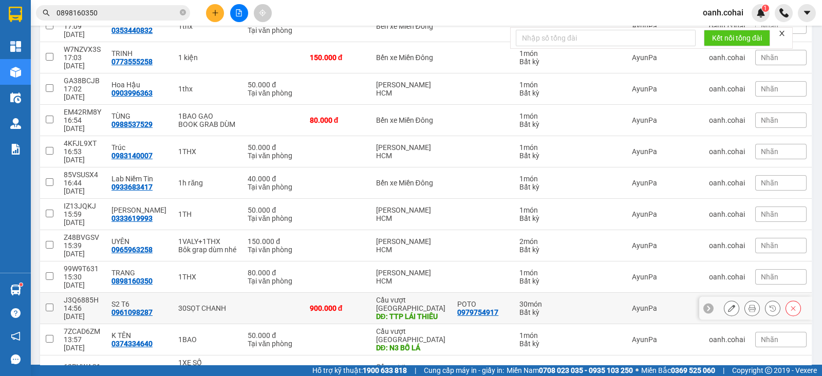
click at [728, 305] on icon at bounding box center [731, 308] width 7 height 7
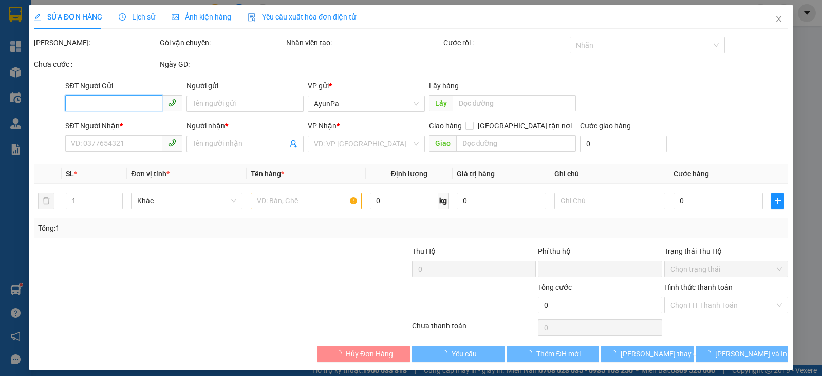
type input "0979754917"
type input "POTO"
type input "0961098287"
type input "S2 T6"
type input "TTP LÁI THIÊU"
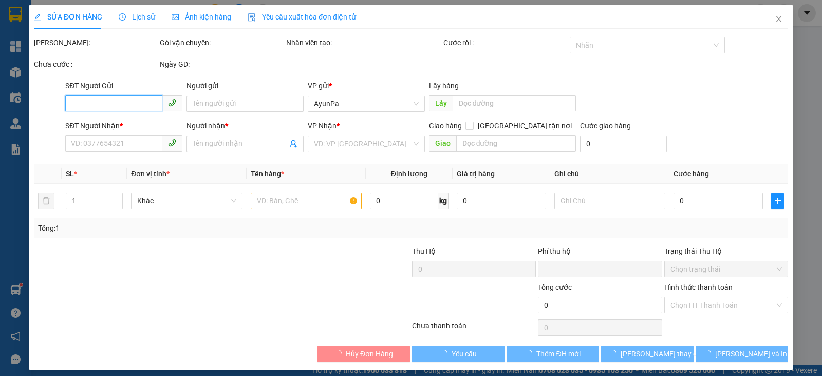
type input "0"
type input "900.000"
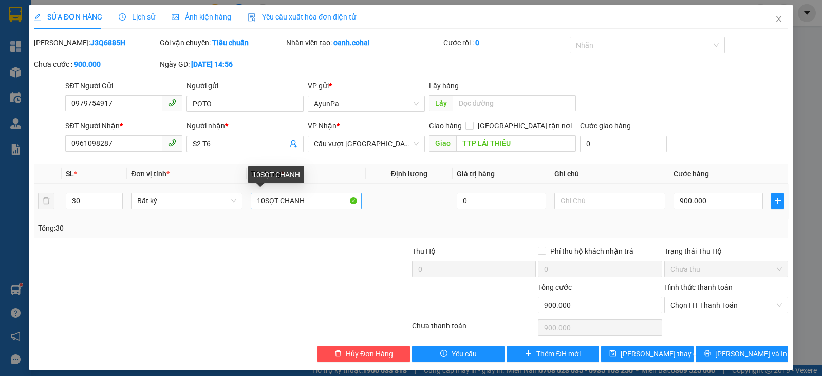
click at [310, 201] on input "10SỌT CHANH" at bounding box center [306, 201] width 111 height 16
type input "10SỌT CHANH+10BAO"
click at [94, 201] on input "30" at bounding box center [94, 200] width 56 height 15
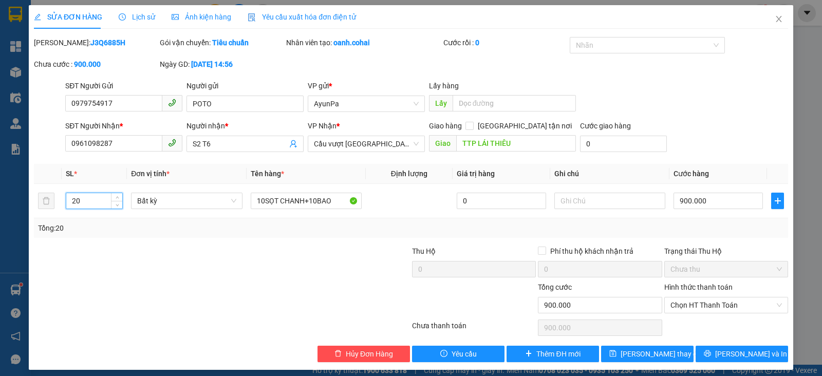
type input "20"
drag, startPoint x: 179, startPoint y: 284, endPoint x: 217, endPoint y: 266, distance: 41.6
click at [181, 284] on div at bounding box center [159, 299] width 252 height 36
click at [714, 199] on input "900.000" at bounding box center [717, 201] width 89 height 16
type input "0"
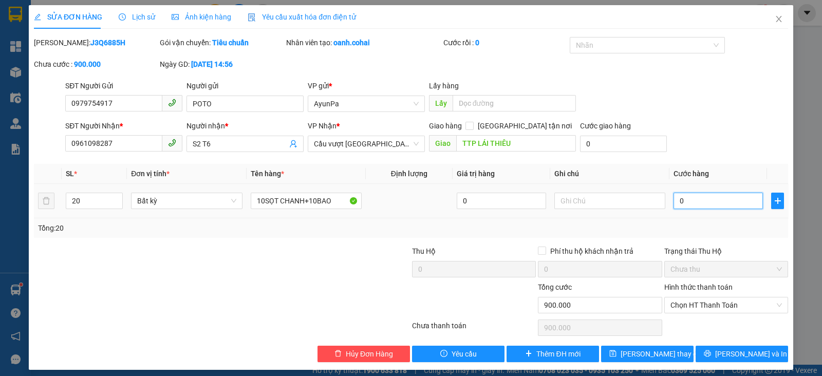
type input "0"
type input "08"
type input "8"
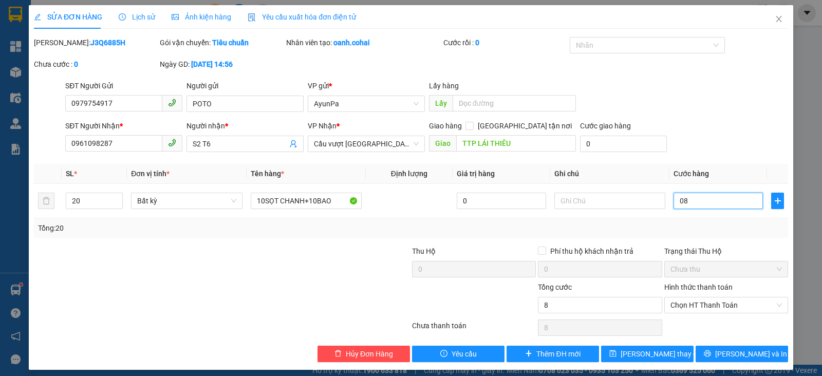
type input "080"
type input "80"
type input "0.800"
type input "800"
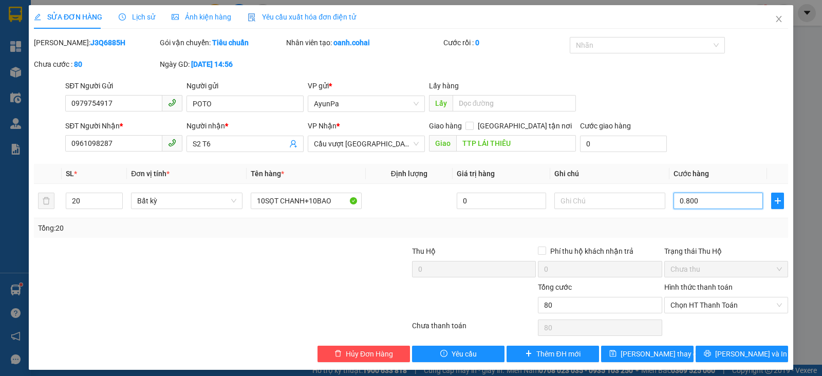
type input "800"
click at [725, 235] on div "Tổng: 20" at bounding box center [411, 228] width 754 height 20
type input "800.000"
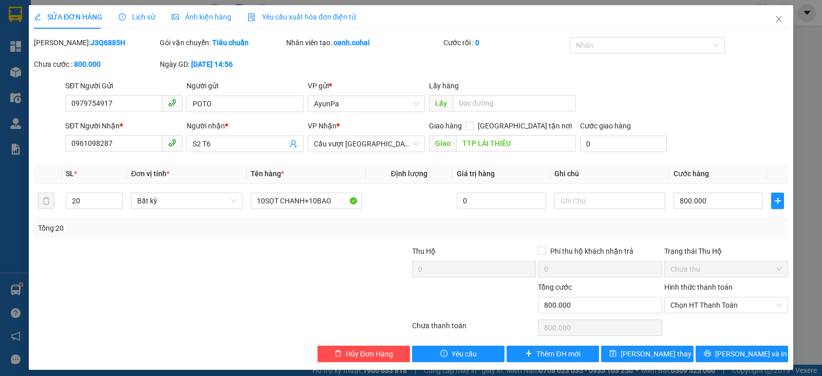
scroll to position [6, 0]
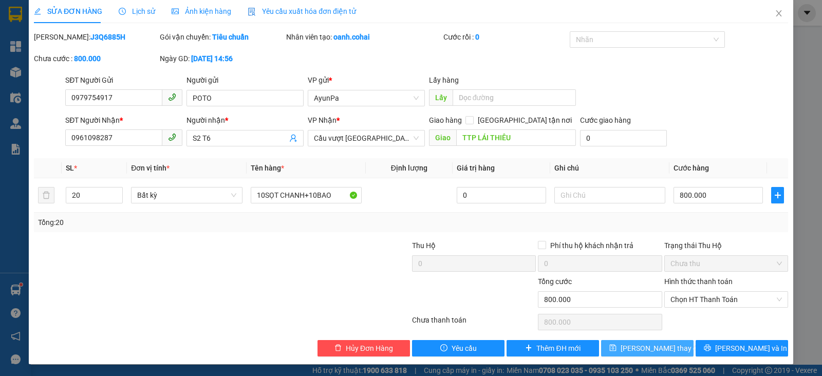
click at [637, 353] on button "[PERSON_NAME] thay đổi" at bounding box center [647, 348] width 92 height 16
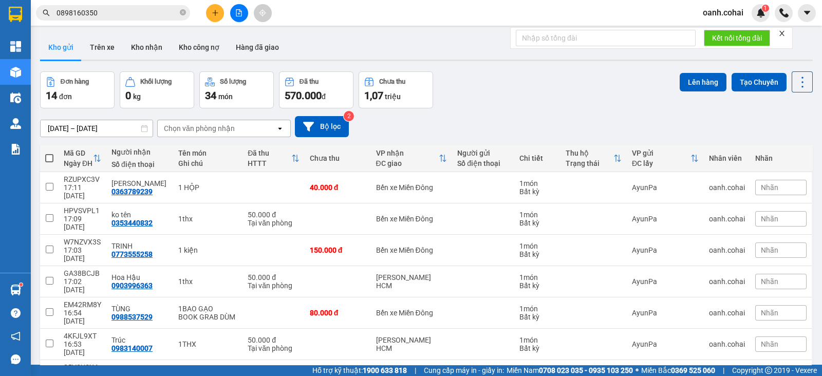
click at [236, 24] on div "Kết quả tìm kiếm ( 33 ) Bộ lọc Mã ĐH Trạng thái Món hàng Thu hộ Tổng cước Chưa …" at bounding box center [411, 13] width 822 height 26
click at [239, 11] on icon "file-add" at bounding box center [238, 12] width 7 height 7
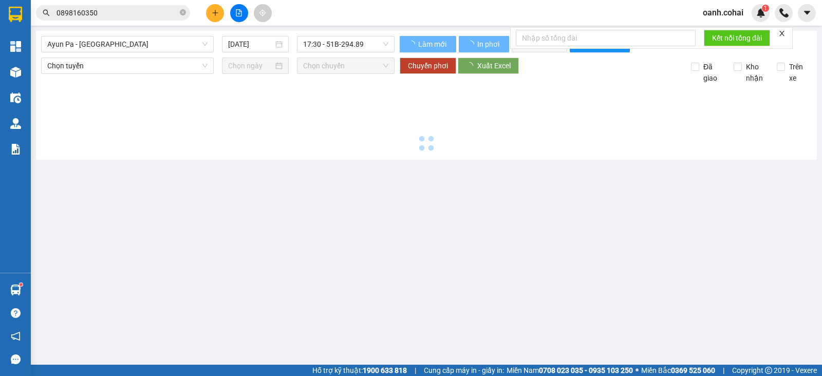
click at [140, 52] on div "Ayun Pa - [GEOGRAPHIC_DATA]" at bounding box center [127, 44] width 173 height 16
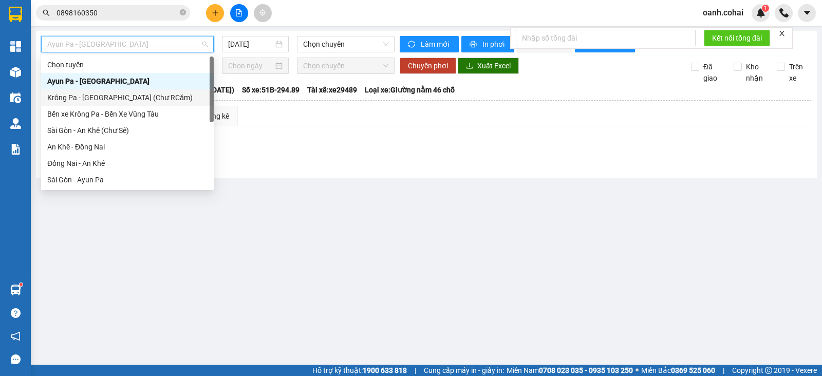
click at [137, 96] on div "Krông Pa - [GEOGRAPHIC_DATA] (Chư RCăm)" at bounding box center [127, 97] width 160 height 11
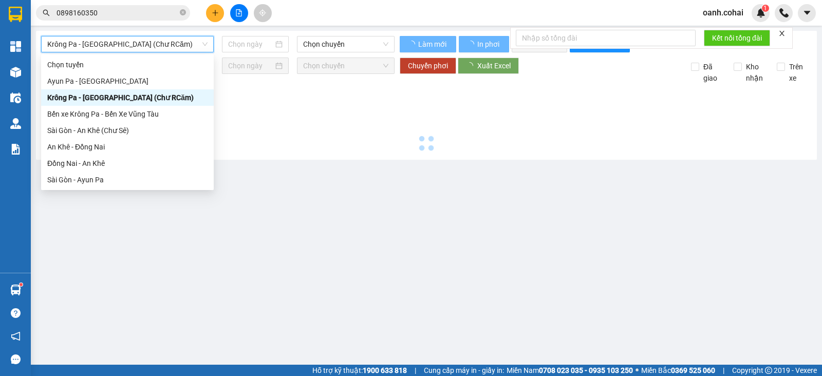
type input "[DATE]"
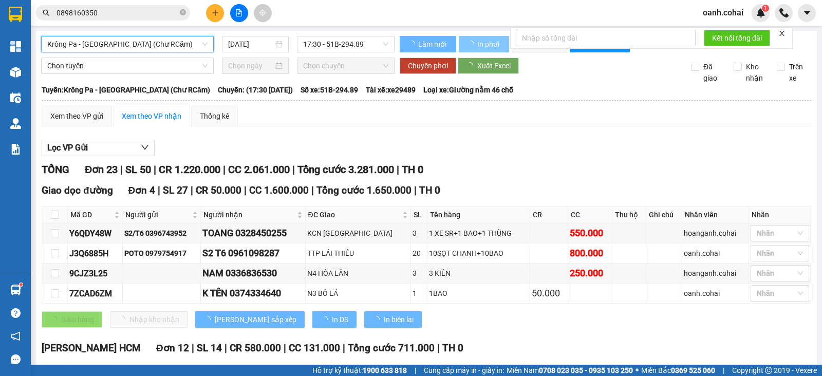
click at [482, 47] on span "In phơi" at bounding box center [489, 44] width 24 height 11
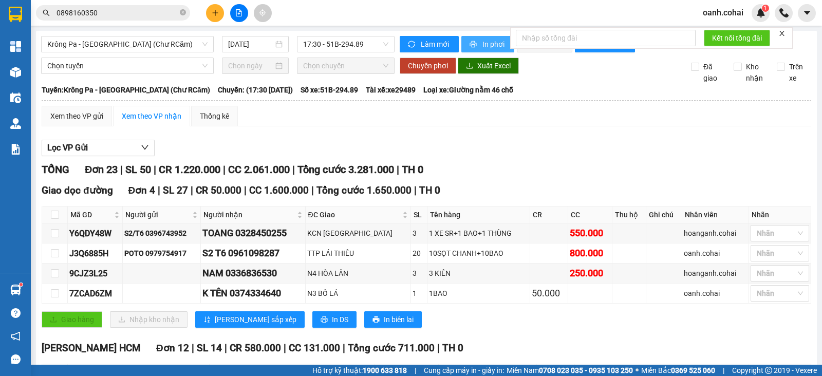
click at [485, 42] on span "In phơi" at bounding box center [494, 44] width 24 height 11
click at [471, 43] on span "printer" at bounding box center [473, 45] width 9 height 8
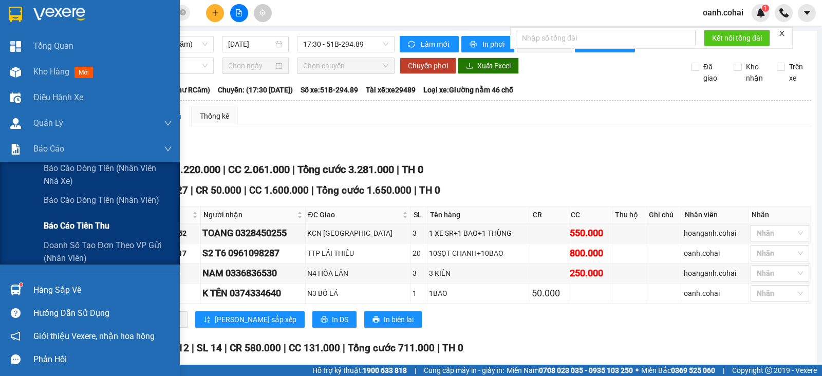
click at [99, 225] on span "Báo cáo tiền thu" at bounding box center [77, 225] width 66 height 13
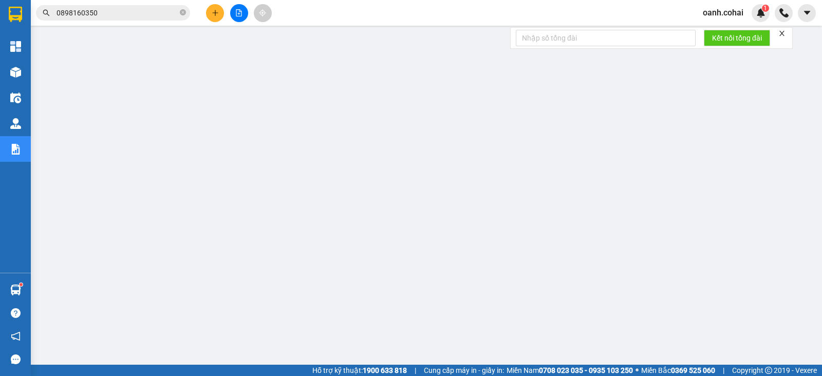
click at [242, 13] on icon "file-add" at bounding box center [238, 12] width 7 height 7
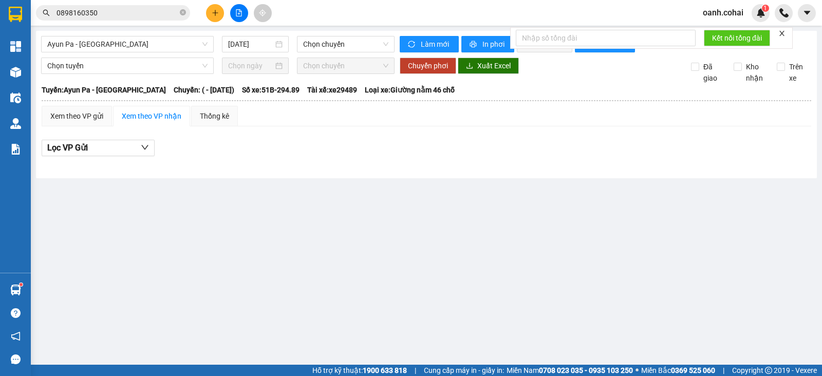
click at [181, 34] on div "Ayun Pa - Sài Gòn 12/10/2025 Chọn chuyến Làm mới In phơi In đơn chọn Thống kê L…" at bounding box center [426, 104] width 781 height 147
click at [180, 45] on span "Ayun Pa - [GEOGRAPHIC_DATA]" at bounding box center [127, 43] width 160 height 15
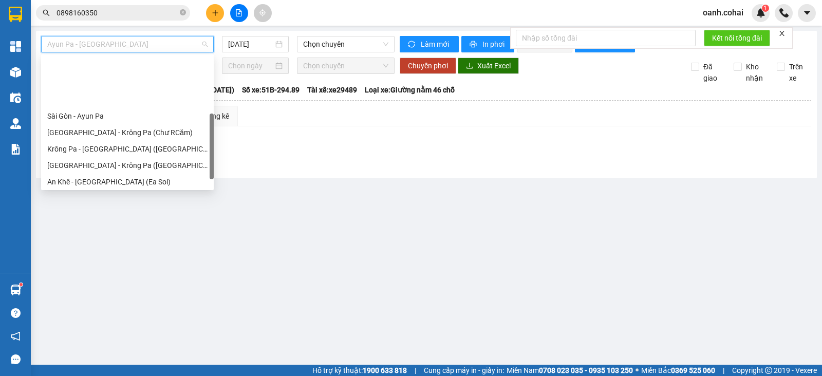
scroll to position [128, 0]
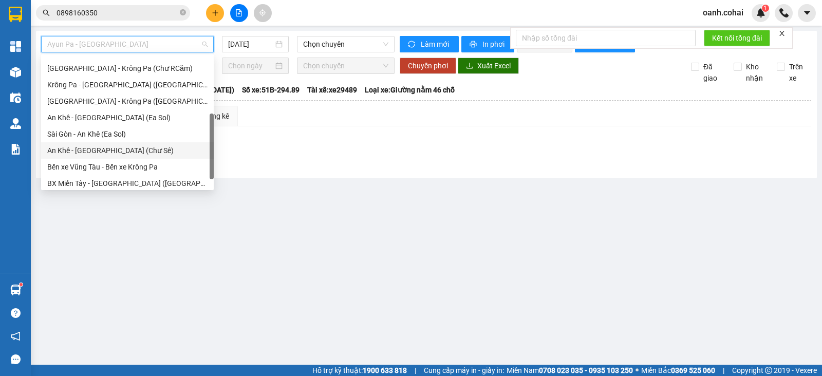
click at [112, 151] on div "An Khê - [GEOGRAPHIC_DATA] (Chư Sê)" at bounding box center [127, 150] width 160 height 11
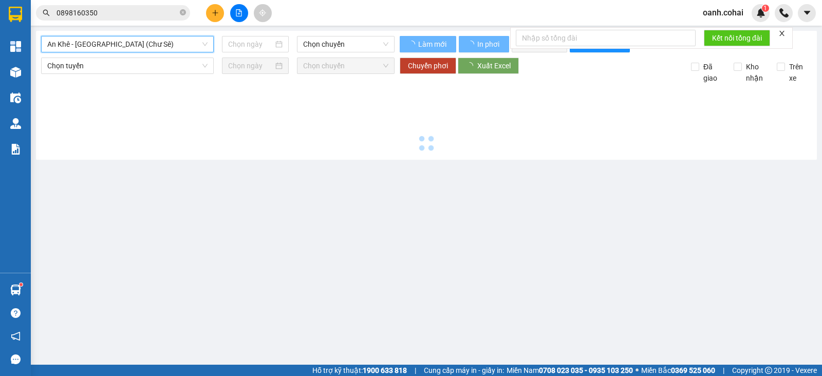
type input "[DATE]"
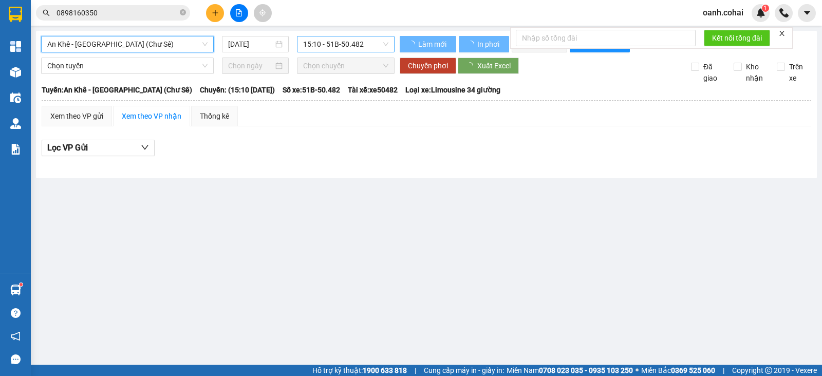
click at [333, 48] on span "15:10 - 51B-50.482" at bounding box center [345, 43] width 85 height 15
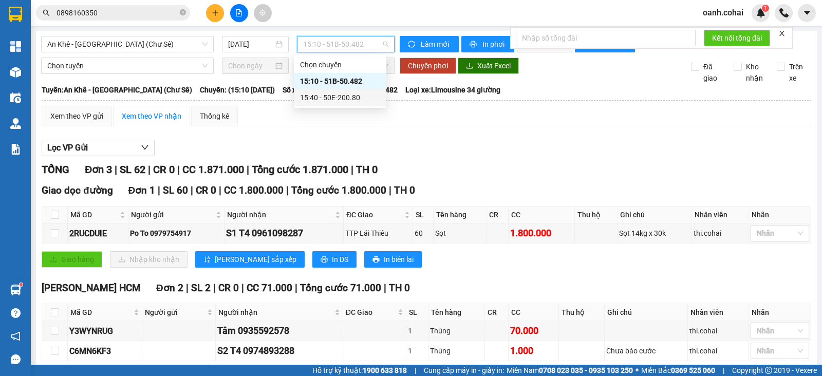
click at [321, 102] on div "15:40 - 50E-200.80" at bounding box center [340, 97] width 80 height 11
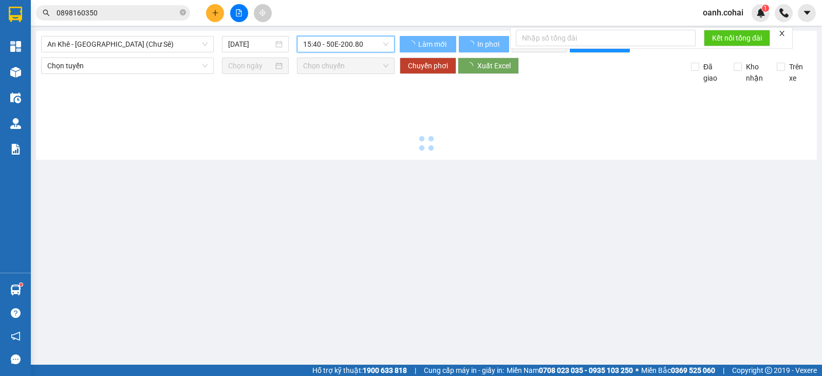
click at [317, 98] on div at bounding box center [426, 119] width 770 height 71
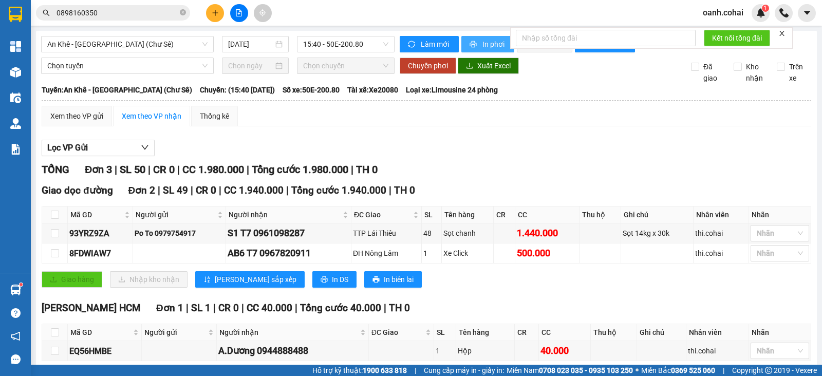
click at [483, 44] on span "In phơi" at bounding box center [494, 44] width 24 height 11
click at [179, 40] on span "An Khê - [GEOGRAPHIC_DATA] (Chư Sê)" at bounding box center [127, 43] width 160 height 15
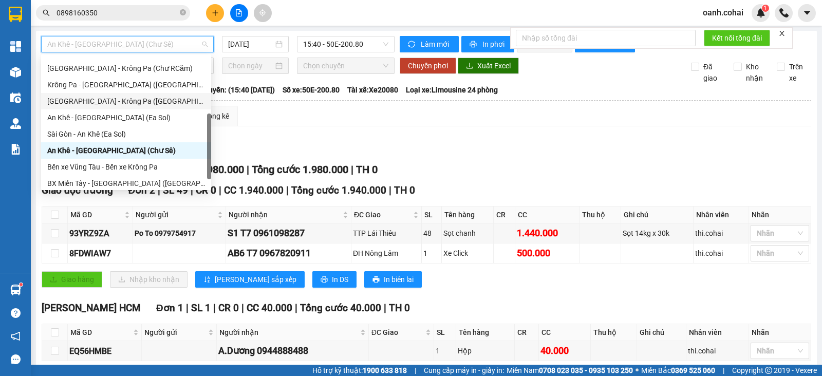
scroll to position [148, 0]
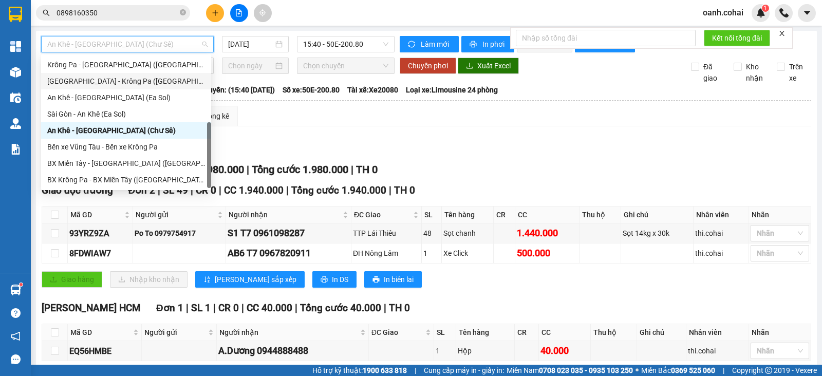
click at [122, 73] on div "[GEOGRAPHIC_DATA] - Krông Pa ([GEOGRAPHIC_DATA])" at bounding box center [126, 81] width 170 height 16
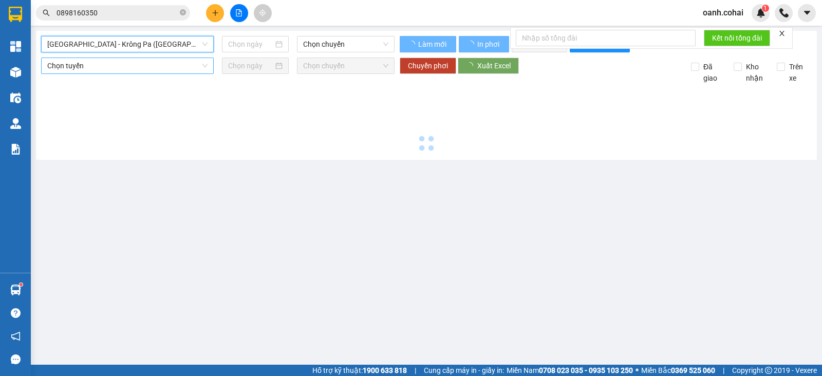
type input "[DATE]"
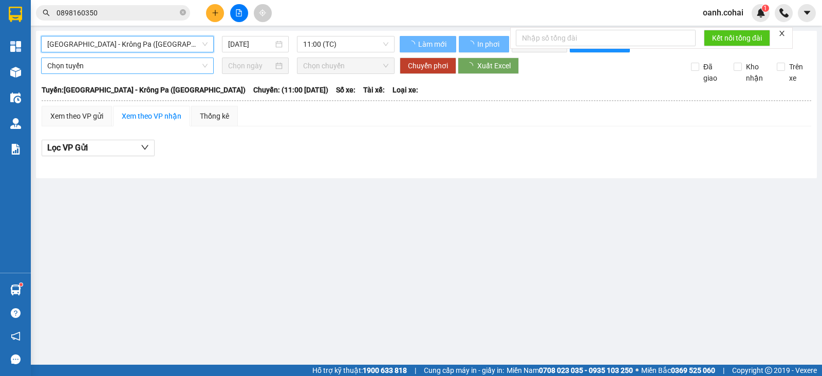
click at [227, 40] on div "[DATE]" at bounding box center [255, 44] width 67 height 16
click at [177, 51] on span "[GEOGRAPHIC_DATA] - Krông Pa ([GEOGRAPHIC_DATA])" at bounding box center [127, 43] width 160 height 15
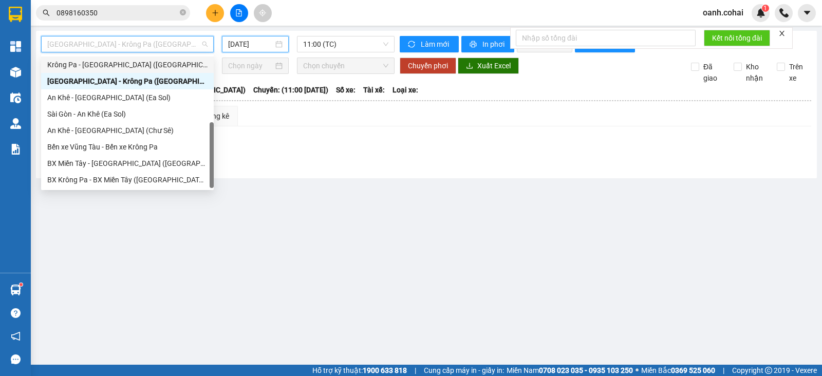
click at [124, 65] on div "Krông Pa - [GEOGRAPHIC_DATA] ([GEOGRAPHIC_DATA])" at bounding box center [127, 64] width 160 height 11
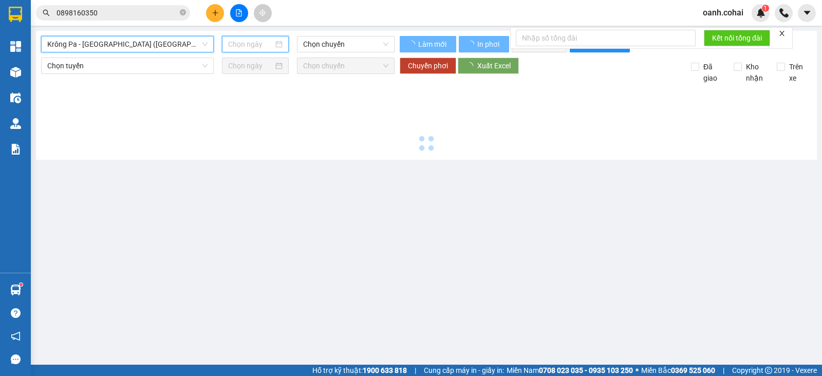
type input "[DATE]"
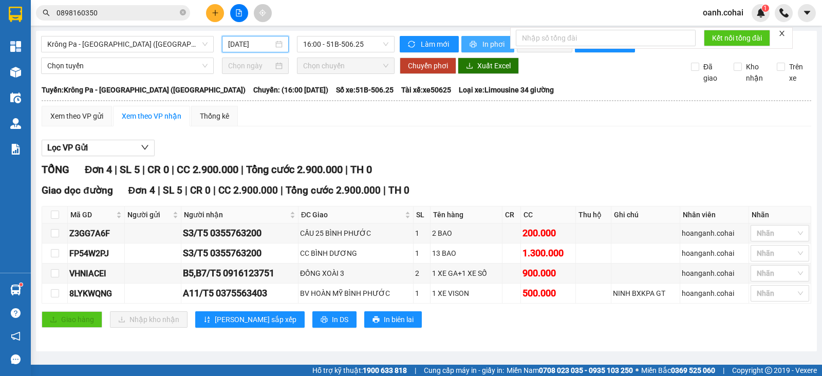
click at [491, 39] on span "In phơi" at bounding box center [494, 44] width 24 height 11
click at [143, 46] on span "Krông Pa - [GEOGRAPHIC_DATA] ([GEOGRAPHIC_DATA])" at bounding box center [127, 43] width 160 height 15
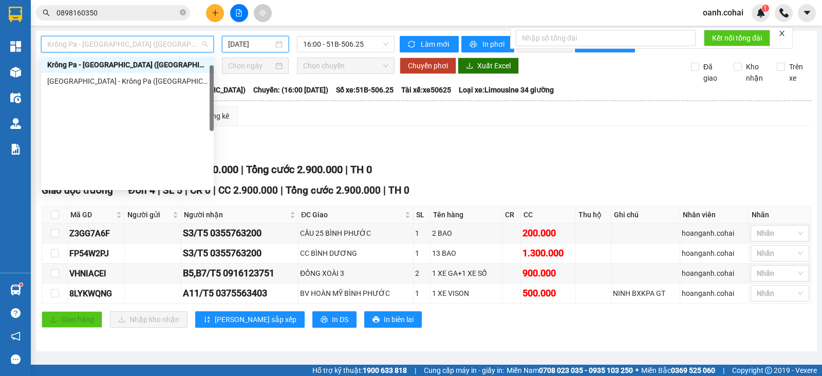
scroll to position [20, 0]
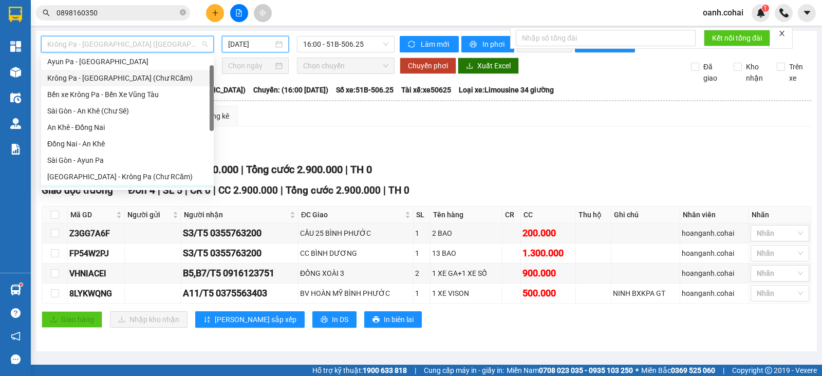
click at [119, 77] on div "Krông Pa - [GEOGRAPHIC_DATA] (Chư RCăm)" at bounding box center [127, 77] width 160 height 11
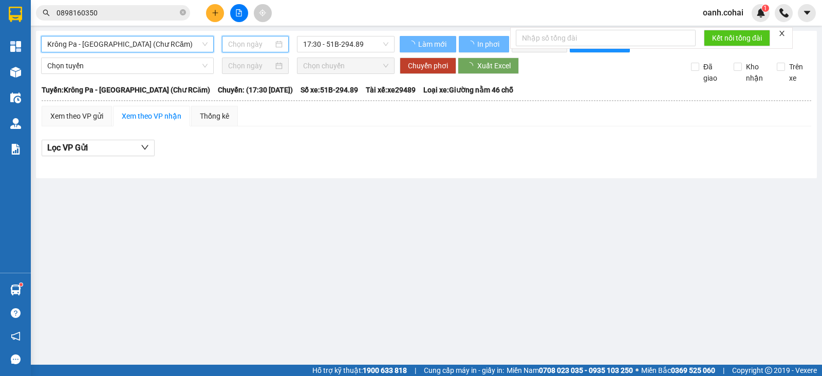
type input "[DATE]"
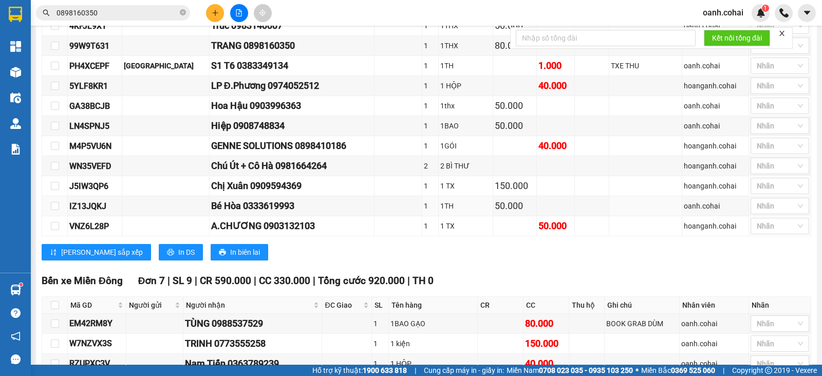
scroll to position [528, 0]
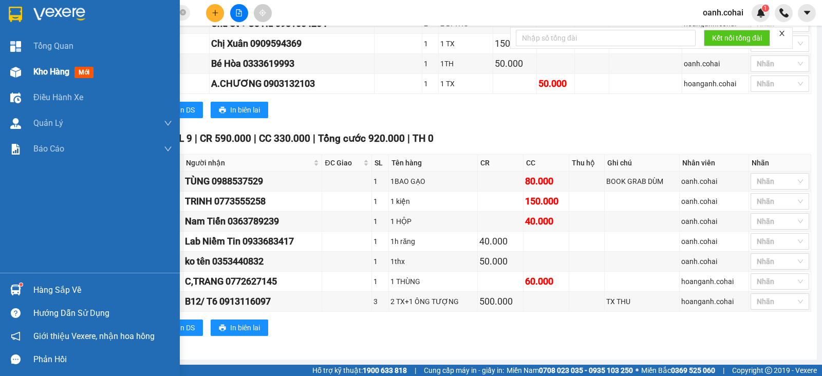
click at [32, 71] on div "Kho hàng mới" at bounding box center [90, 72] width 180 height 26
click at [33, 71] on div "Kho hàng mới" at bounding box center [90, 72] width 180 height 26
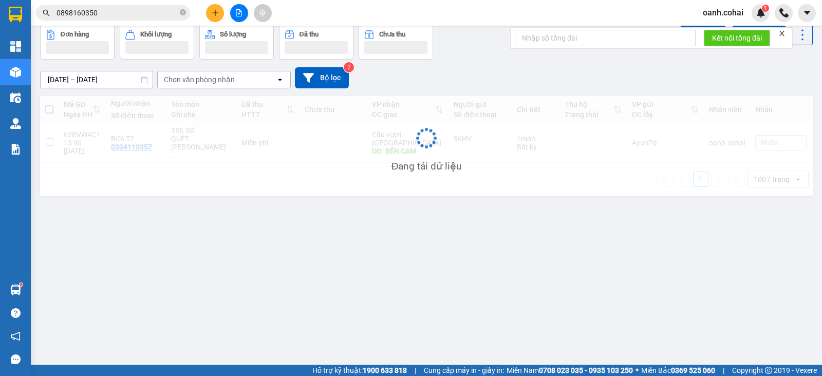
scroll to position [47, 0]
